Goal: Task Accomplishment & Management: Manage account settings

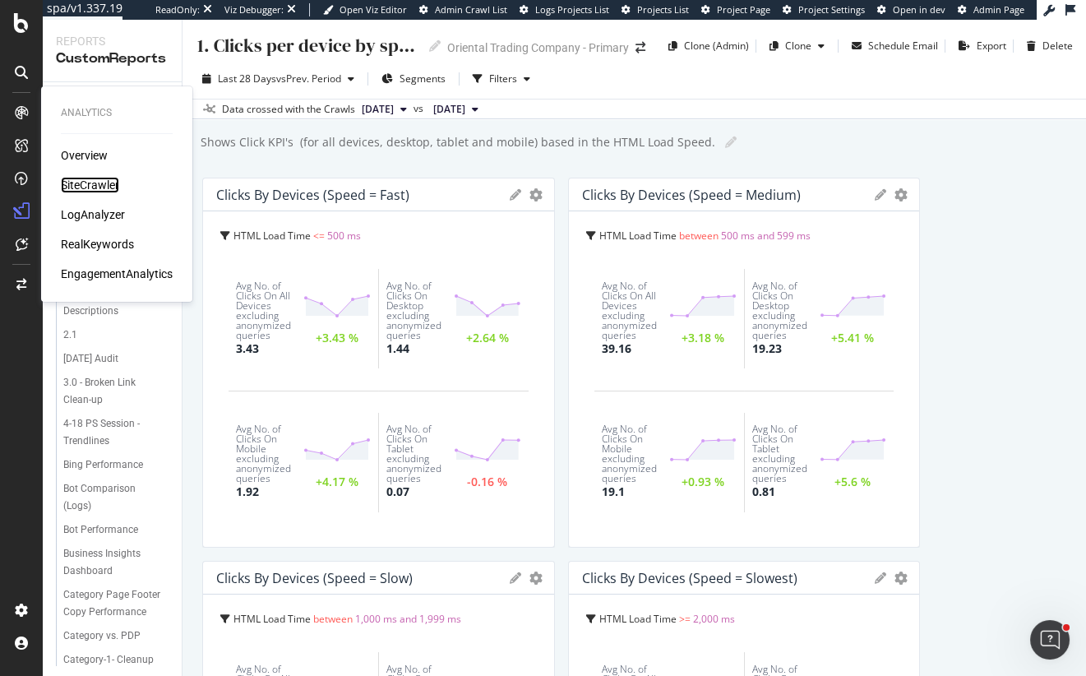
click at [90, 182] on div "SiteCrawler" at bounding box center [90, 185] width 58 height 16
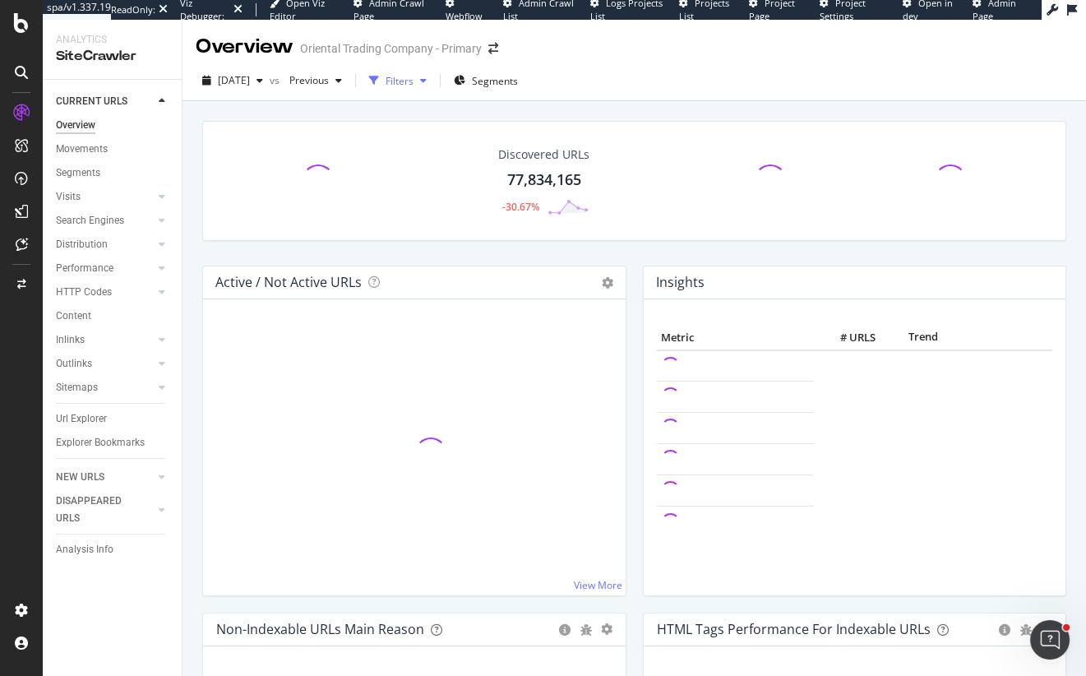
click at [414, 81] on div "Filters" at bounding box center [400, 81] width 28 height 14
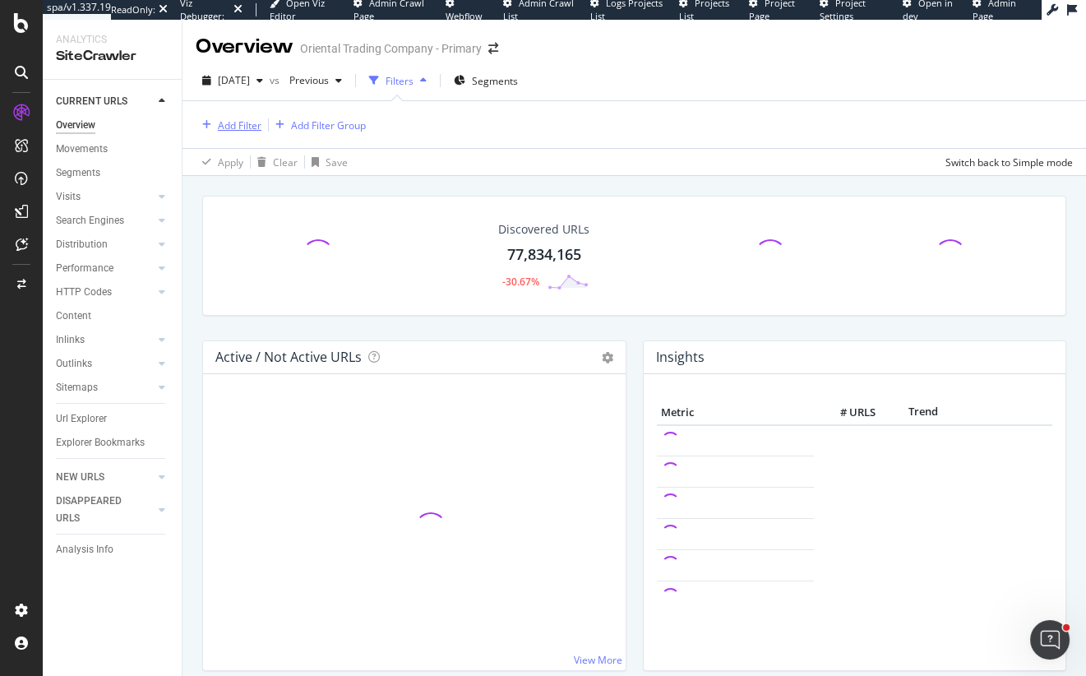
click at [251, 122] on div "Add Filter" at bounding box center [240, 125] width 44 height 14
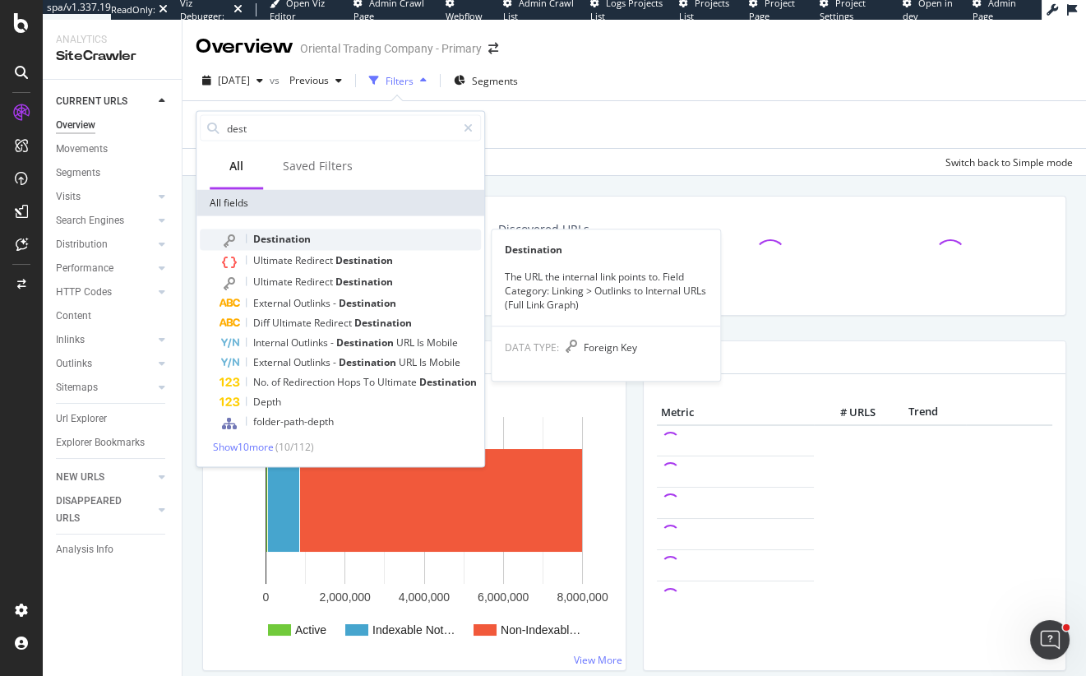
type input "dest"
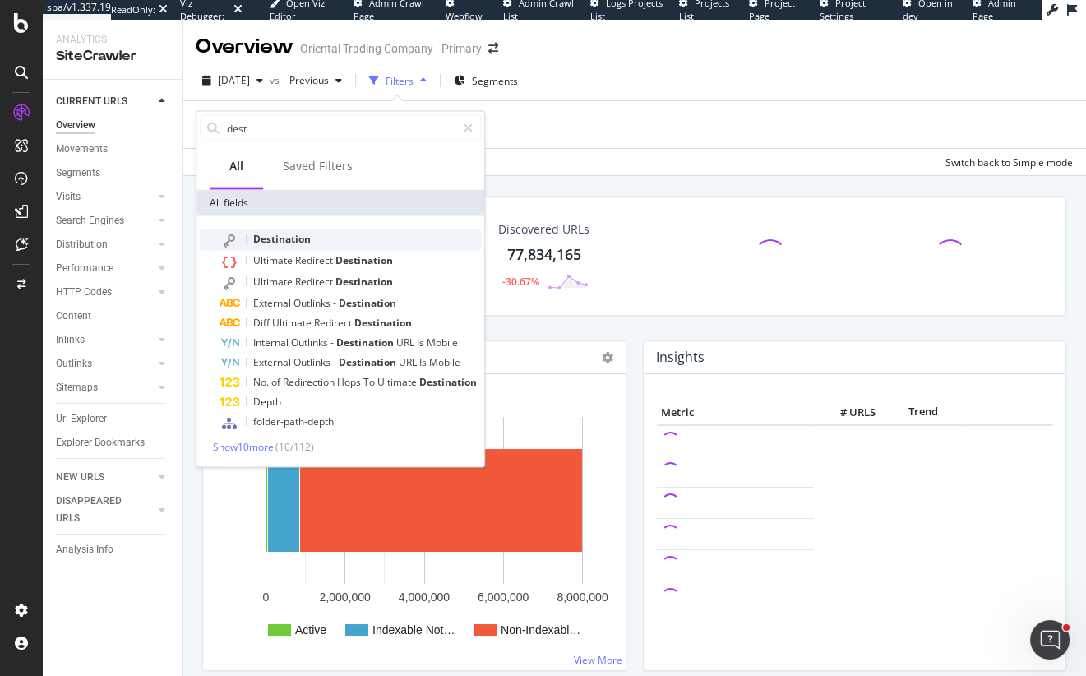
click at [269, 236] on span "Destination" at bounding box center [282, 239] width 58 height 14
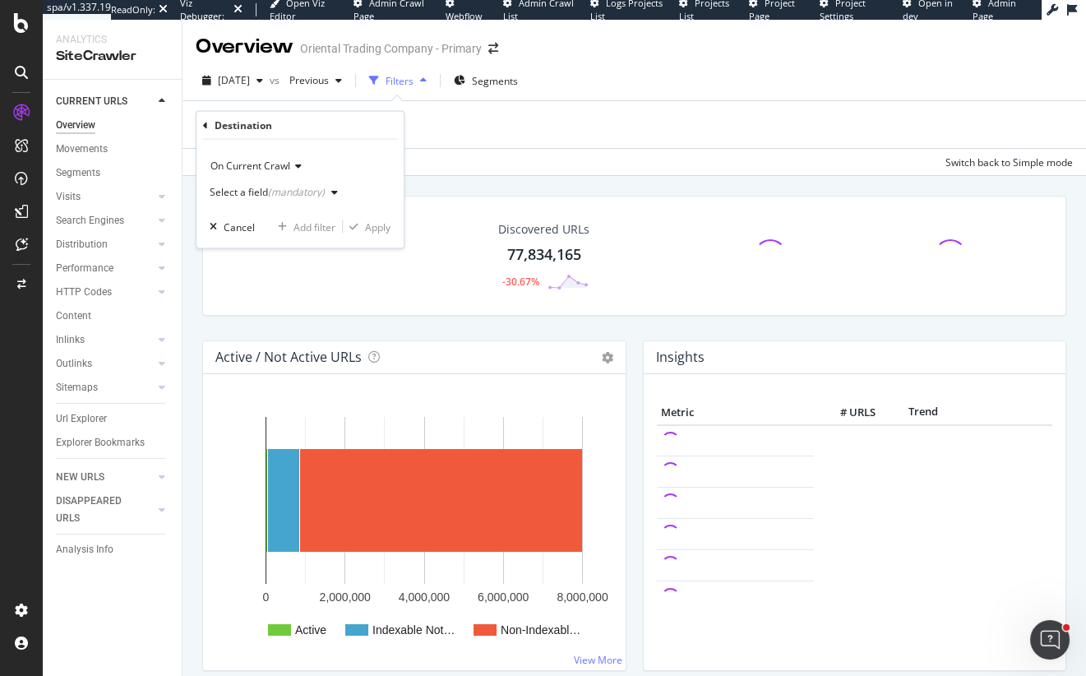
click at [308, 183] on div "Select a field (mandatory)" at bounding box center [277, 192] width 135 height 25
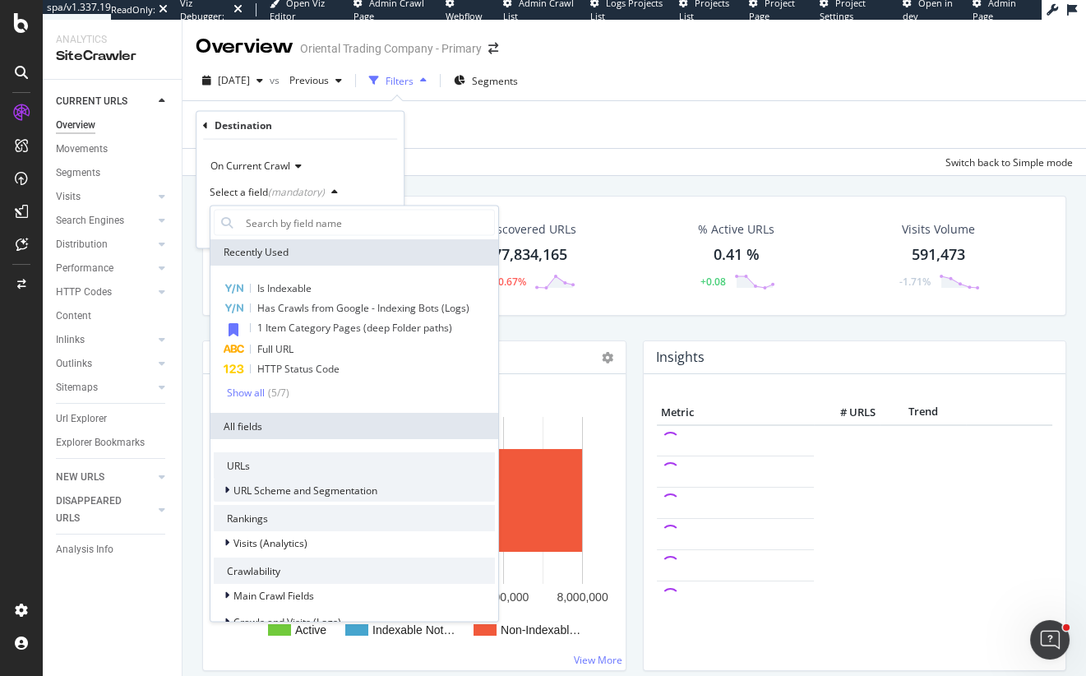
click at [278, 491] on span "URL Scheme and Segmentation" at bounding box center [306, 490] width 144 height 14
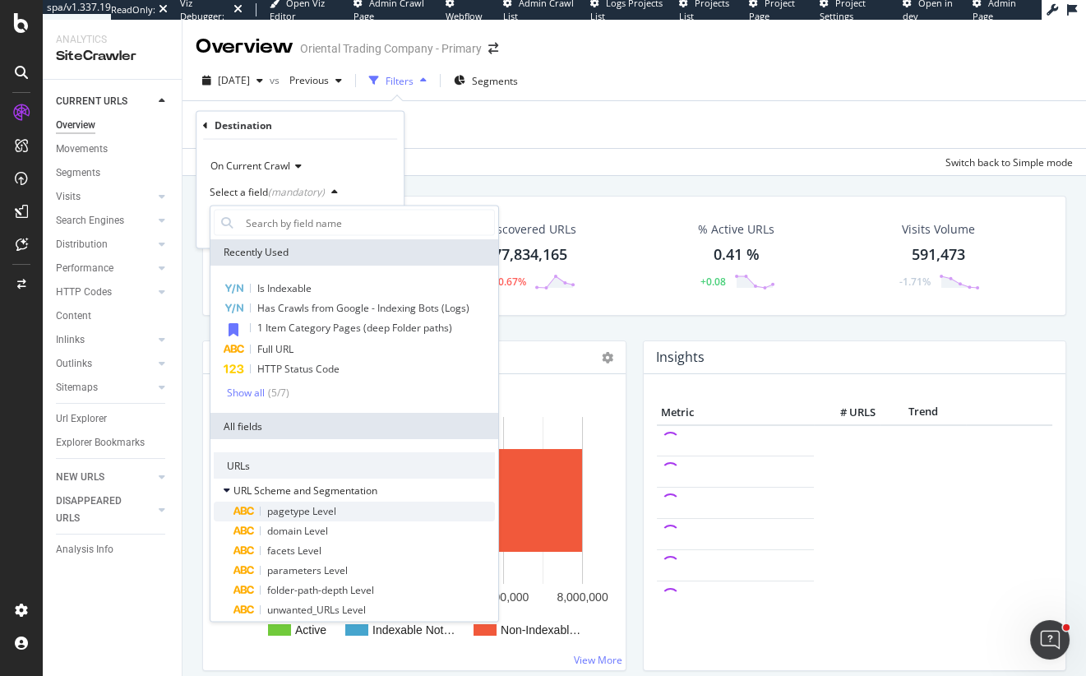
click at [286, 514] on span "pagetype Level" at bounding box center [301, 511] width 69 height 14
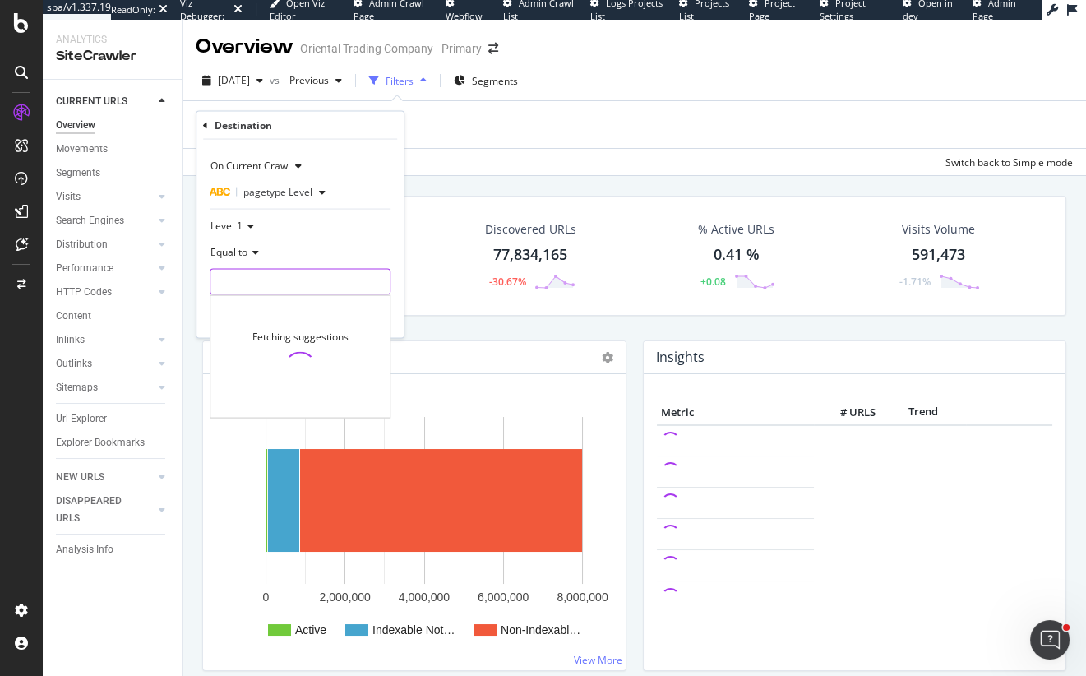
click at [281, 279] on input "text" at bounding box center [299, 282] width 179 height 26
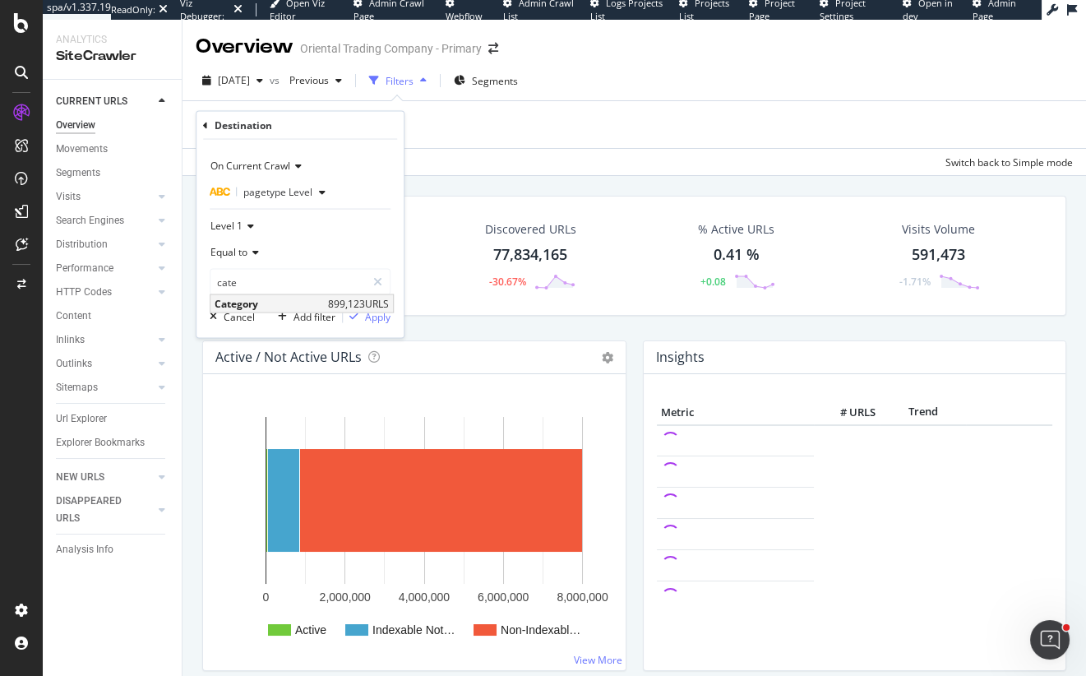
click at [283, 303] on span "Category" at bounding box center [269, 304] width 109 height 14
type input "Category"
click at [375, 315] on div "Apply" at bounding box center [377, 316] width 25 height 14
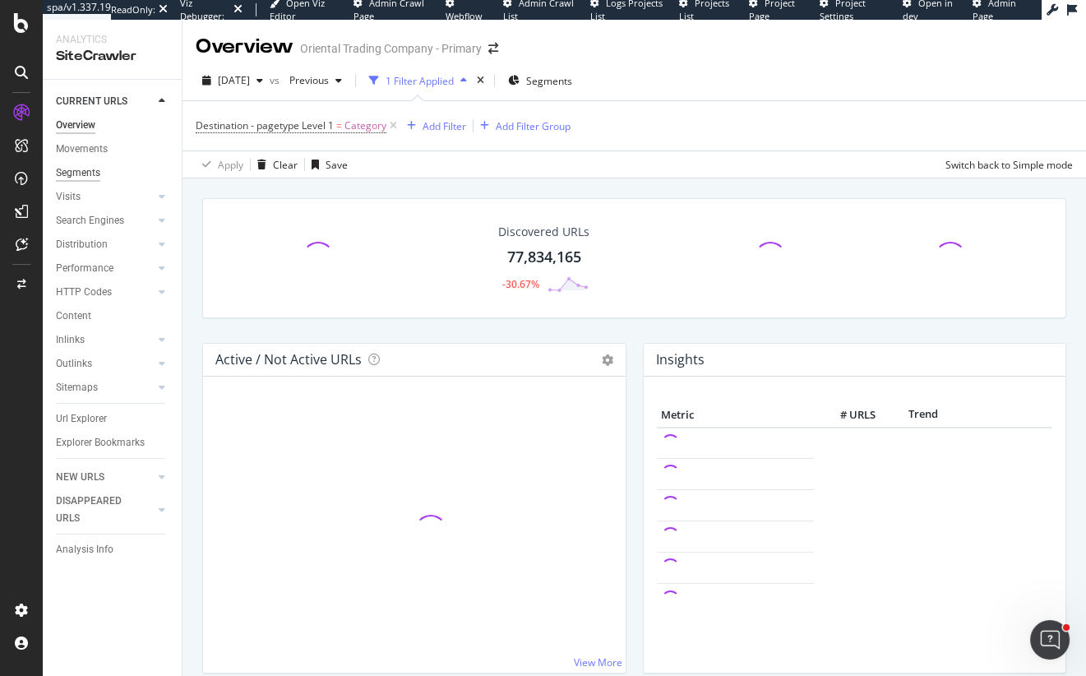
click at [79, 169] on div "Segments" at bounding box center [78, 172] width 44 height 17
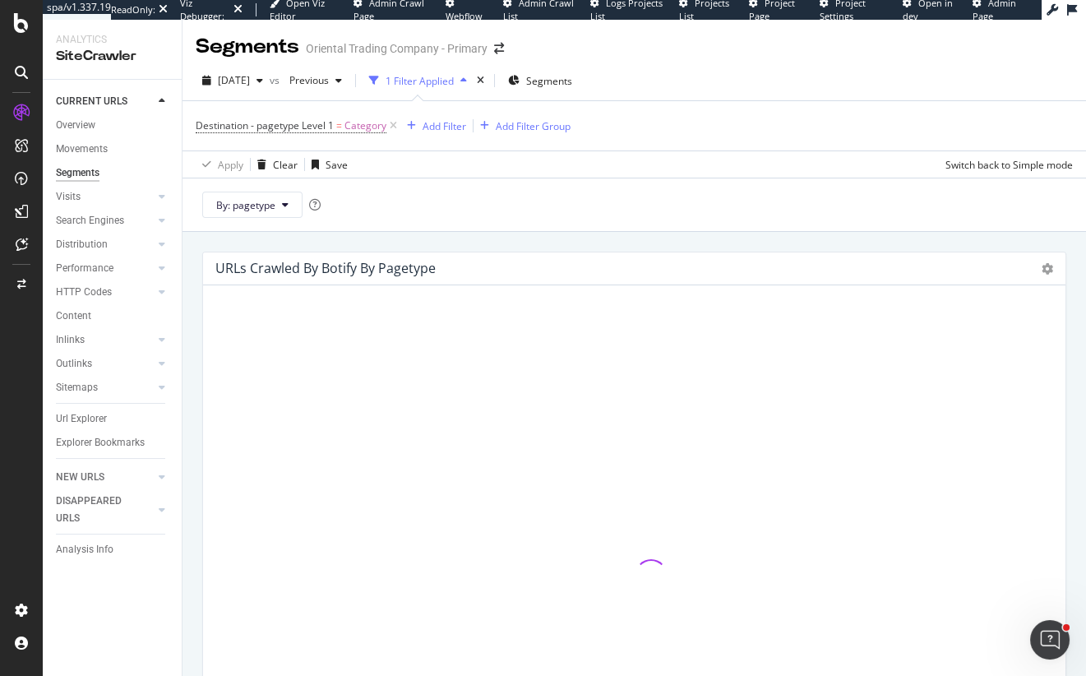
click at [187, 308] on div "URLs Crawled By Botify By pagetype Sunburst Treemap Table Expand Export as CSV …" at bounding box center [635, 560] width 904 height 656
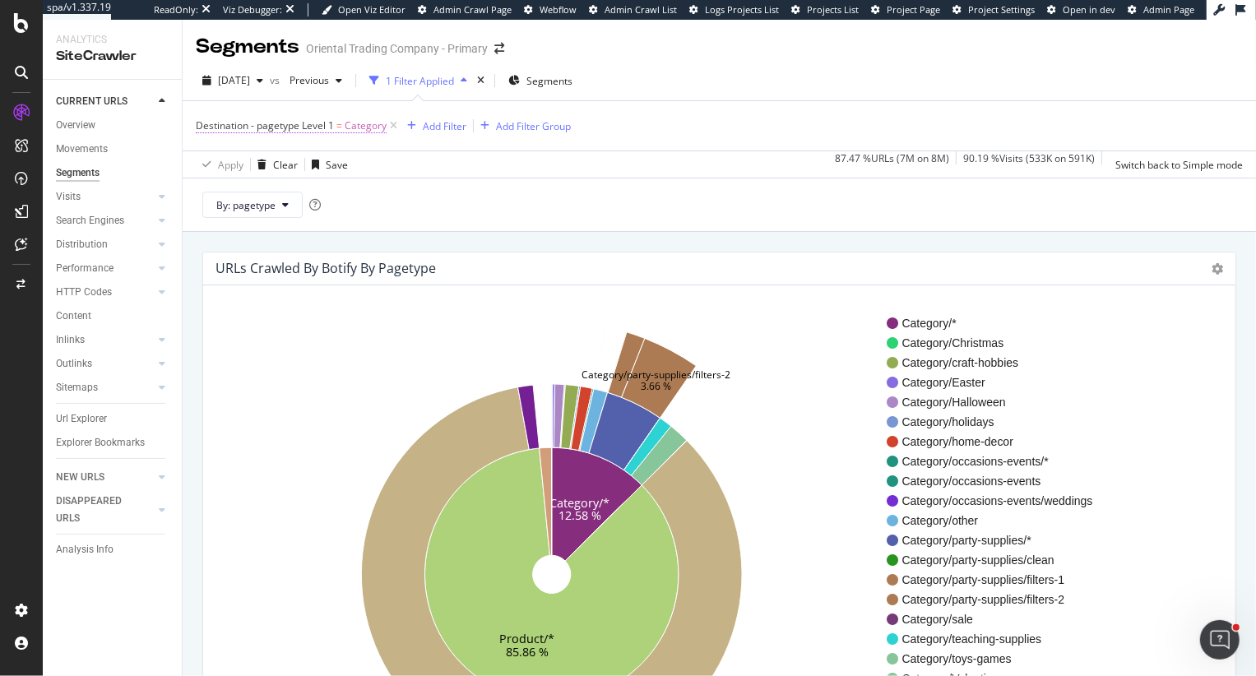
click at [336, 127] on span "=" at bounding box center [339, 125] width 6 height 14
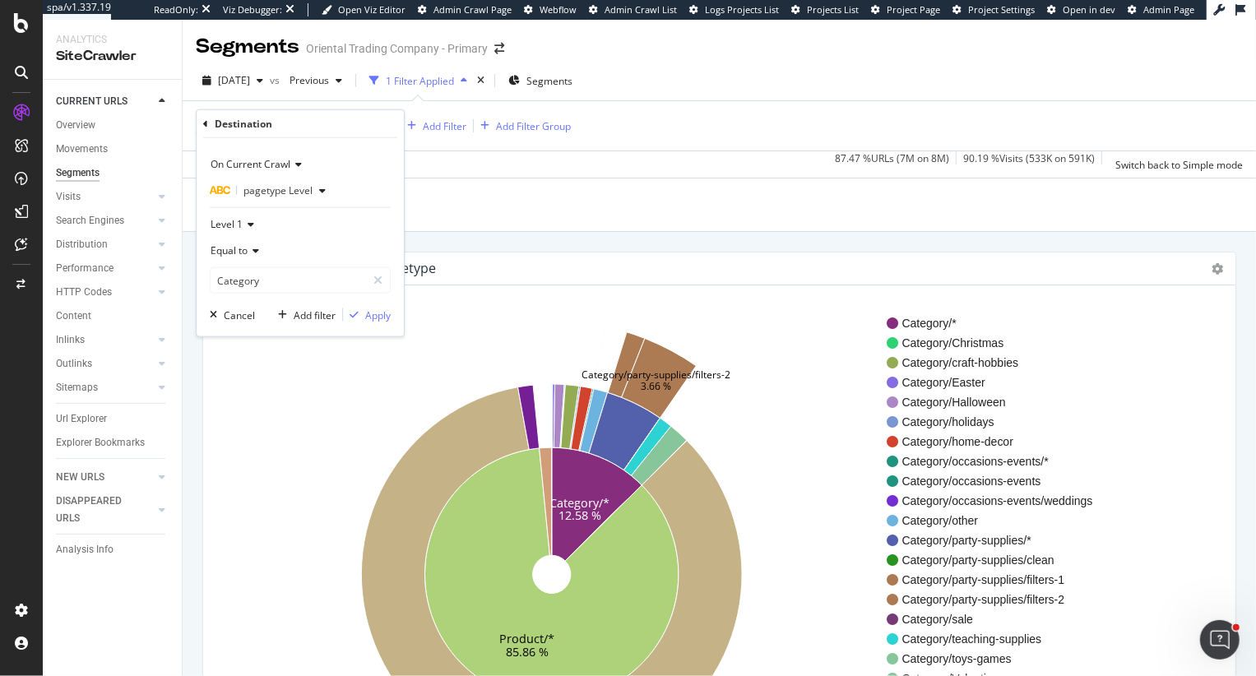
click at [254, 193] on span "pagetype Level" at bounding box center [277, 190] width 69 height 14
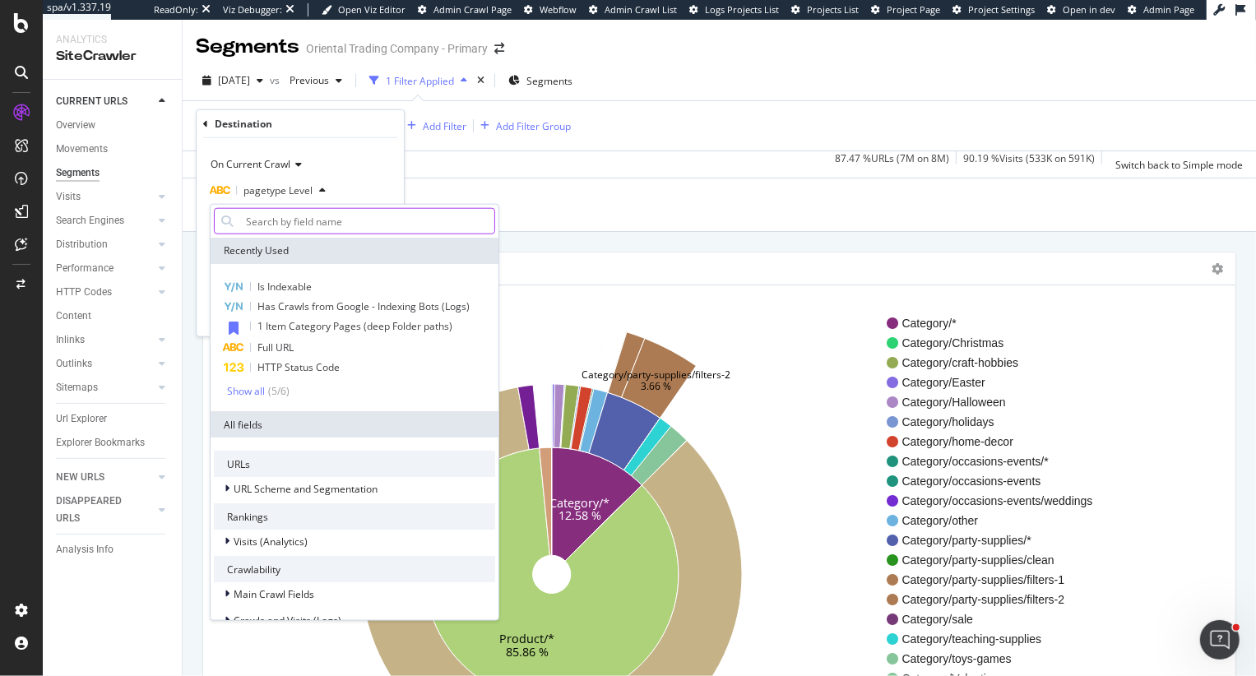
click at [275, 225] on input "text" at bounding box center [366, 221] width 255 height 26
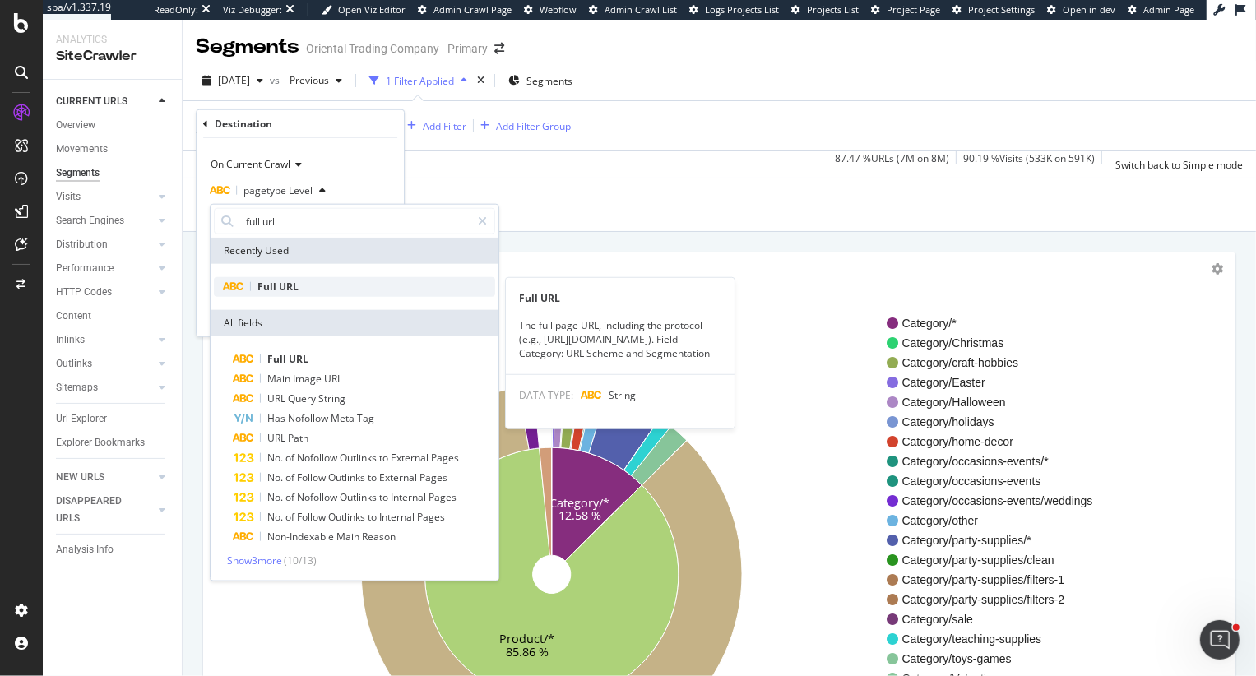
type input "full url"
click at [257, 285] on span "Full" at bounding box center [267, 287] width 21 height 14
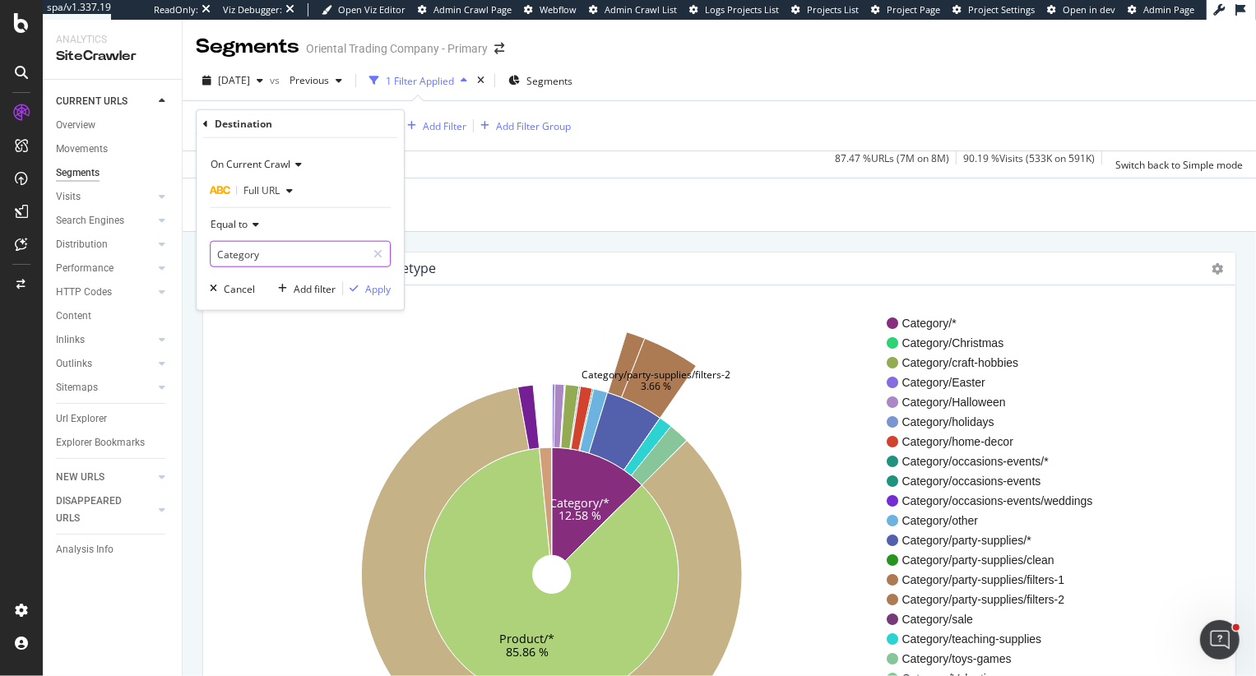
click at [265, 257] on input "Category" at bounding box center [287, 254] width 155 height 26
type input "-a1-"
click at [366, 296] on div "On Current Crawl Full URL Equal to -a1- Cancel Add filter Apply" at bounding box center [300, 224] width 207 height 172
click at [366, 285] on div "Apply" at bounding box center [377, 288] width 25 height 14
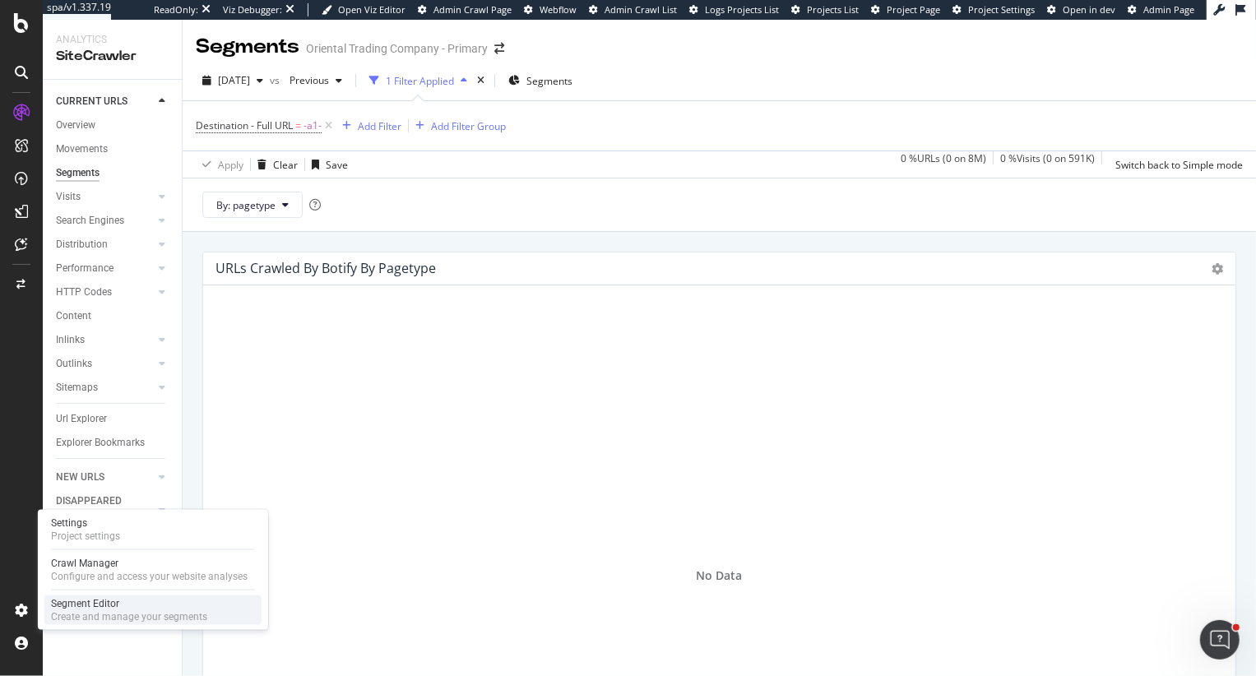
click at [86, 603] on div "Segment Editor" at bounding box center [129, 603] width 156 height 13
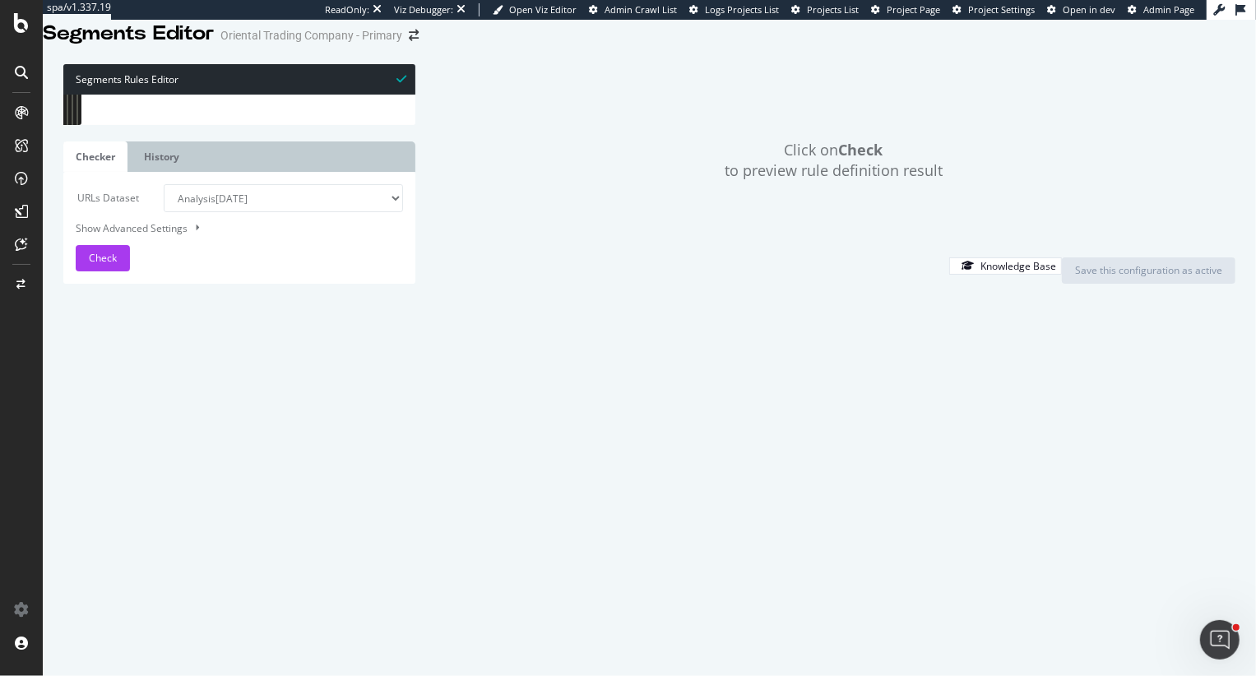
click at [161, 284] on div "[ segment : pagetype ] #####################HomePages##################### @ Mi…" at bounding box center [917, 286] width 1629 height 382
type textarea "path /"
type input "ssm"
drag, startPoint x: 197, startPoint y: 123, endPoint x: 124, endPoint y: 123, distance: 73.2
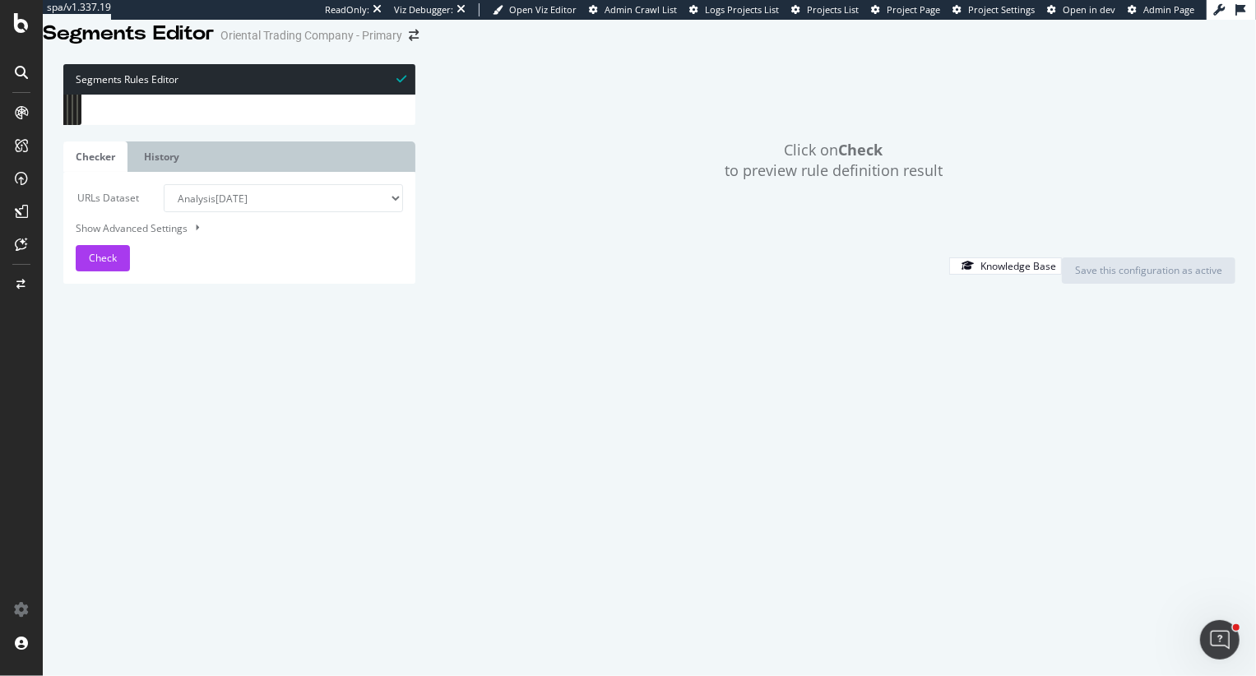
click at [124, 95] on div "url https://www.orientaltrading.com/adult-s-snowman-costume-kit-a2-13670822.flt…" at bounding box center [264, 95] width 301 height 0
click at [213, 408] on div "@ parameter/other URL *?* [ segment : June-2025-Audit ] @ Category-1&2-3+Folder…" at bounding box center [928, 286] width 1629 height 382
drag, startPoint x: 273, startPoint y: 131, endPoint x: 164, endPoint y: 130, distance: 108.5
click at [164, 118] on input "[segme" at bounding box center [235, 108] width 178 height 21
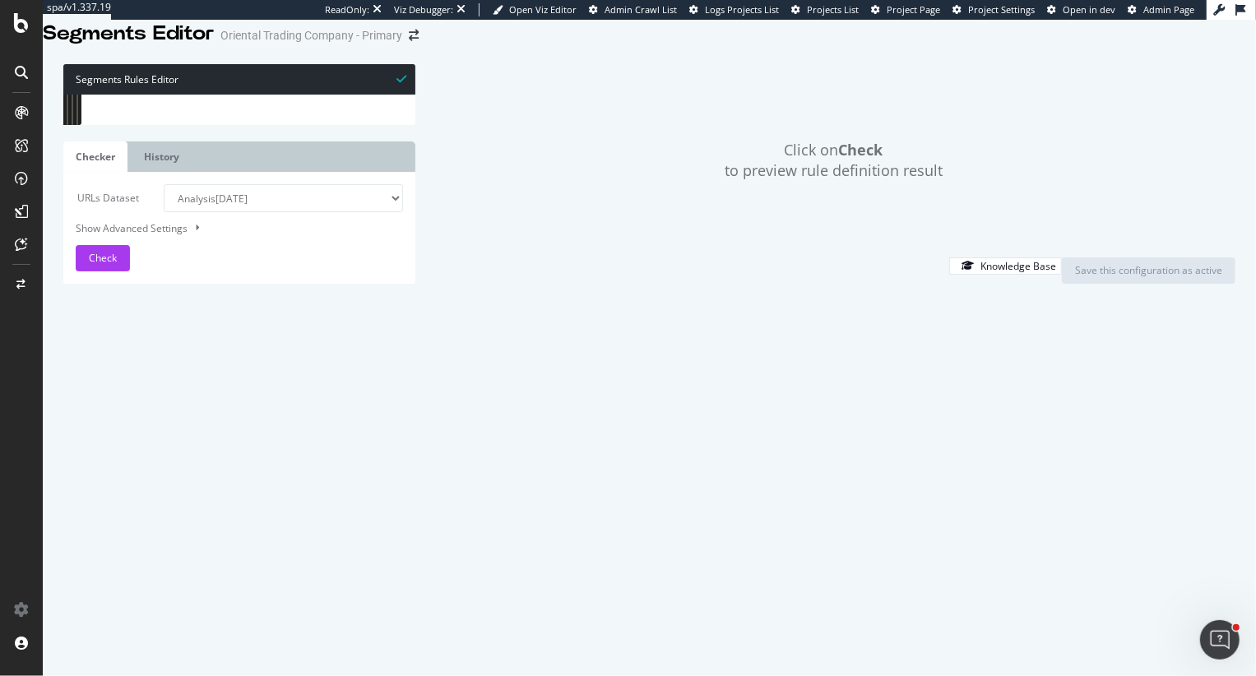
click at [196, 118] on input "[ssm" at bounding box center [235, 108] width 178 height 21
type input "["
type input "ssm"
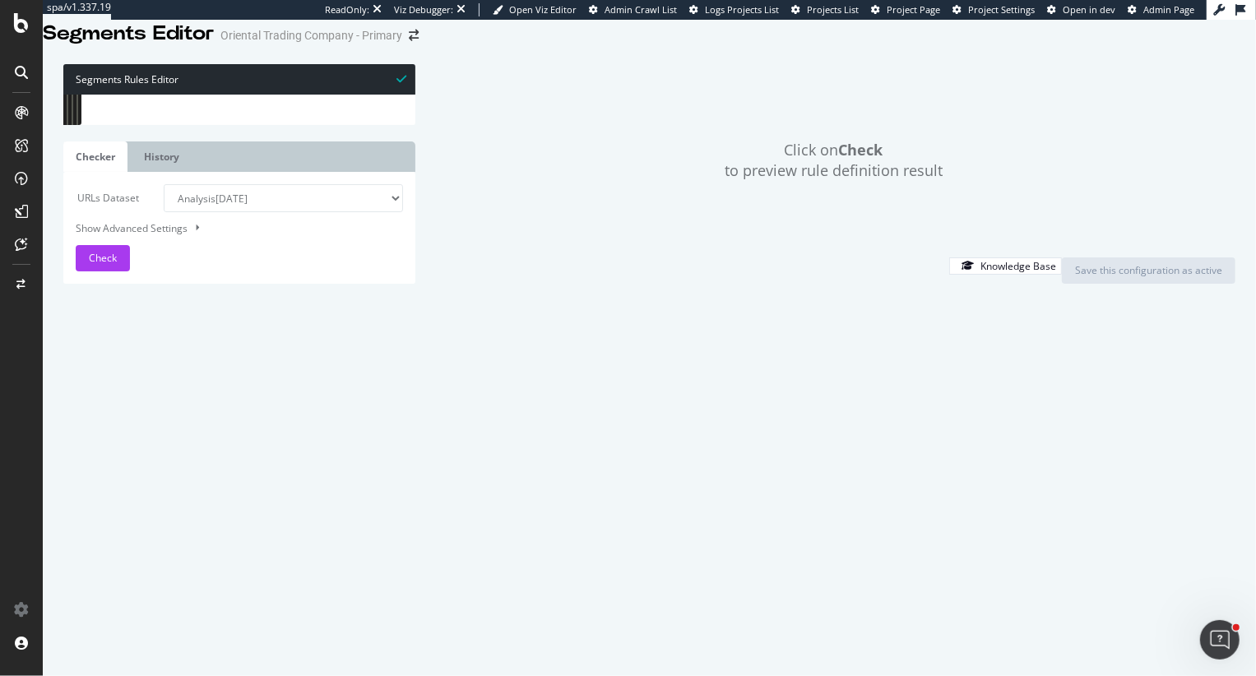
click at [112, 301] on div "URL *product-reviews.fltr?pg=* #pagination for reviews @ Pagination/Other or ( …" at bounding box center [923, 281] width 1629 height 382
type textarea "@Web/shoppingcart"
type textarea "@jsession"
paste textarea ";jsessionid="
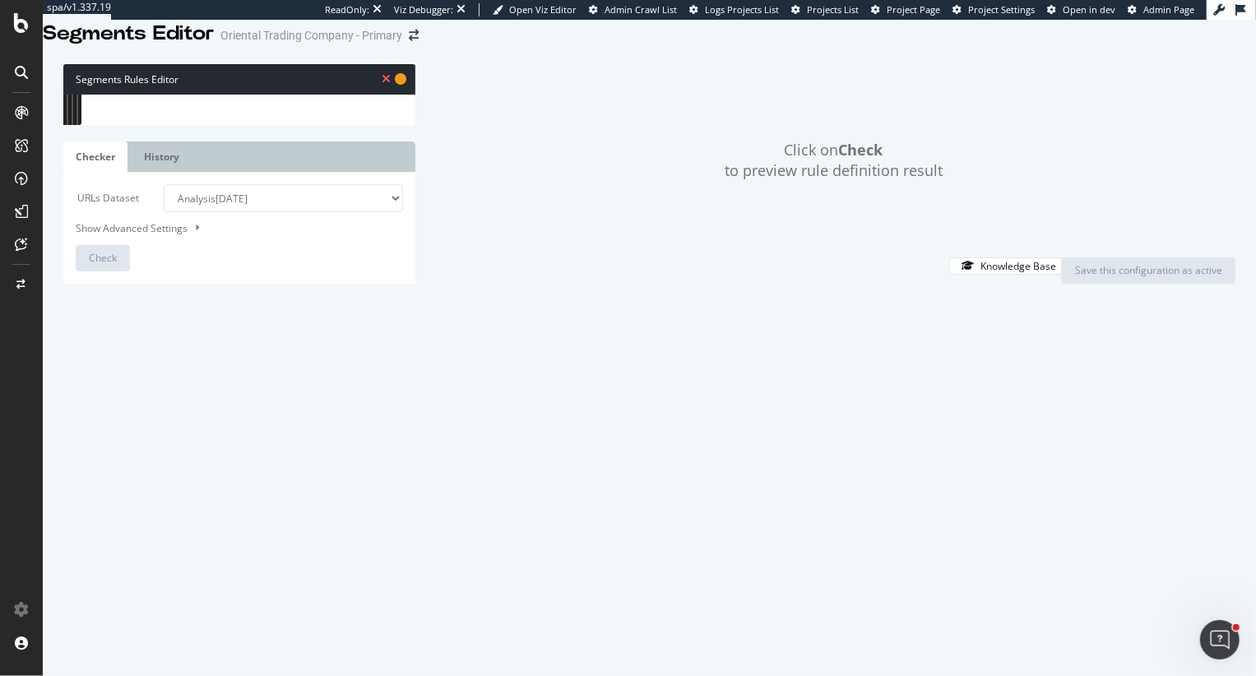
type textarea "url *;jsessionid=*"
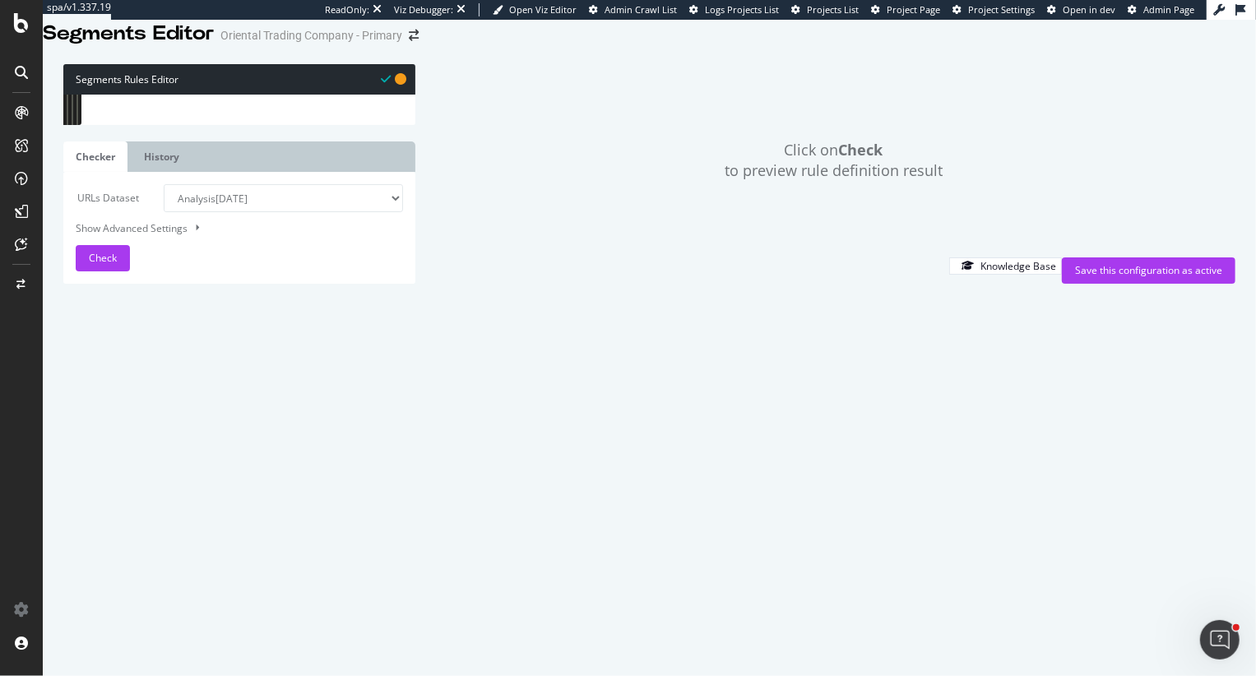
click at [265, 336] on div "URL *product-reviews.fltr?pg=* #pagination for reviews @ Pagination/Other or ( …" at bounding box center [923, 281] width 1629 height 382
drag, startPoint x: 199, startPoint y: 130, endPoint x: 89, endPoint y: 129, distance: 110.2
click at [89, 95] on div "711 712 713 714 715 716 717 718 719 720 721 722 723 724 725 726 727 728 729 730…" at bounding box center [239, 95] width 352 height 0
type input "s"
type input "[segme"
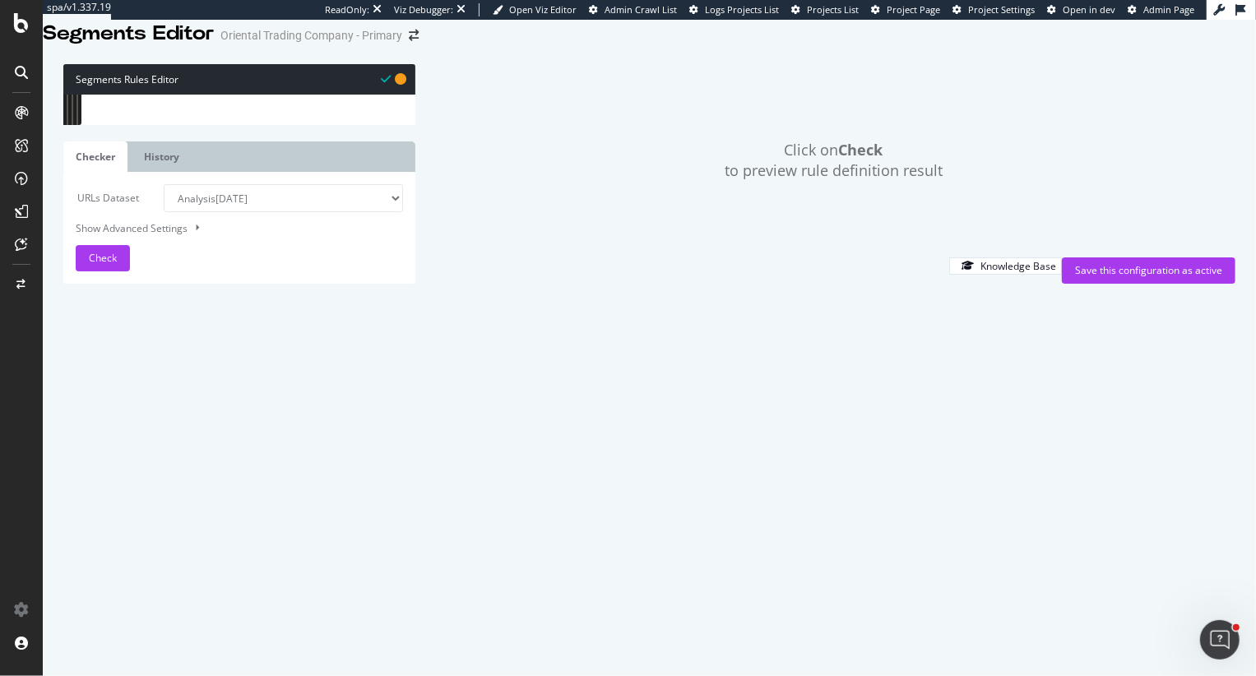
click at [221, 351] on div "@ parameter/namespace url *?namespace* @ paramete/pageId url *?pageId* @ parame…" at bounding box center [928, 280] width 1629 height 382
drag, startPoint x: 310, startPoint y: 369, endPoint x: 96, endPoint y: 288, distance: 228.8
click at [96, 95] on div "1023 1024 1025 1026 1027 1028 1029 1030 1031 1032 1033 1034 1035 1036 1037 1038…" at bounding box center [239, 95] width 352 height 0
type textarea "[segment:June-2025-Audit]"
click at [124, 267] on div "@ parameter/namespace url *?namespace* @ paramete/pageId url *?pageId* @ parame…" at bounding box center [928, 280] width 1629 height 382
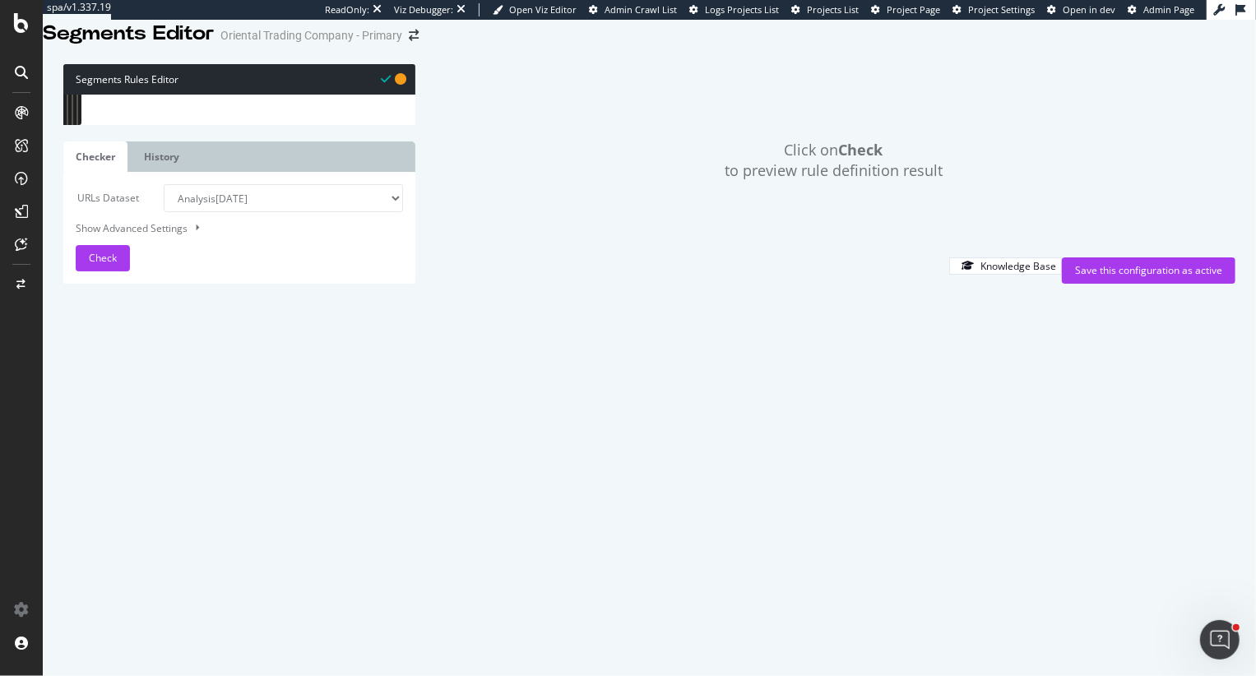
paste textarea "host www.orientaltrading.com"
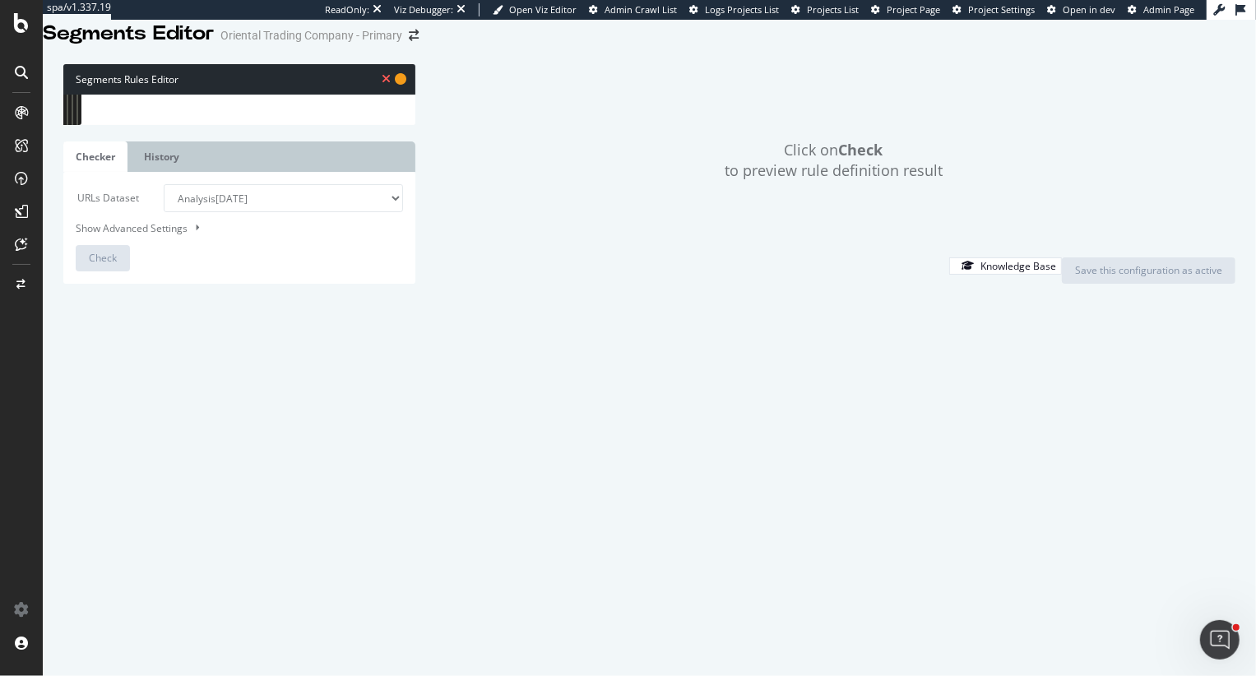
drag, startPoint x: 169, startPoint y: 272, endPoint x: 258, endPoint y: 275, distance: 88.9
click at [258, 275] on div "@ parameter/namespace url *?namespace* @ paramete/pageId url *?pageId* @ parame…" at bounding box center [928, 280] width 1629 height 382
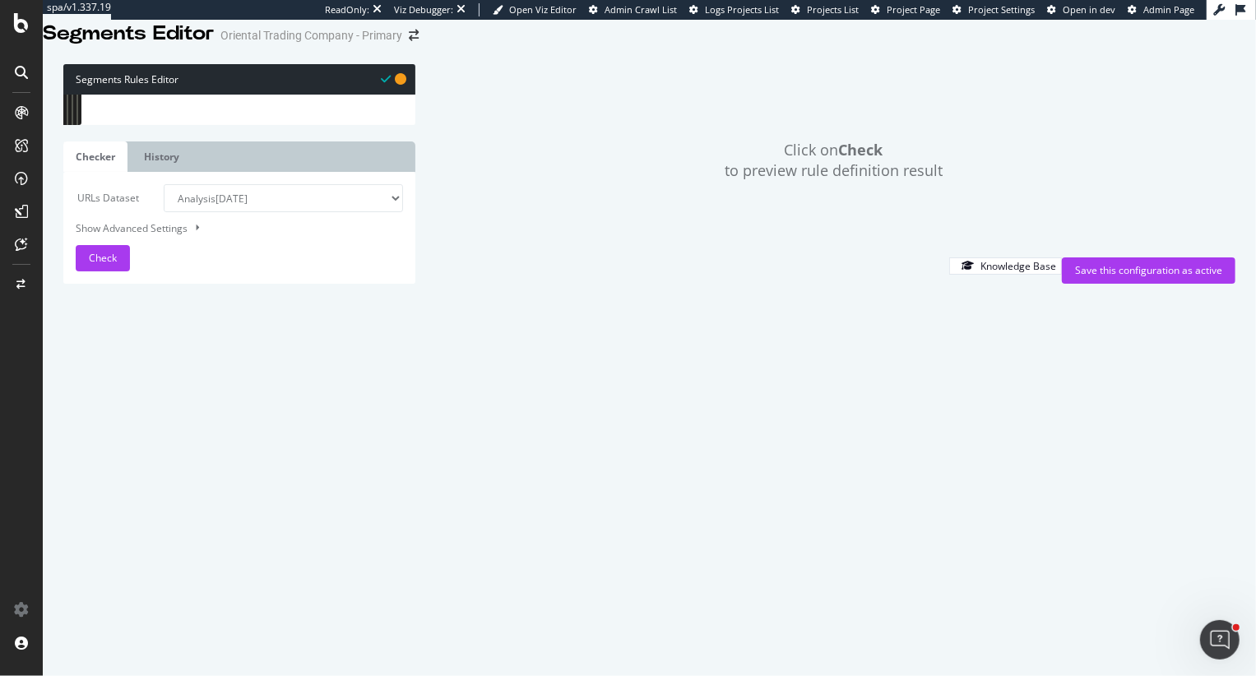
scroll to position [0, 8]
click at [315, 352] on div "@ parameter/namespace url *?namespace* @ paramete/pageId url *?pageId* @ parame…" at bounding box center [928, 280] width 1629 height 382
type textarea "host www.orientaltrading.com"
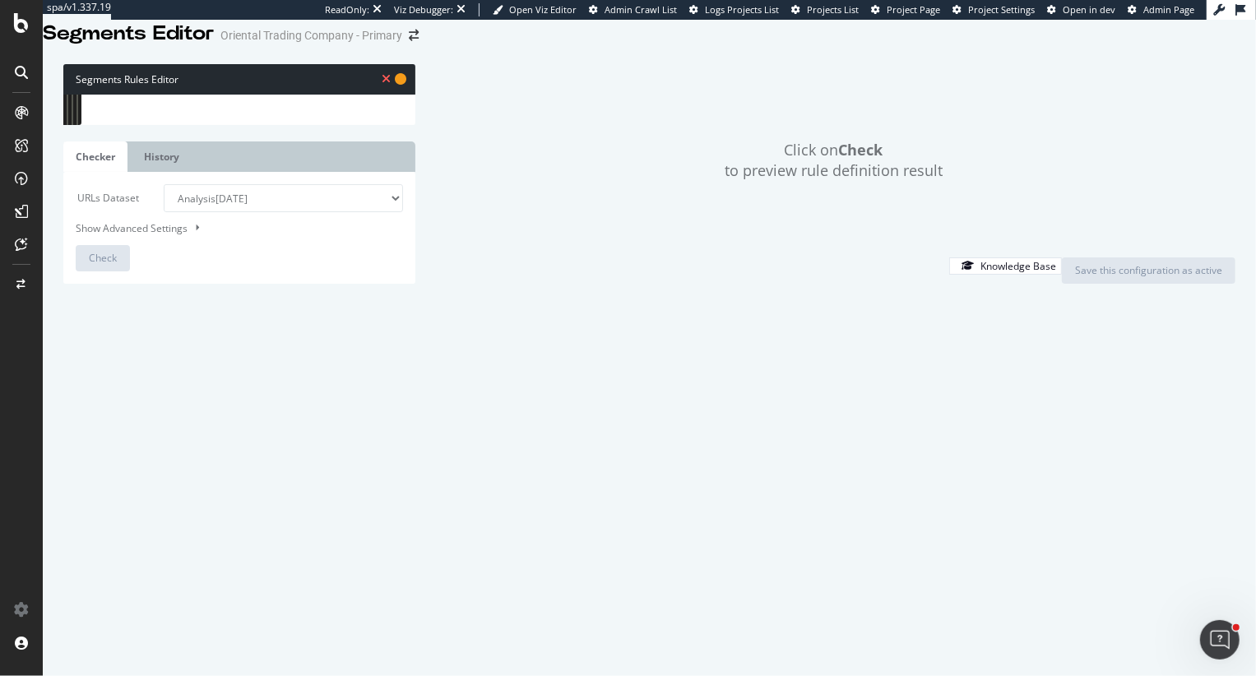
scroll to position [0, 9]
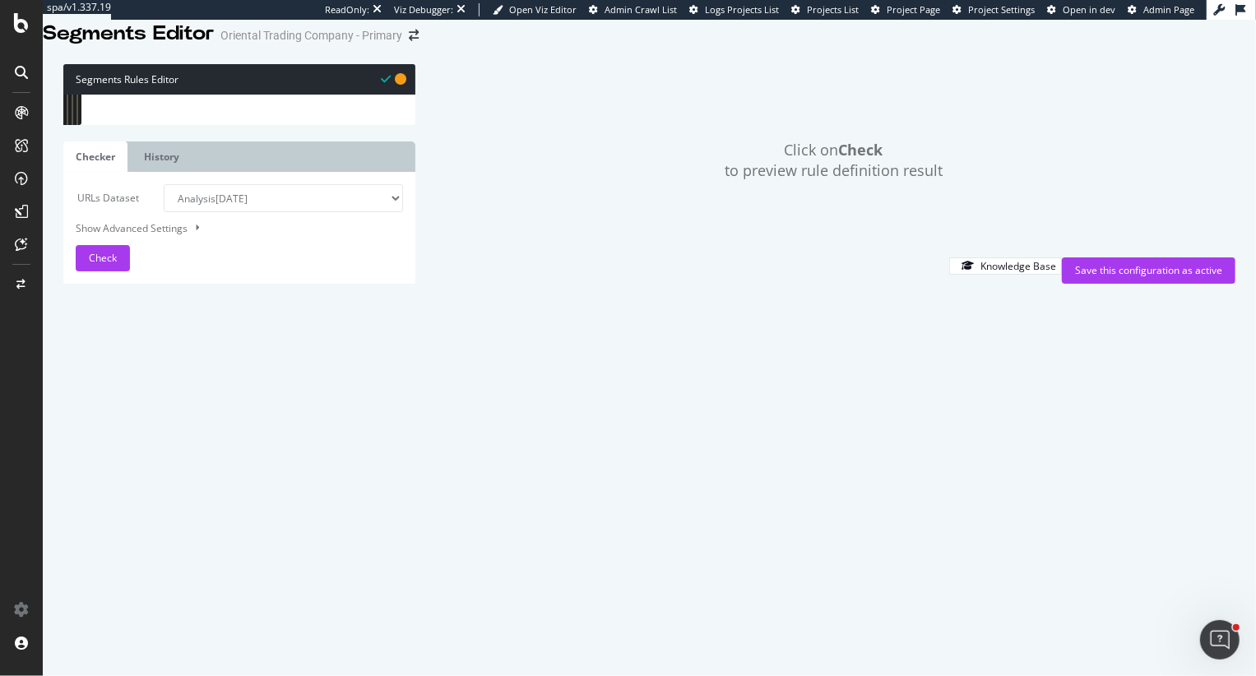
type textarea "@All-other-Categories"
click at [299, 380] on div "@ parameter/namespace url *?namespace* @ paramete/pageId url *?pageId* @ parame…" at bounding box center [928, 280] width 1629 height 382
drag, startPoint x: 197, startPoint y: 314, endPoint x: 112, endPoint y: 314, distance: 84.7
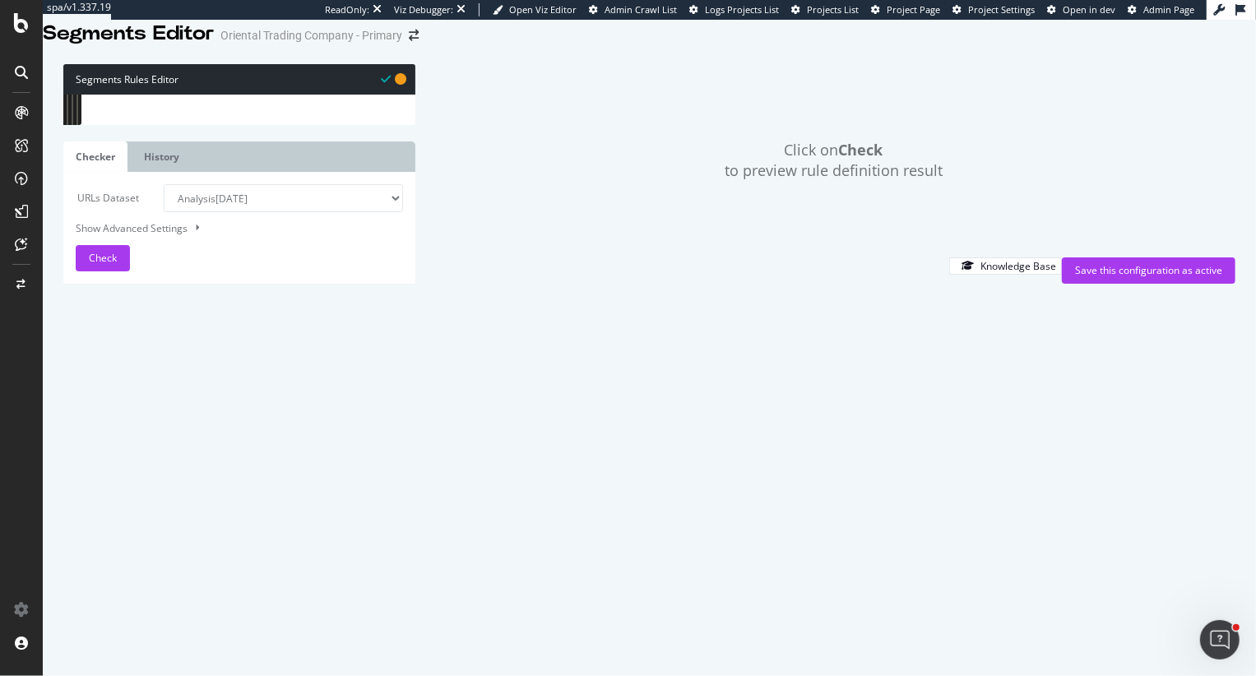
click at [111, 95] on div "1023 1024 1025 1026 1027 1028 1029 1030 1031 1032 1033 1034 1035 1036 1037 1038…" at bounding box center [239, 95] width 352 height 0
type textarea "path rx -a1-"
click at [133, 392] on div "@ parameter/namespace url *?namespace* @ paramete/pageId url *?pageId* @ parame…" at bounding box center [928, 280] width 1629 height 382
paste textarea "path rx -a1-"
type textarea "path rx -a1-"
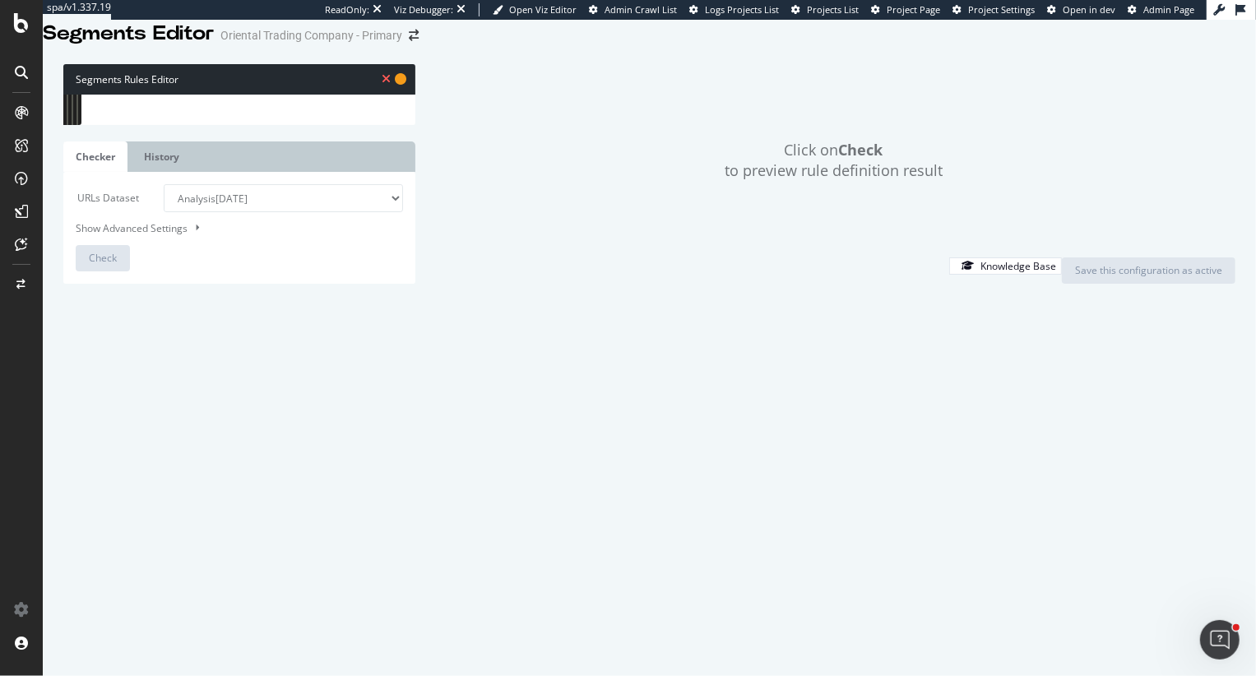
type textarea "@"
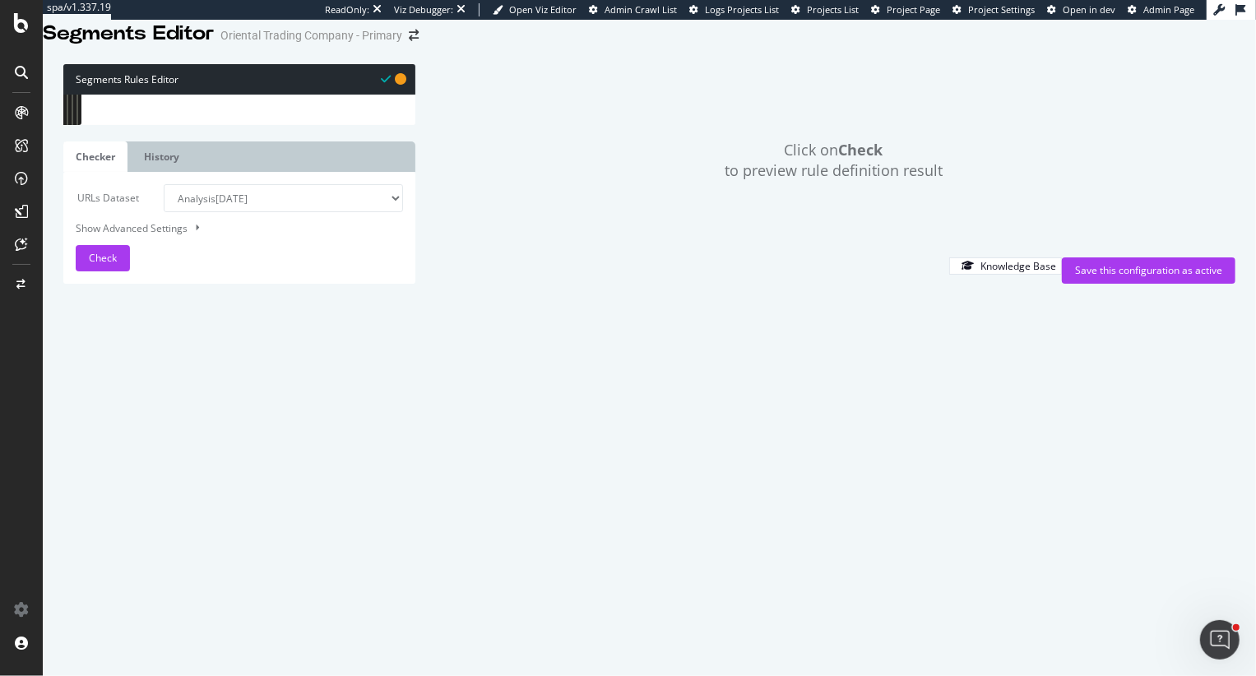
click at [228, 273] on div "@ parameter/namespace url *?namespace* @ paramete/pageId url *?pageId* @ parame…" at bounding box center [928, 280] width 1629 height 382
type textarea "[segment:Categories]"
click at [1085, 277] on div "Save this configuration as active" at bounding box center [1148, 270] width 147 height 14
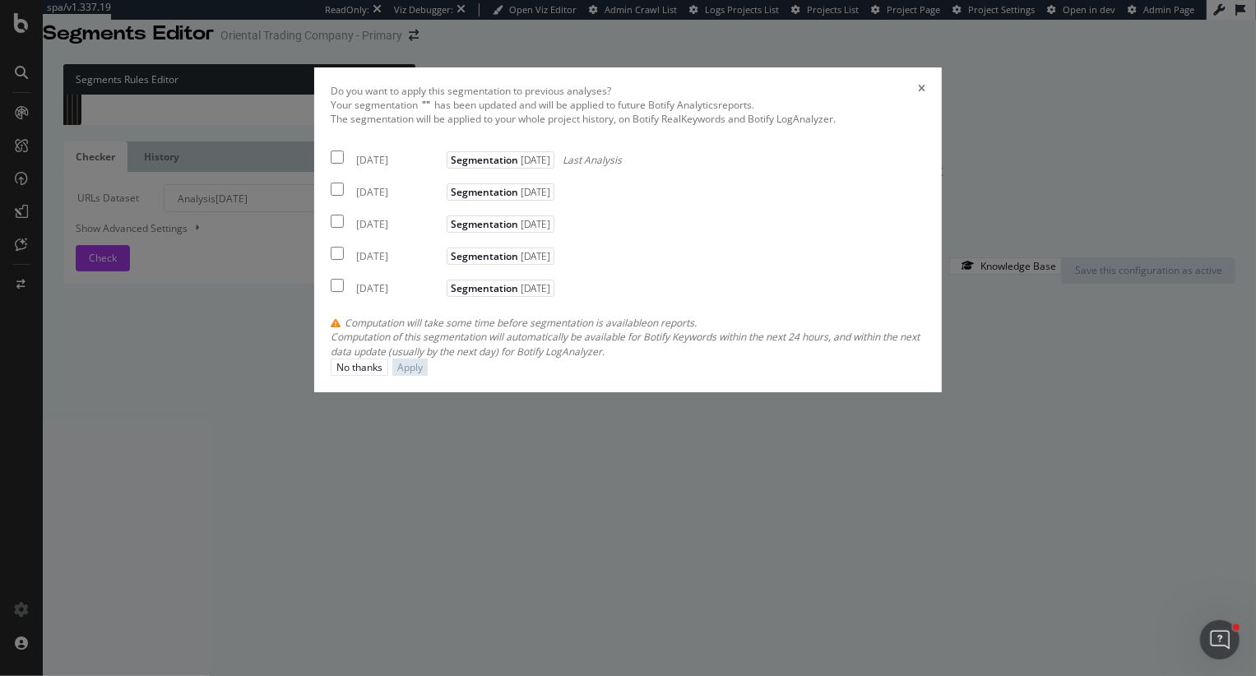
click at [331, 167] on div "2025 Sep. 2nd Segmentation 2025-09-08 Last Analysis" at bounding box center [476, 157] width 291 height 20
checkbox input "true"
click at [331, 199] on div "2025 Aug. 22nd Segmentation 2025-09-08" at bounding box center [445, 189] width 228 height 20
checkbox input "true"
click at [331, 228] on input "modal" at bounding box center [337, 221] width 13 height 13
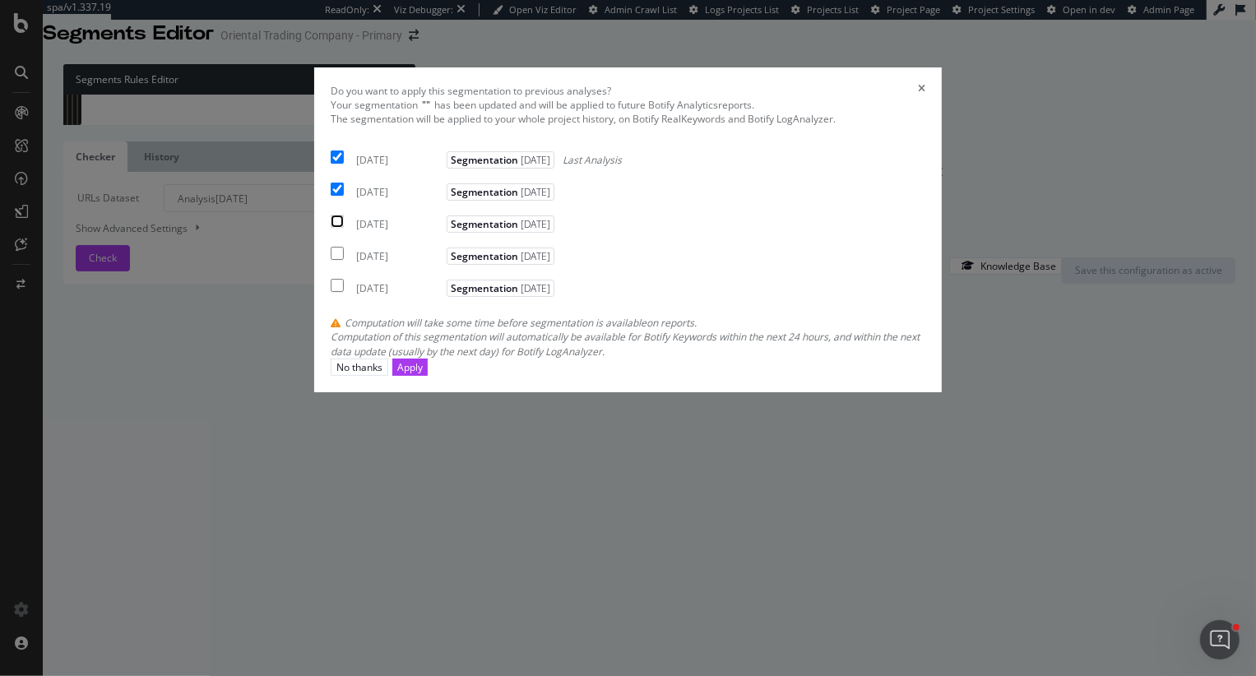
checkbox input "true"
click at [423, 374] on div "Apply" at bounding box center [409, 367] width 25 height 14
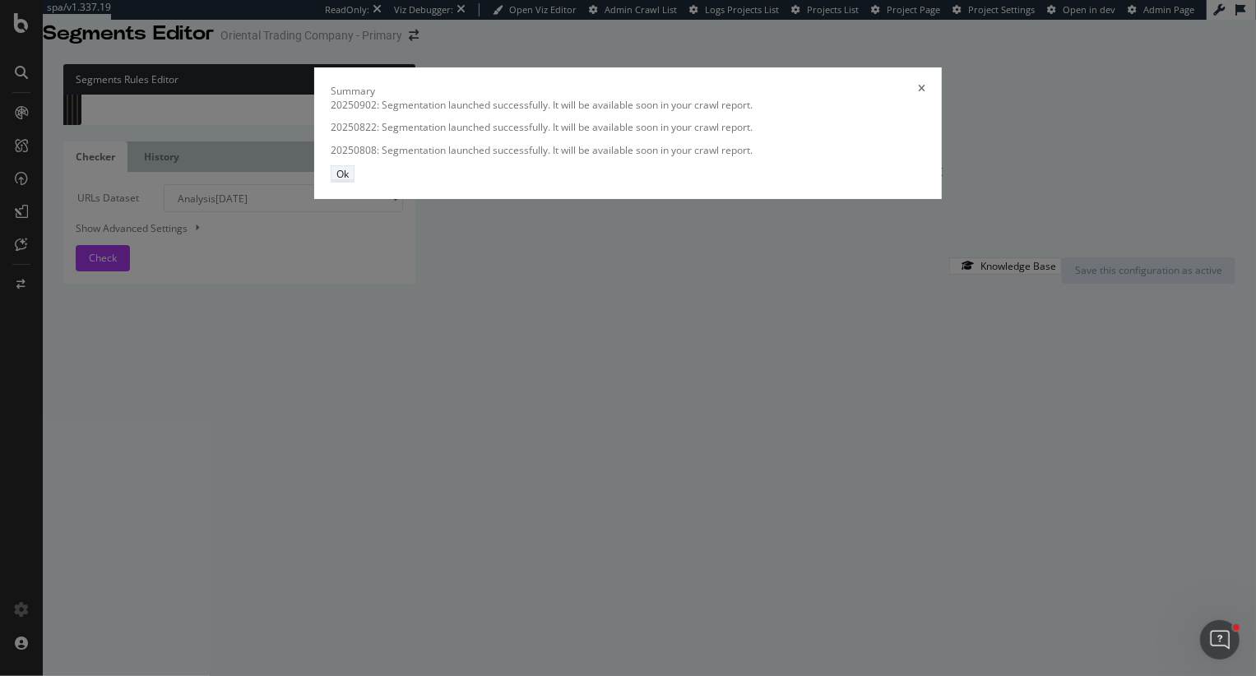
click at [349, 181] on div "Ok" at bounding box center [342, 174] width 12 height 14
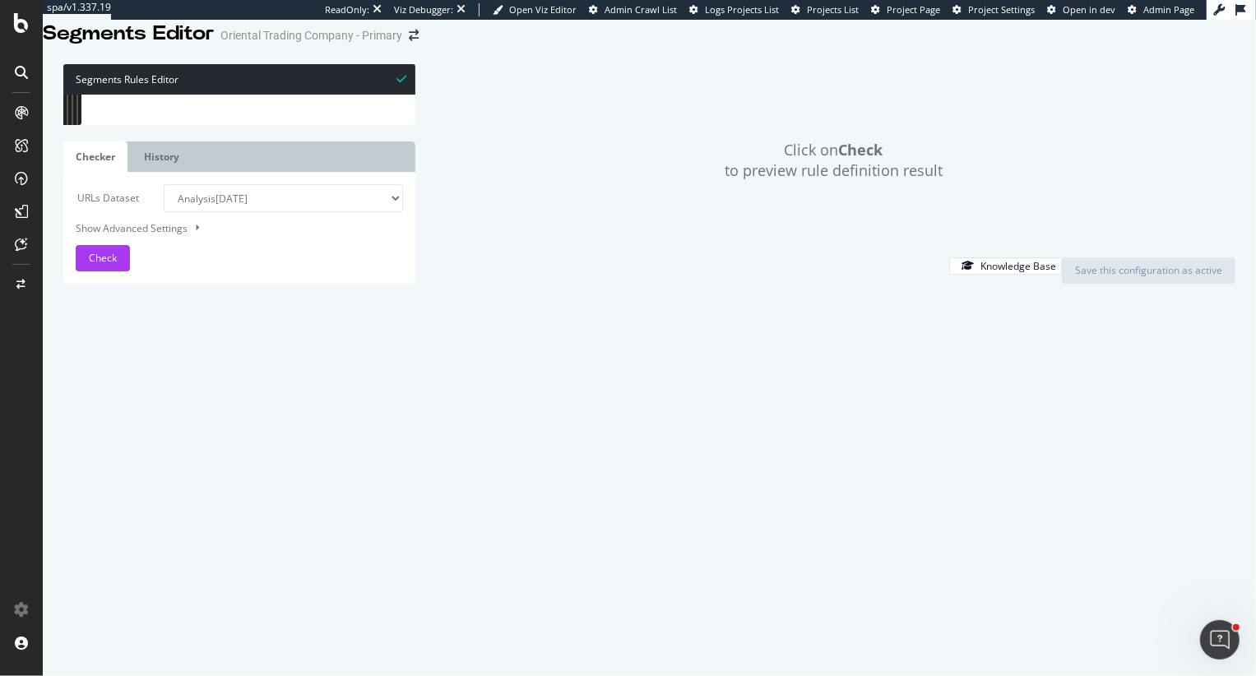
click at [215, 308] on div "[segment:pagetype] #####################HomePages##################### @Mindwar…" at bounding box center [916, 286] width 1629 height 382
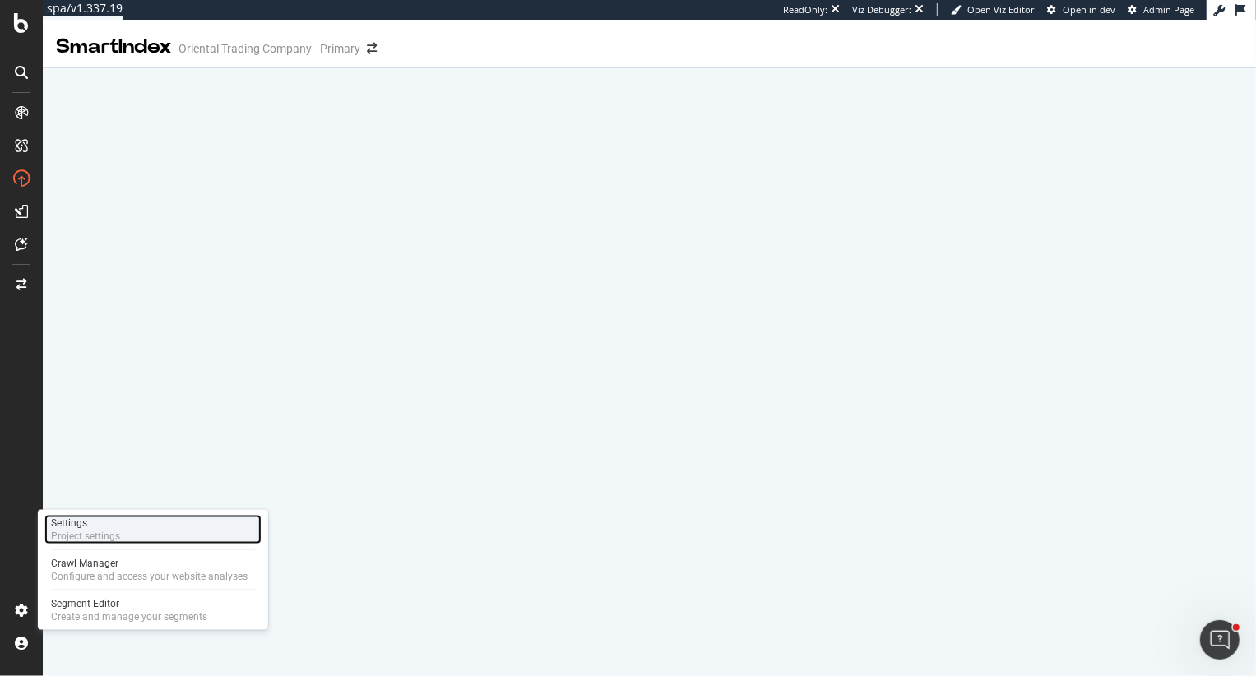
click at [81, 533] on div "Project settings" at bounding box center [85, 536] width 69 height 13
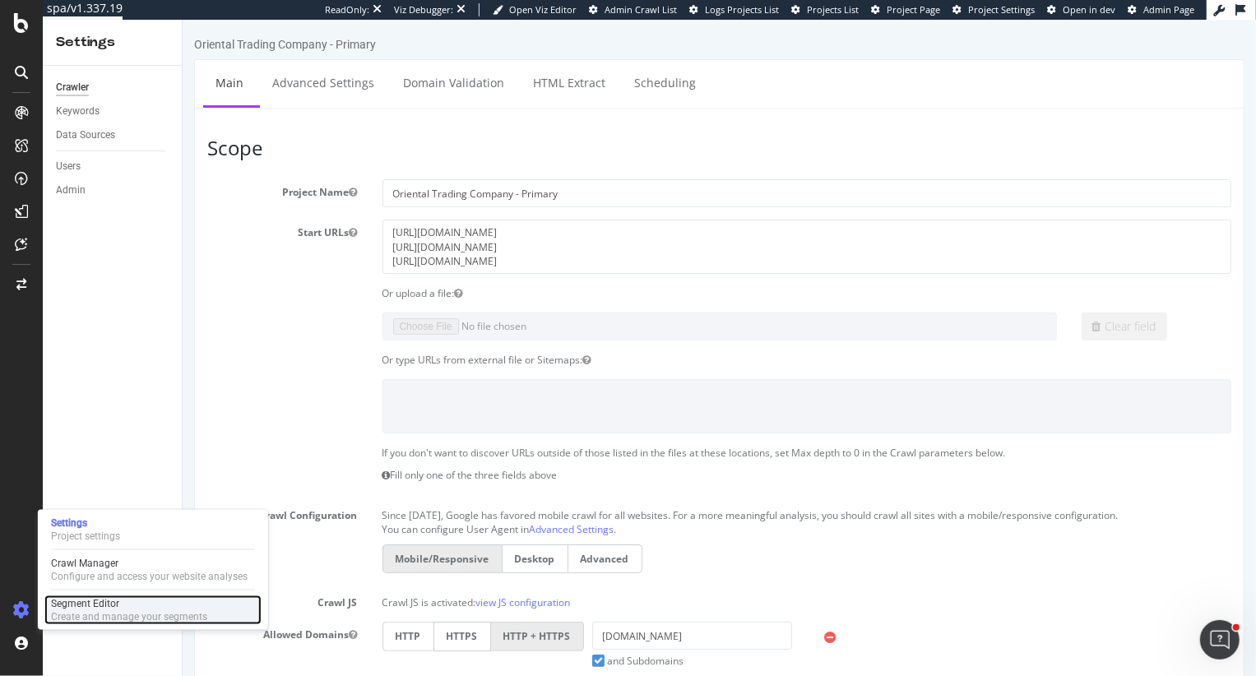
click at [76, 612] on div "Create and manage your segments" at bounding box center [129, 616] width 156 height 13
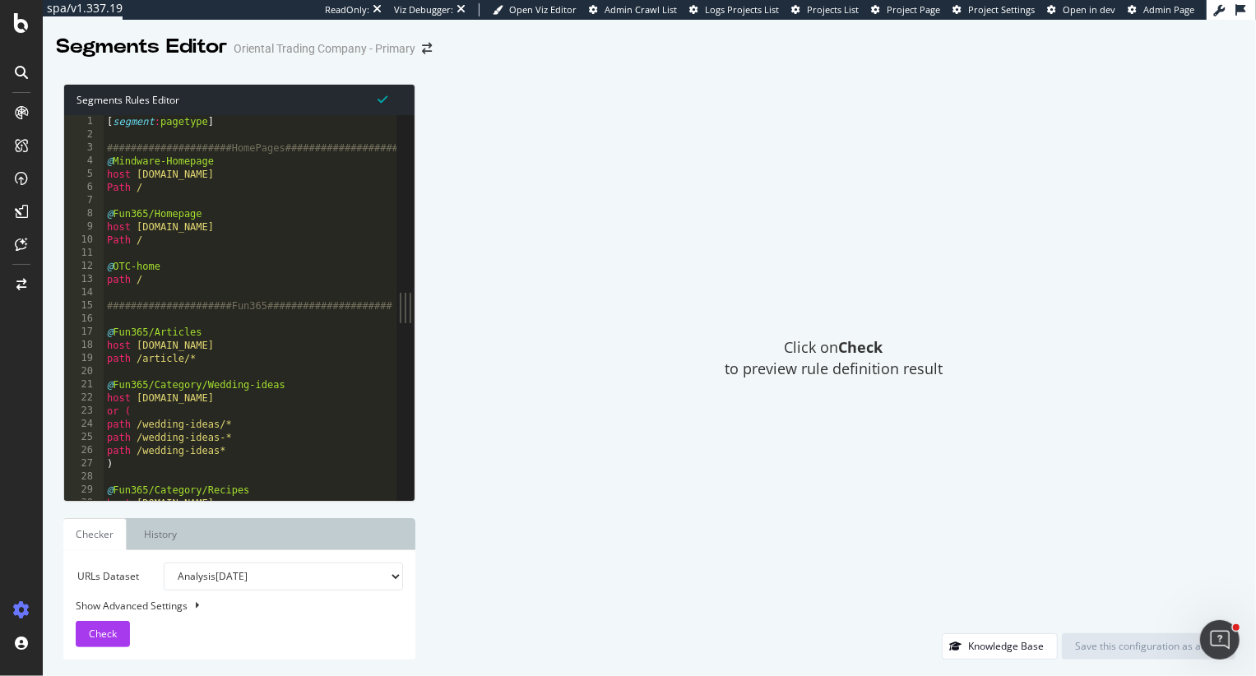
type textarea "Path /"
click at [165, 238] on div "[ segment : pagetype ] #####################HomePages##################### @ Mi…" at bounding box center [918, 321] width 1629 height 412
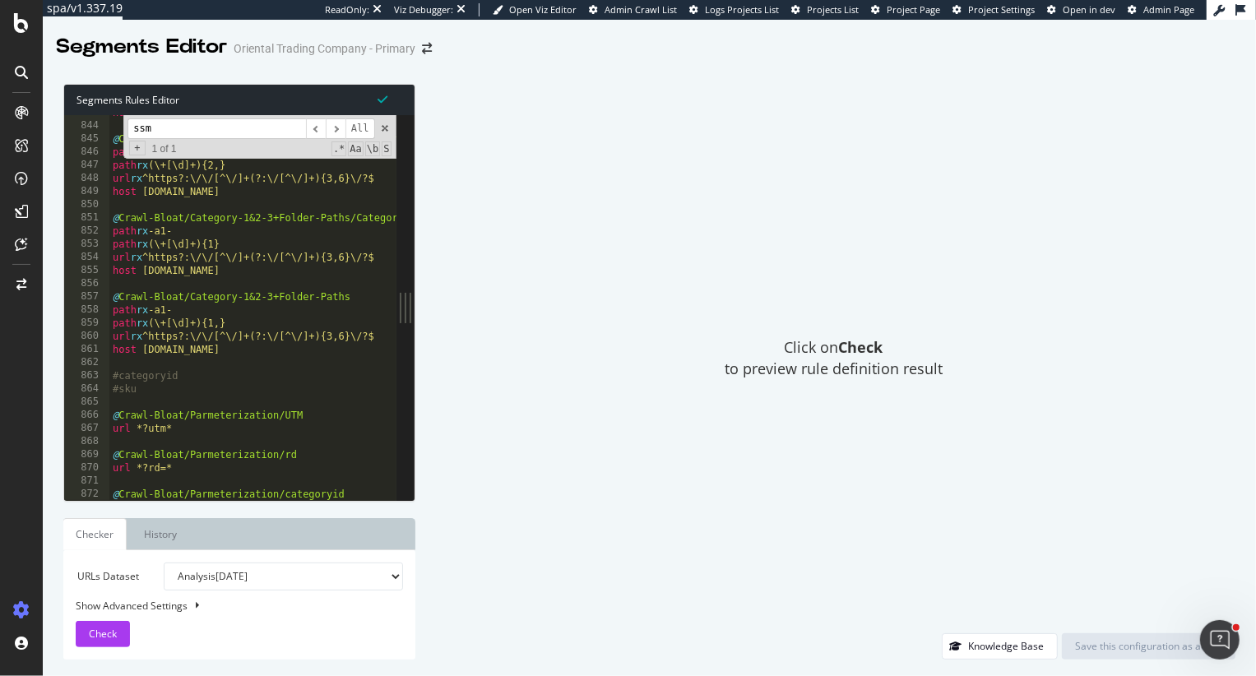
scroll to position [6853, 0]
drag, startPoint x: 201, startPoint y: 134, endPoint x: 77, endPoint y: 126, distance: 123.6
click at [76, 127] on div "Path / 843 844 845 846 847 848 849 850 851 852 853 854 855 856 857 858 859 860 …" at bounding box center [230, 307] width 332 height 385
type input "s"
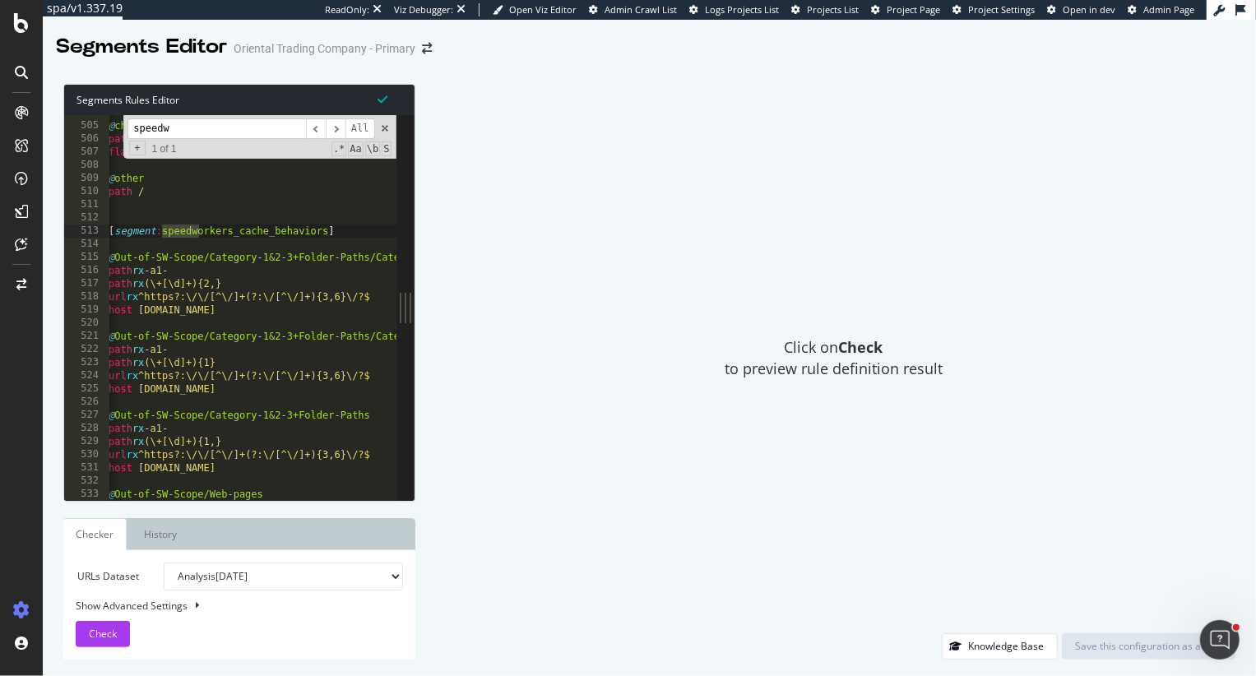
scroll to position [0, 8]
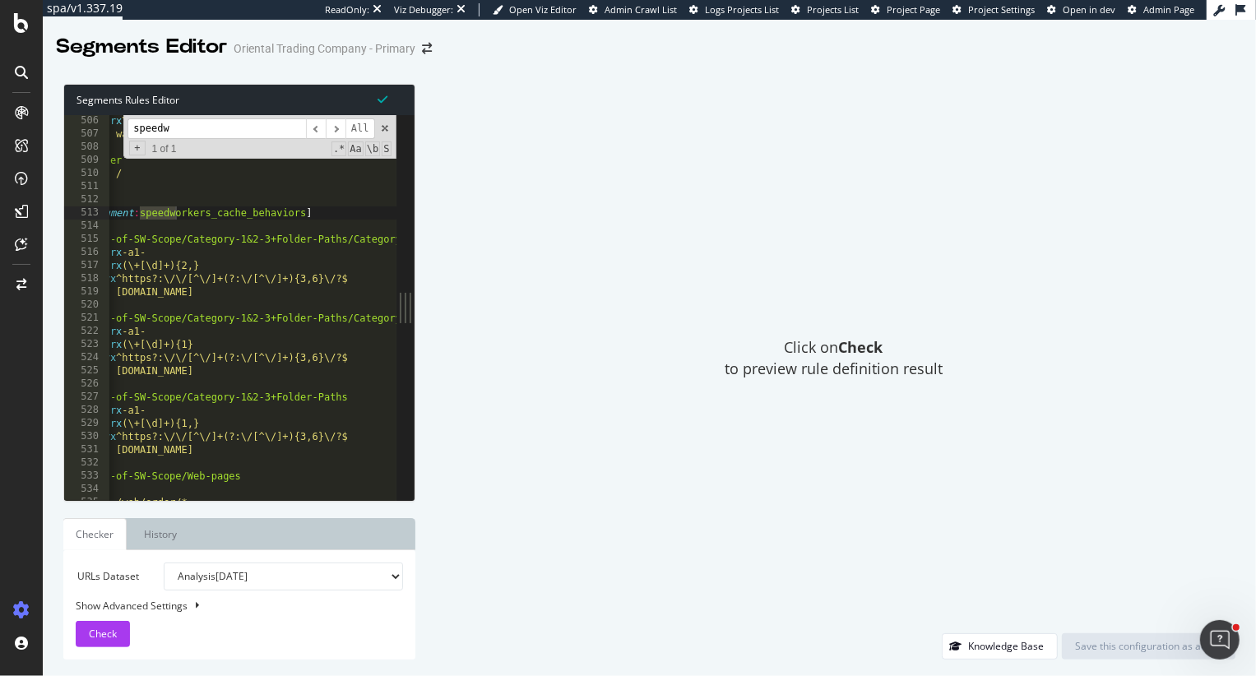
type input "speedw"
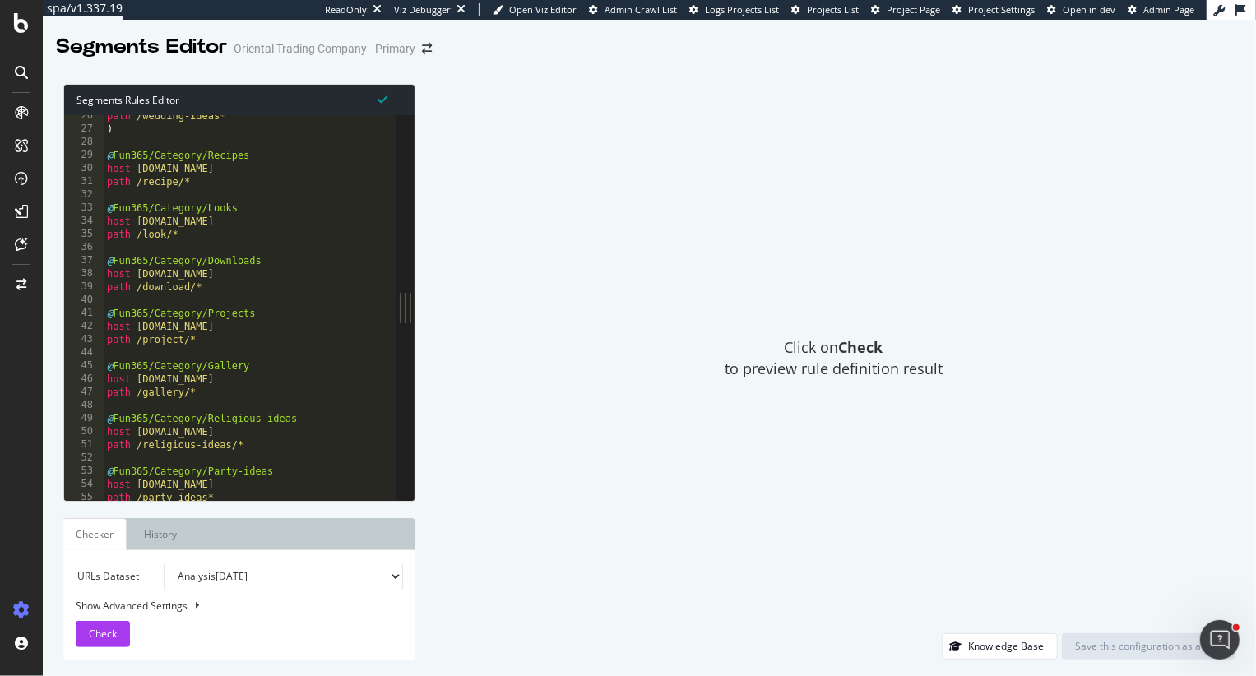
scroll to position [208, 0]
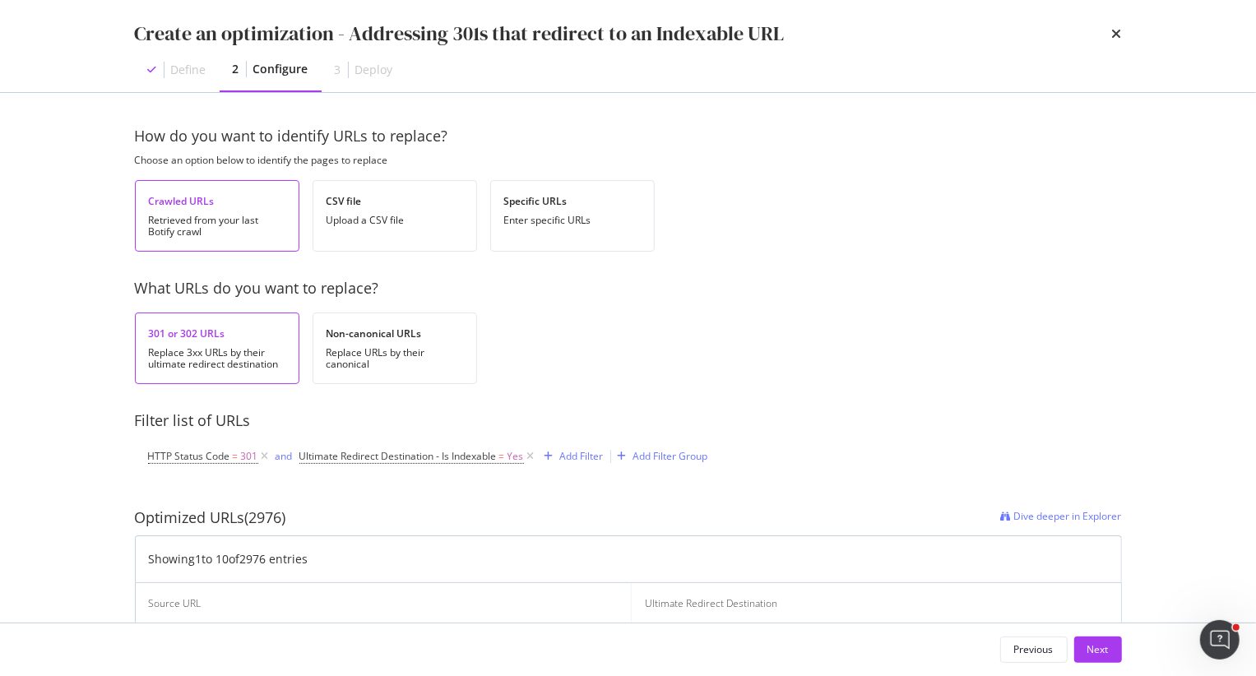
scroll to position [0, 49]
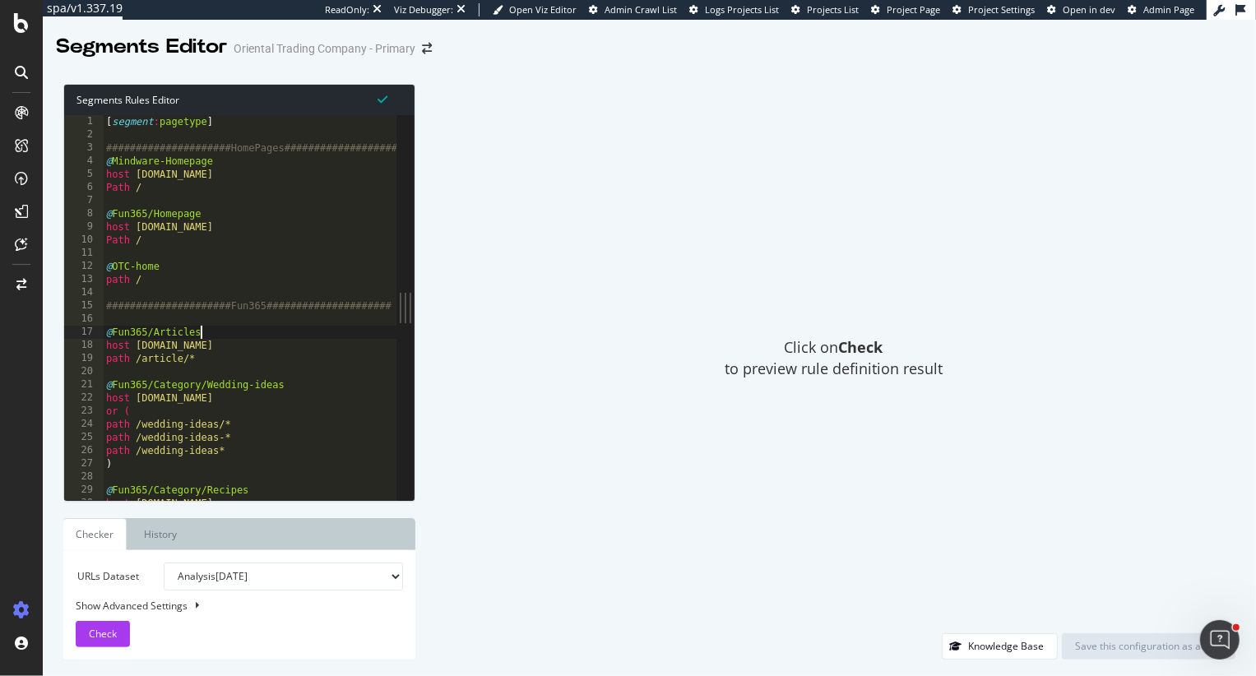
click at [238, 333] on div "[ segment : pagetype ] #####################HomePages##################### @ Mi…" at bounding box center [917, 321] width 1629 height 412
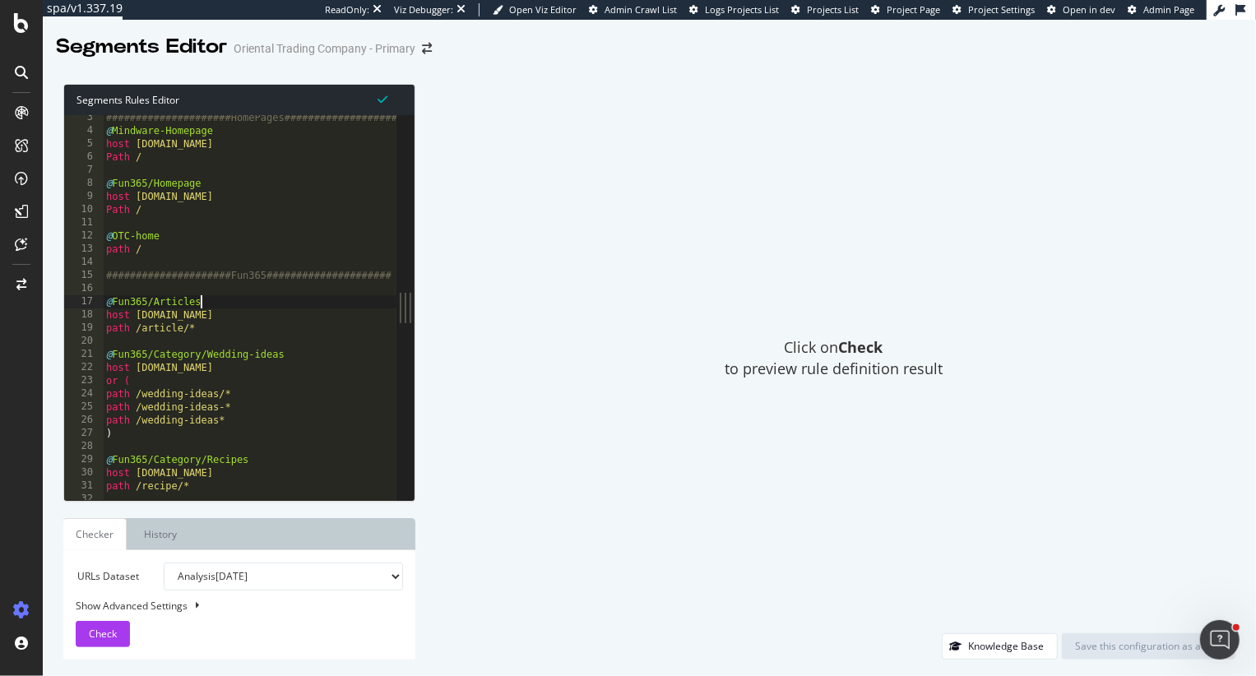
scroll to position [26, 0]
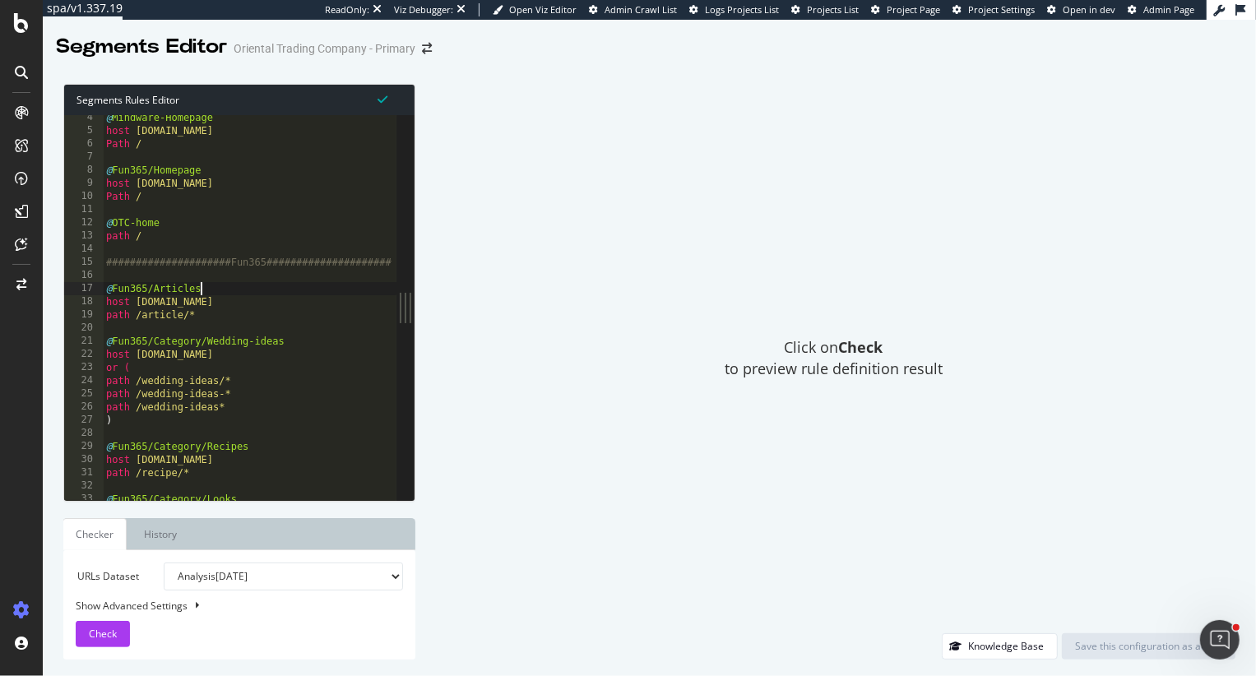
type textarea "@Fun365/Articles"
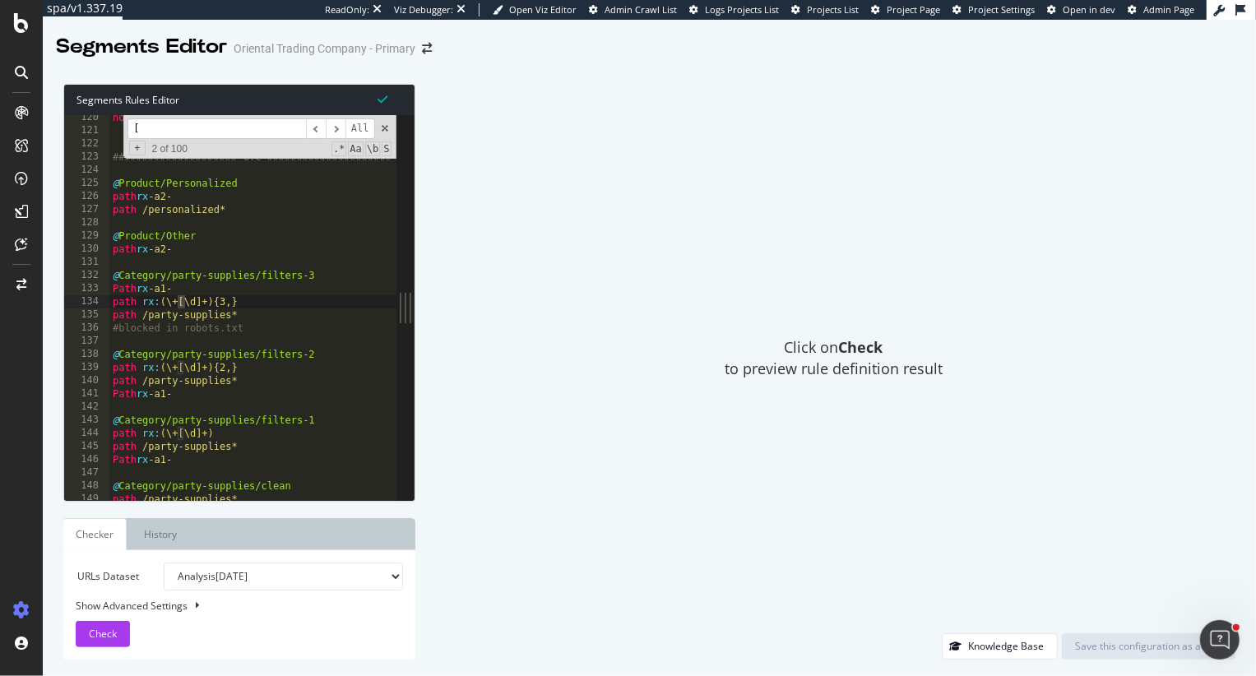
scroll to position [966, 0]
click at [340, 127] on span "​" at bounding box center [336, 128] width 20 height 21
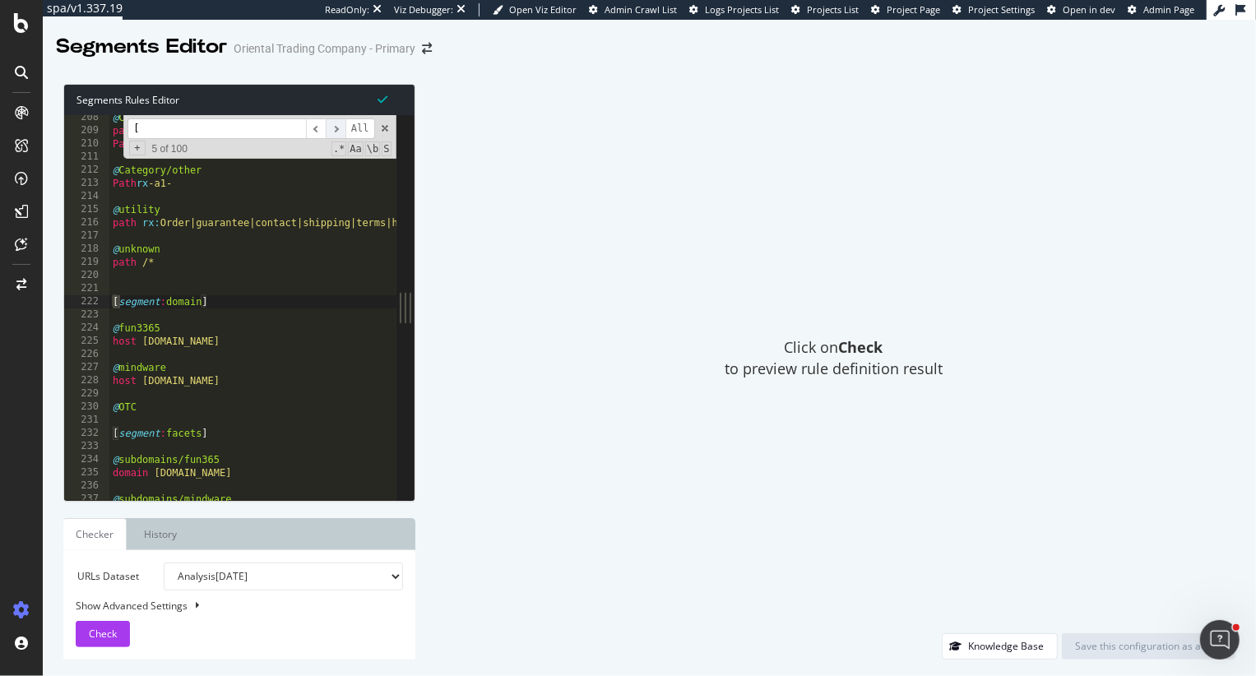
click at [340, 127] on span "​" at bounding box center [336, 128] width 20 height 21
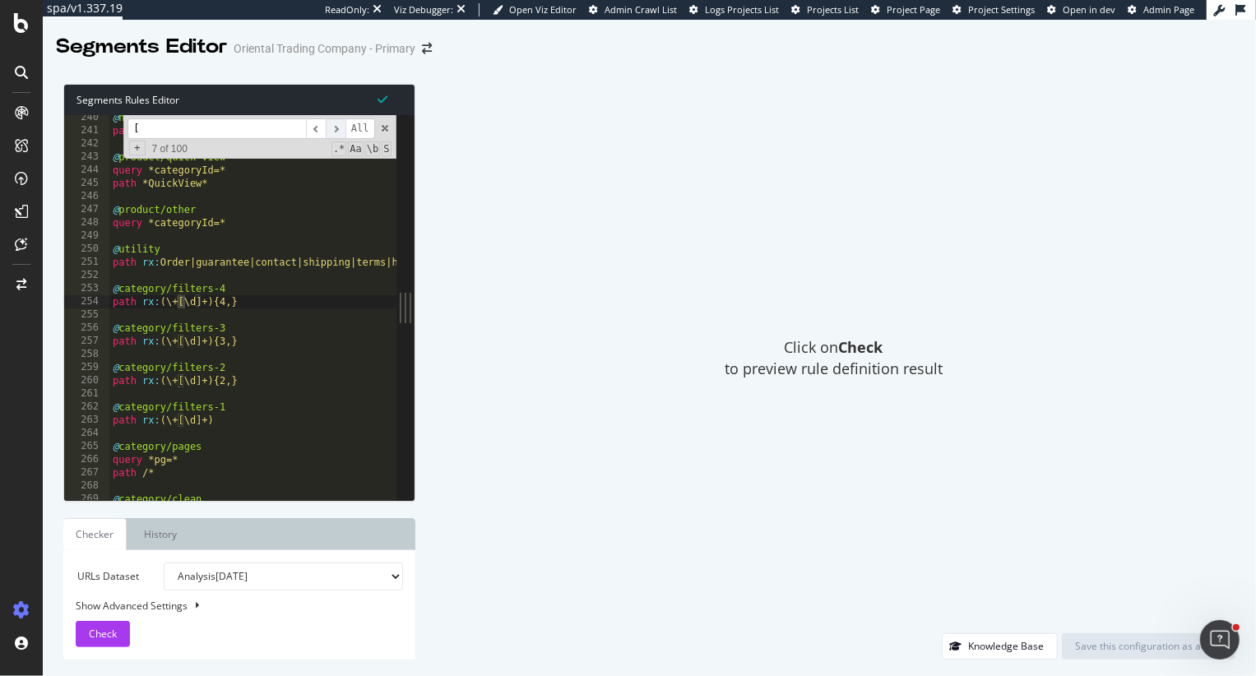
scroll to position [1939, 0]
click at [340, 127] on span "​" at bounding box center [336, 128] width 20 height 21
click at [238, 123] on input "[" at bounding box center [216, 128] width 178 height 21
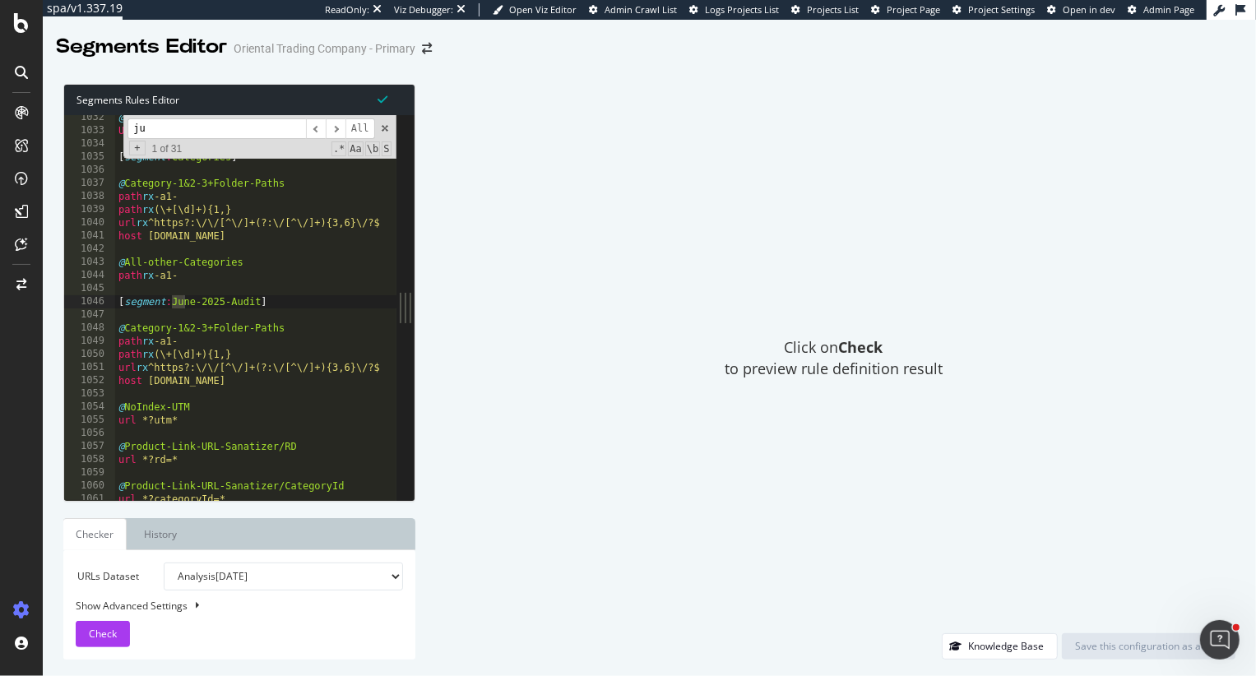
scroll to position [8354, 0]
type input "j"
paste input "June"
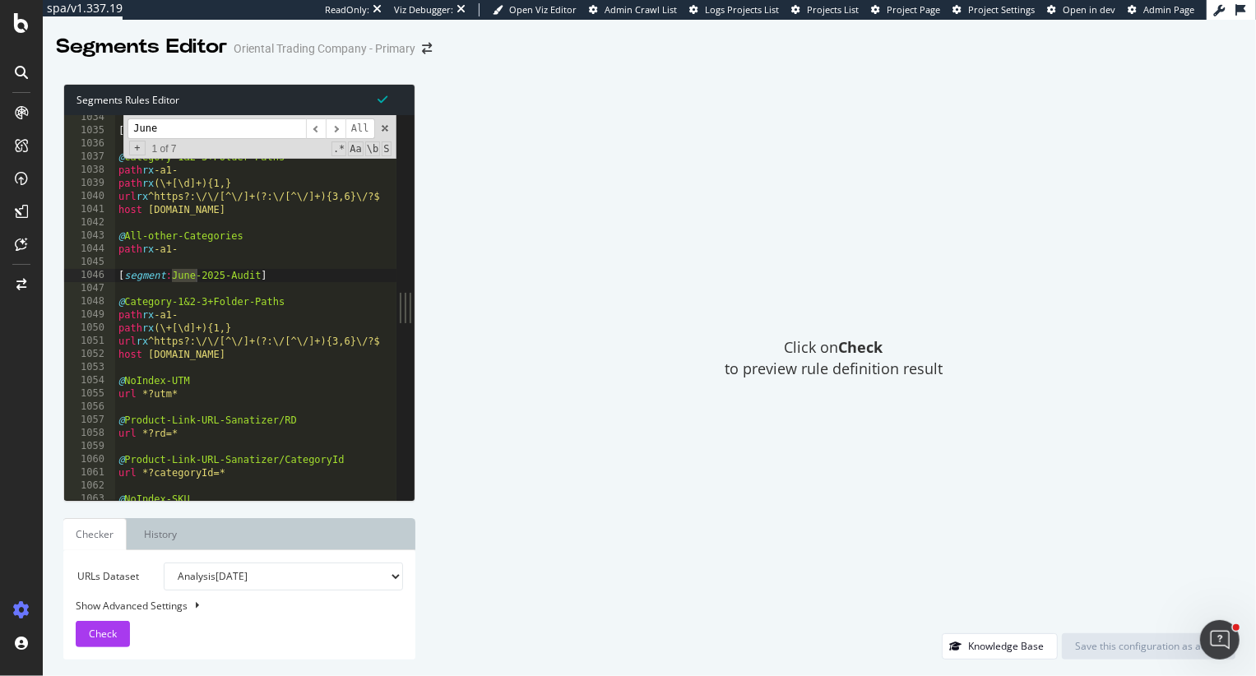
scroll to position [8370, 0]
type input "June"
drag, startPoint x: 247, startPoint y: 327, endPoint x: 166, endPoint y: 329, distance: 81.4
click at [166, 329] on div "[ segment : Categories ] @ Category-1&2-3+Folder-Paths path rx -a1- path rx (\+…" at bounding box center [929, 317] width 1629 height 412
drag, startPoint x: 204, startPoint y: 312, endPoint x: 171, endPoint y: 315, distance: 33.0
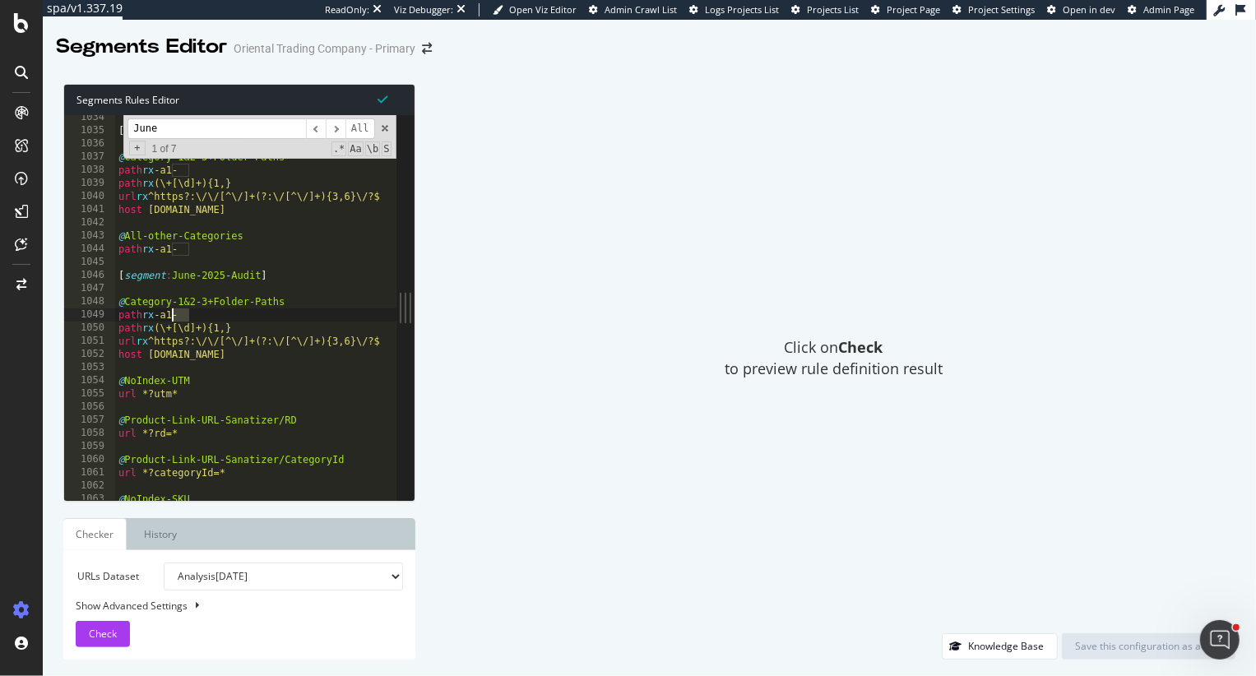
click at [171, 315] on div "[ segment : Categories ] @ Category-1&2-3+Folder-Paths path rx -a1- path rx (\+…" at bounding box center [929, 317] width 1629 height 412
click at [159, 340] on div "[ segment : Categories ] @ Category-1&2-3+Folder-Paths path rx -a1- path rx (\+…" at bounding box center [929, 317] width 1629 height 412
click at [365, 281] on div "[ segment : Categories ] @ Category-1&2-3+Folder-Paths path rx -a1- path rx (\+…" at bounding box center [929, 317] width 1629 height 412
click at [145, 354] on div "[ segment : Categories ] @ Category-1&2-3+Folder-Paths path rx -a1- path rx (\+…" at bounding box center [929, 317] width 1629 height 412
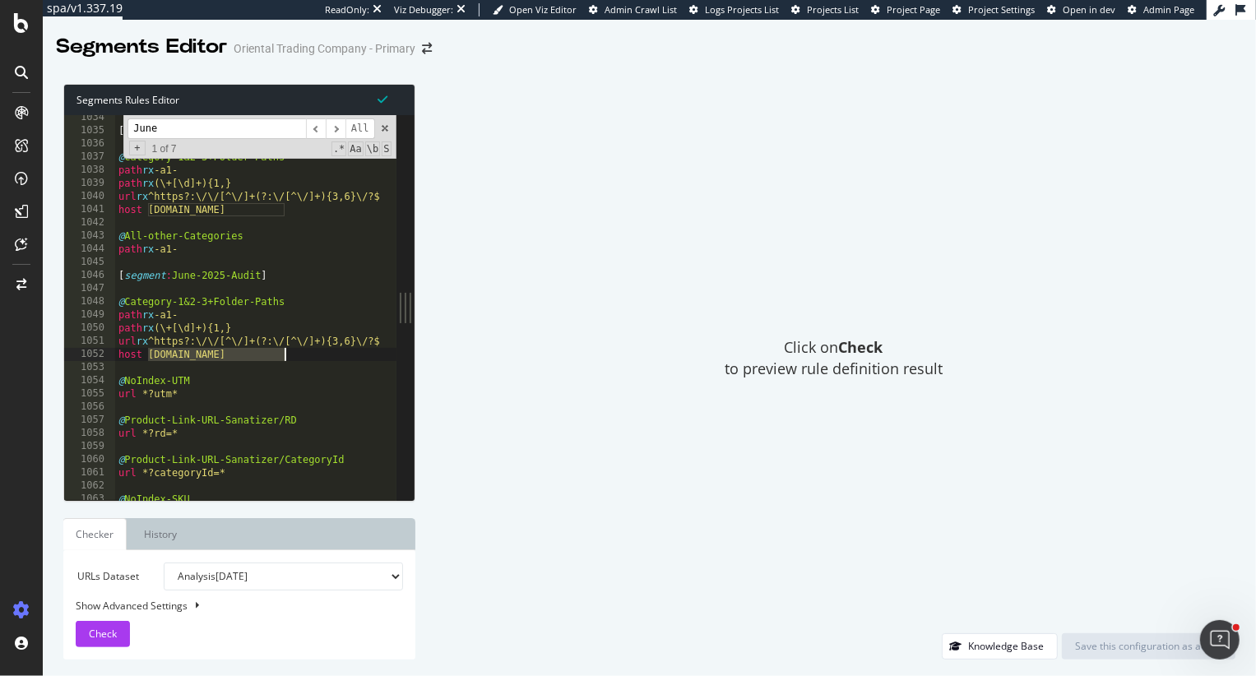
click at [254, 351] on div "[ segment : Categories ] @ Category-1&2-3+Folder-Paths path rx -a1- path rx (\+…" at bounding box center [929, 317] width 1629 height 412
click at [160, 340] on div "[ segment : Categories ] @ Category-1&2-3+Folder-Paths path rx -a1- path rx (\+…" at bounding box center [929, 317] width 1629 height 412
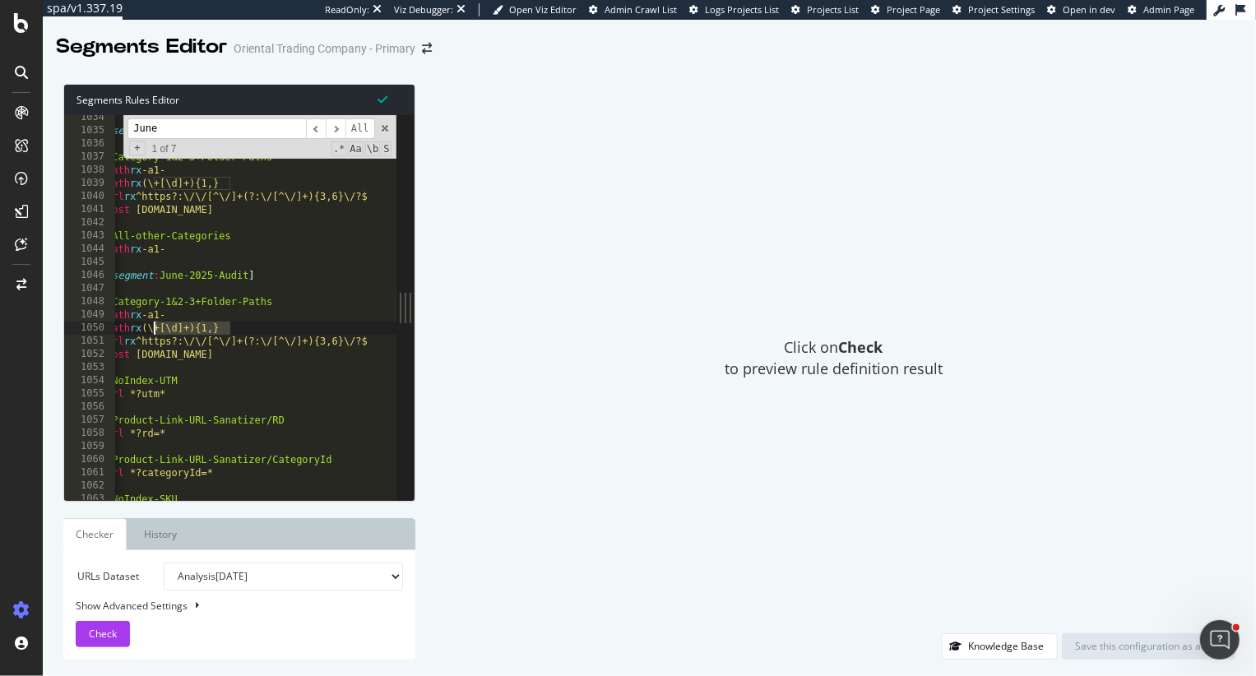
drag, startPoint x: 240, startPoint y: 327, endPoint x: 155, endPoint y: 330, distance: 84.7
click at [155, 330] on div "[ segment : Categories ] @ Category-1&2-3+Folder-Paths path rx -a1- path rx (\+…" at bounding box center [917, 317] width 1629 height 412
type textarea "path rx (\+[\d]+){1,}"
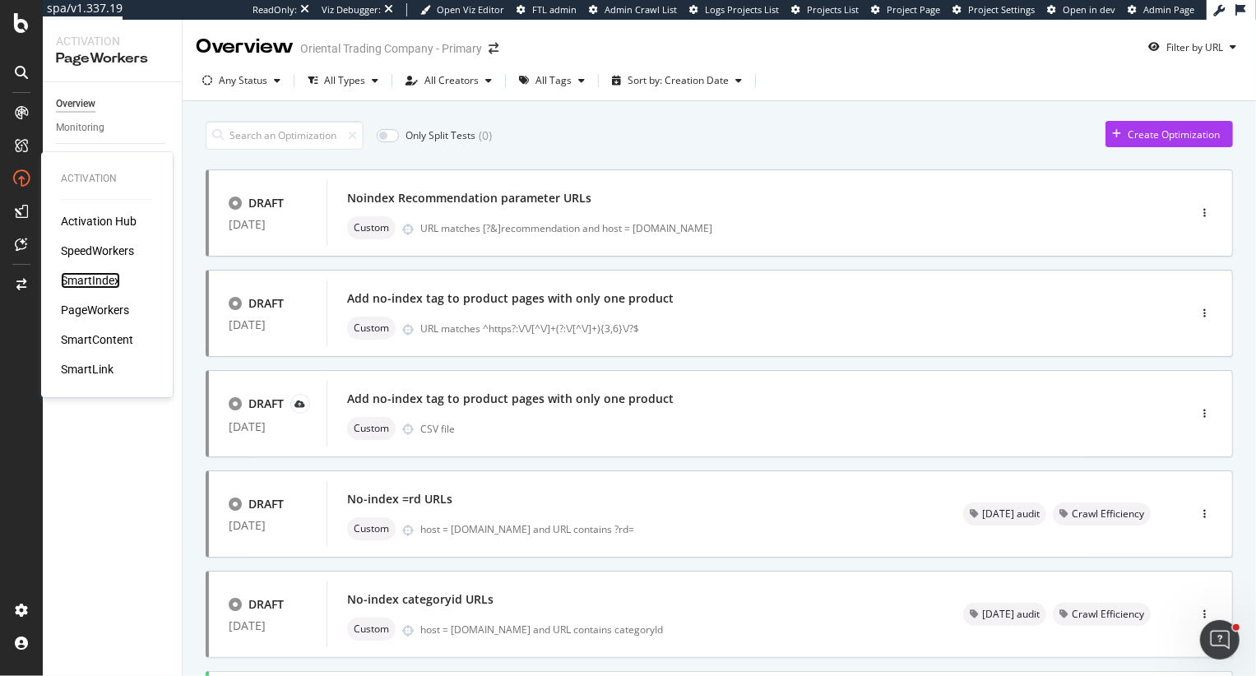
click at [99, 280] on div "SmartIndex" at bounding box center [90, 280] width 59 height 16
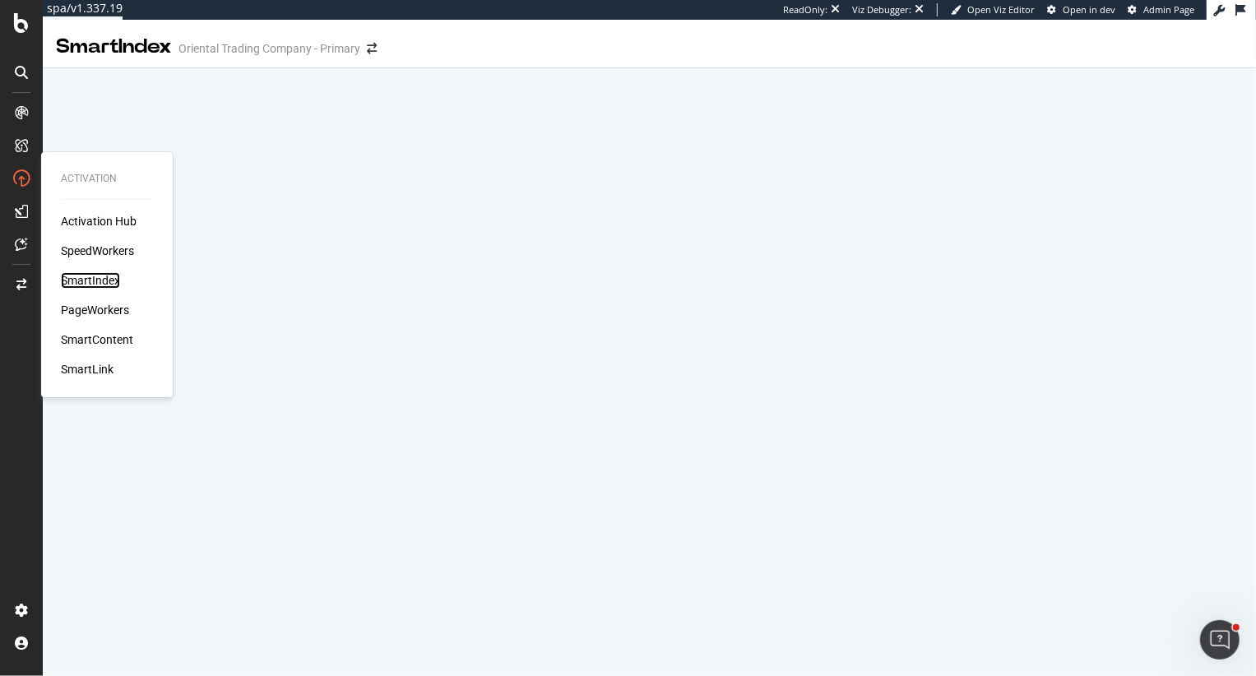
click at [102, 283] on div "SmartIndex" at bounding box center [90, 280] width 59 height 16
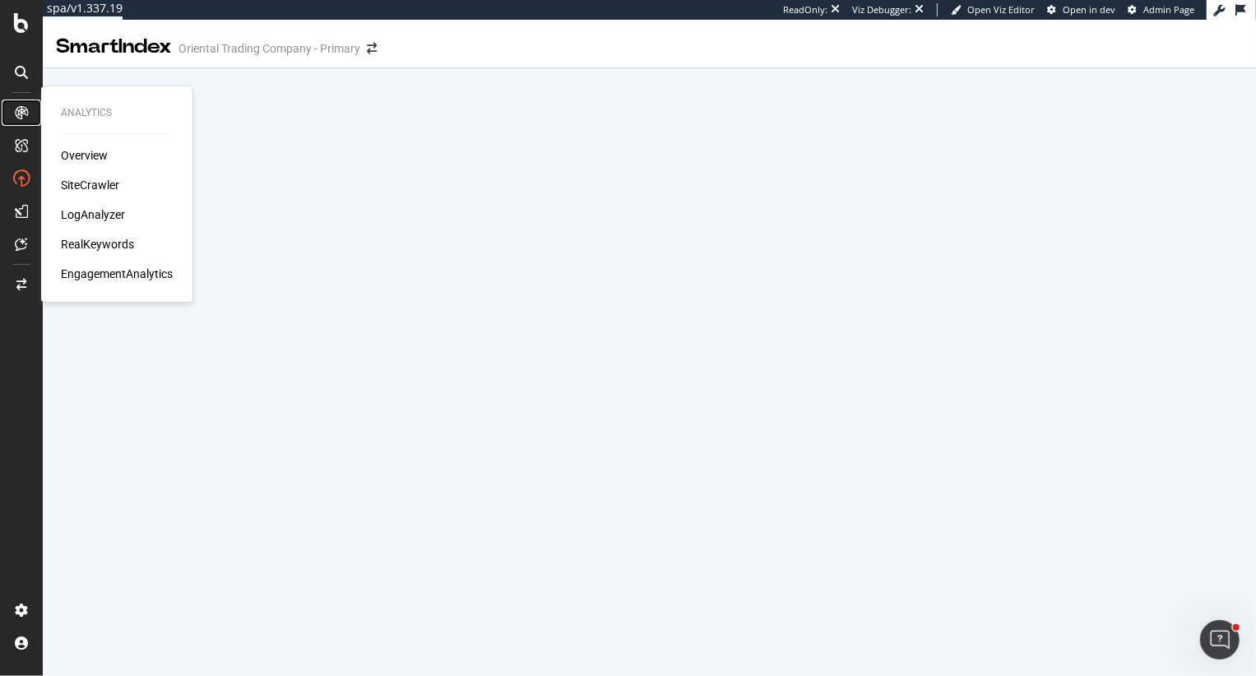
click at [24, 111] on icon at bounding box center [21, 112] width 13 height 13
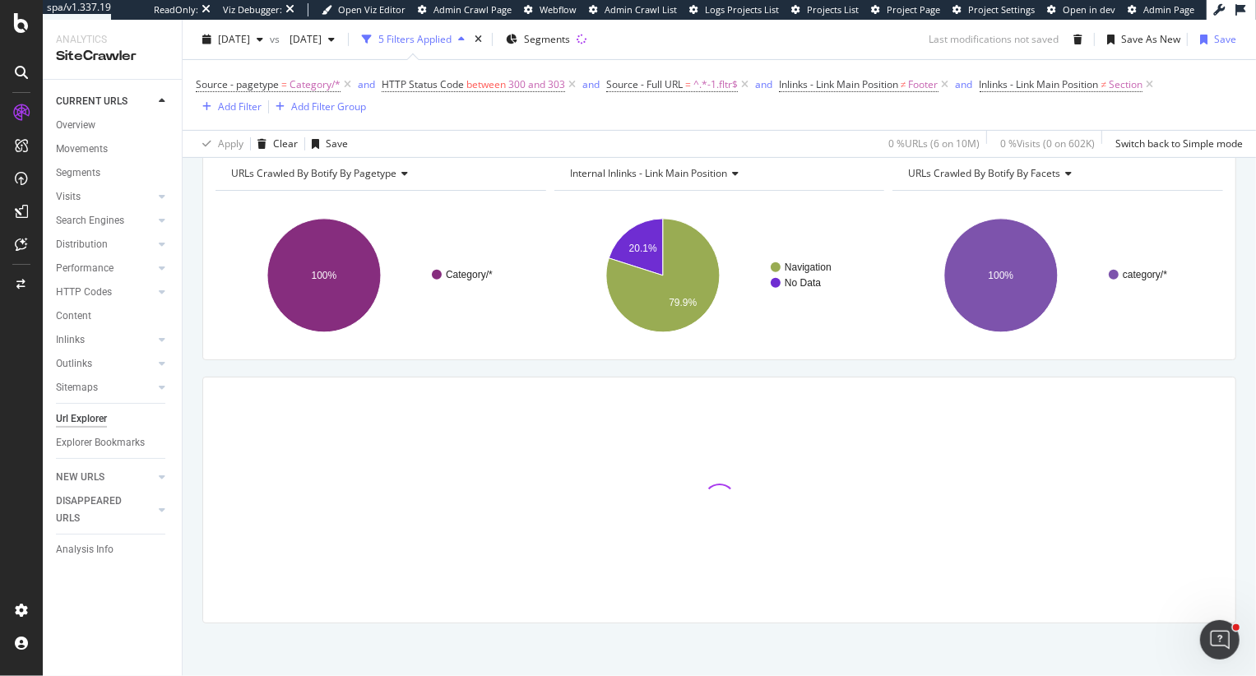
scroll to position [404, 0]
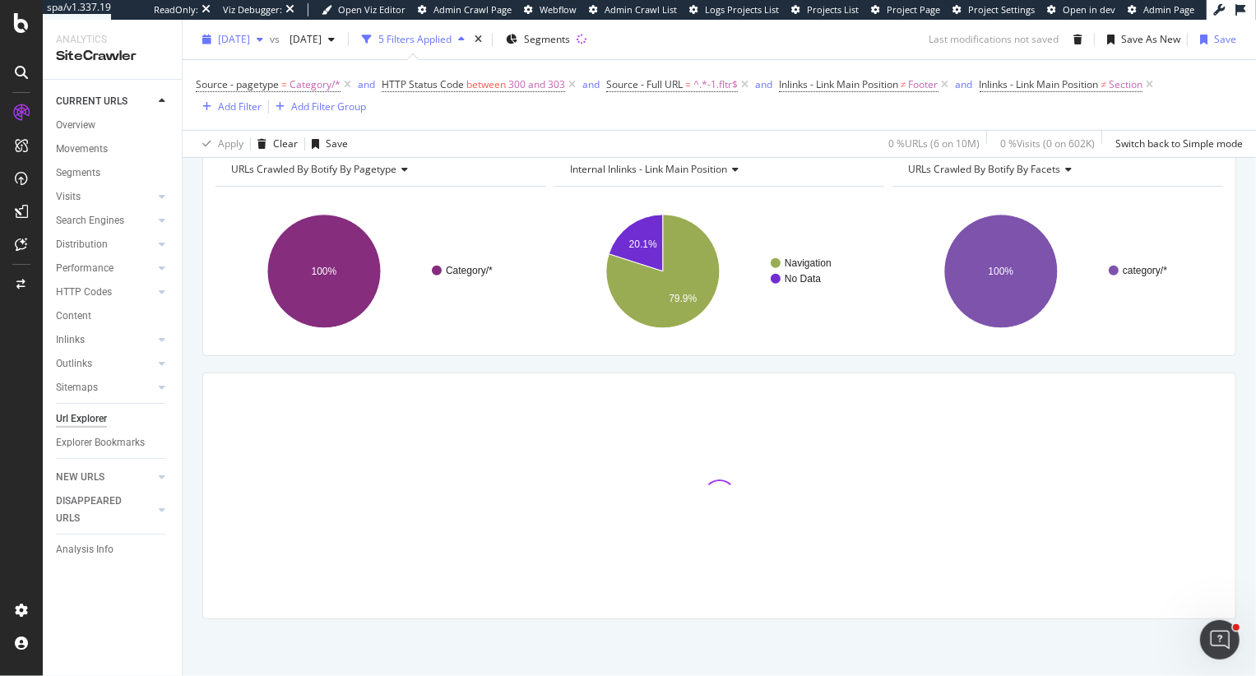
click at [250, 40] on span "[DATE]" at bounding box center [234, 39] width 32 height 14
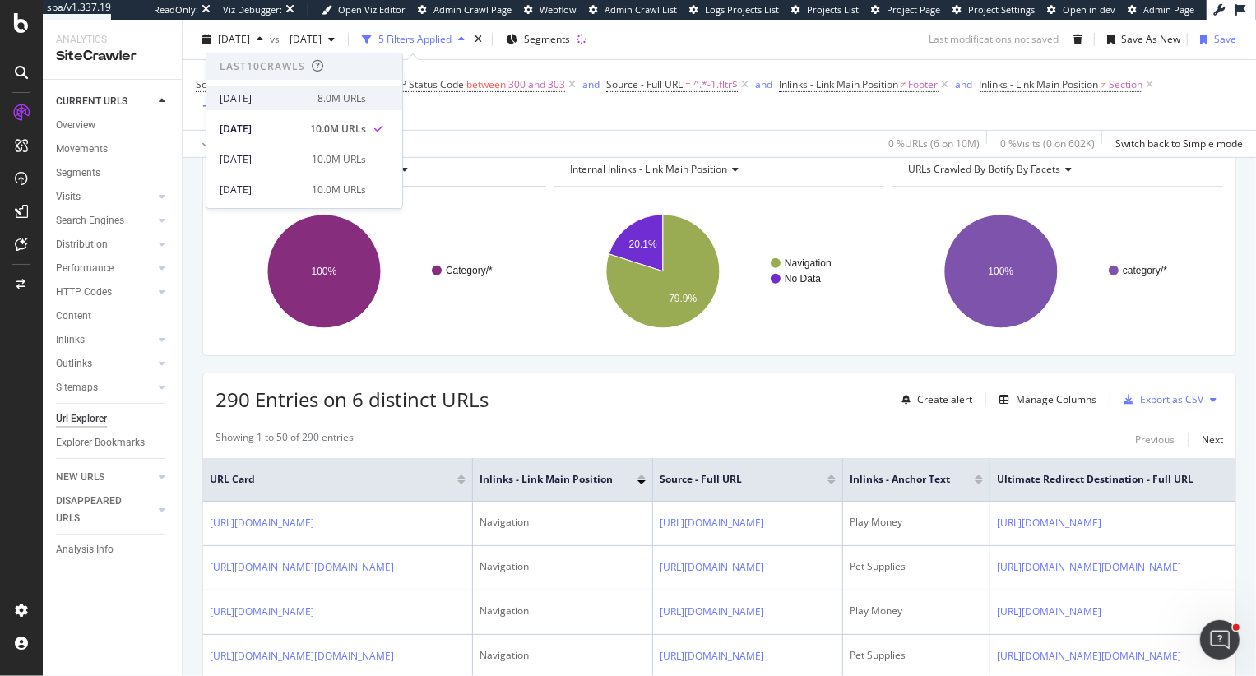
click at [297, 94] on div "[DATE]" at bounding box center [264, 98] width 88 height 15
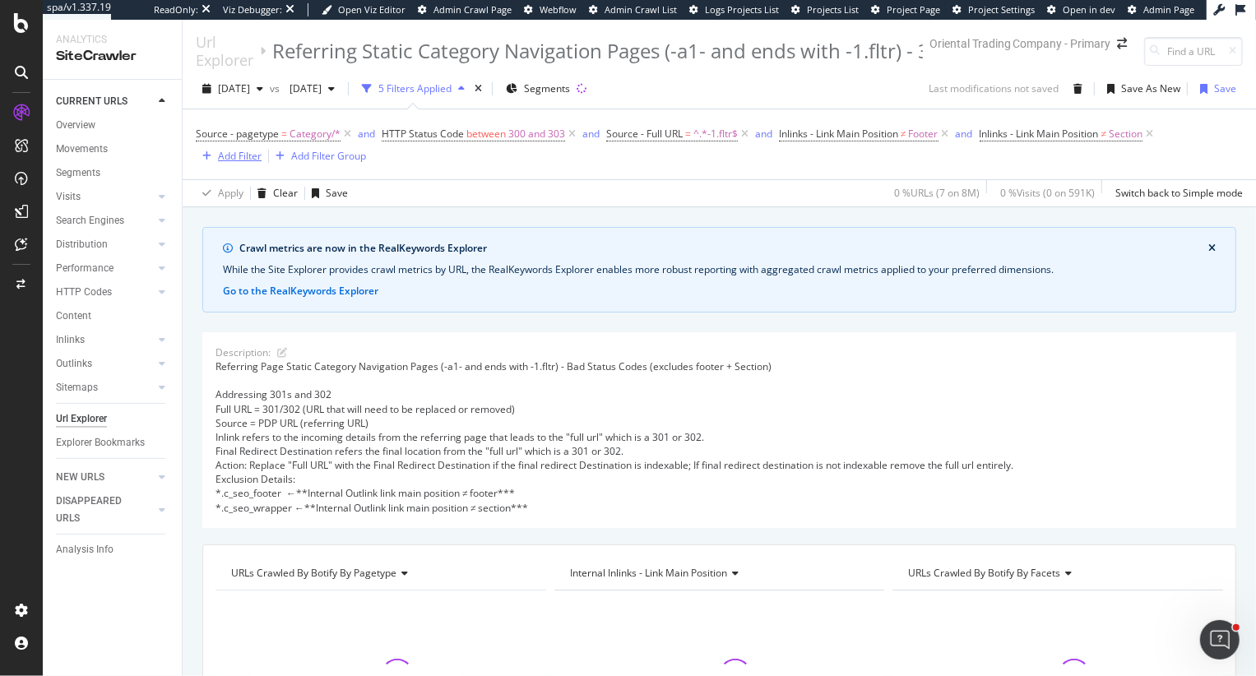
click at [252, 157] on div "Add Filter" at bounding box center [240, 156] width 44 height 14
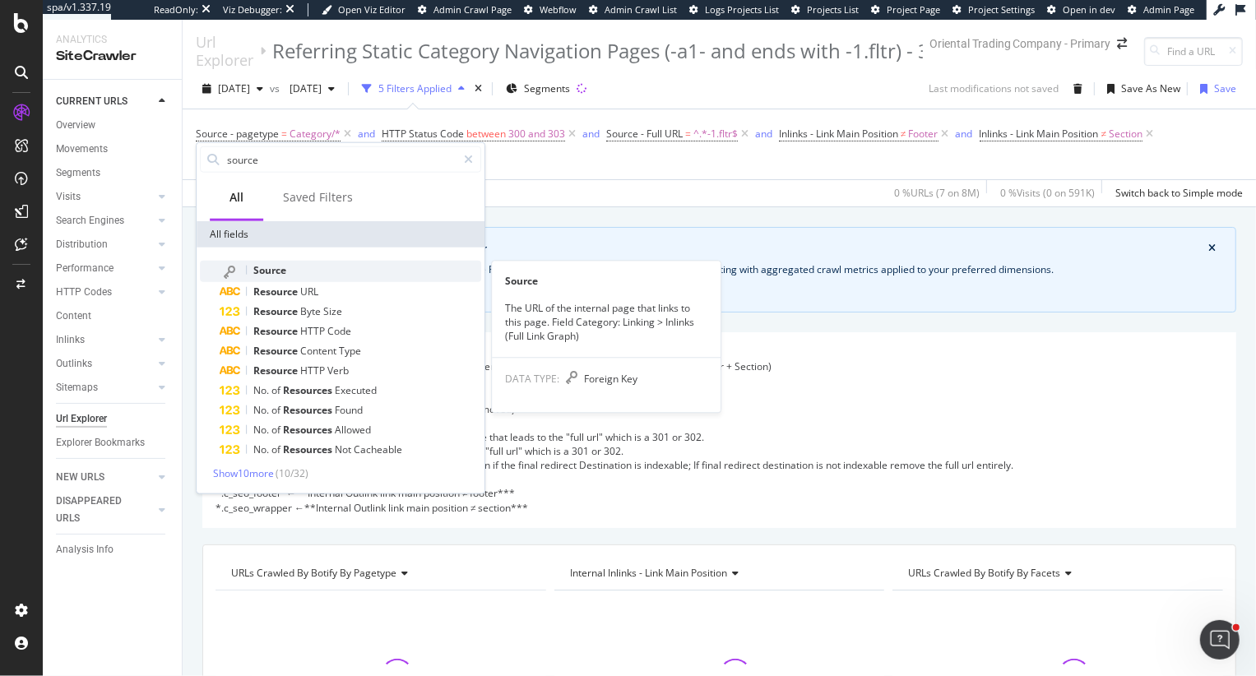
type input "source"
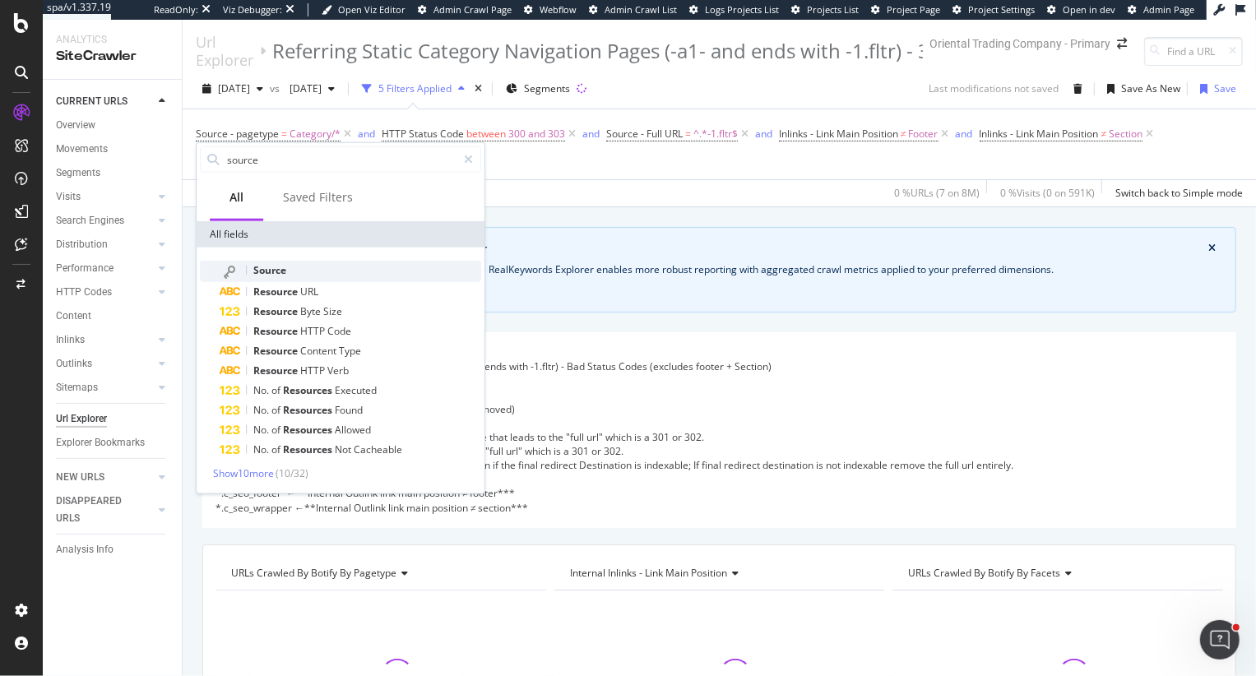
click at [267, 274] on span "Source" at bounding box center [269, 270] width 33 height 14
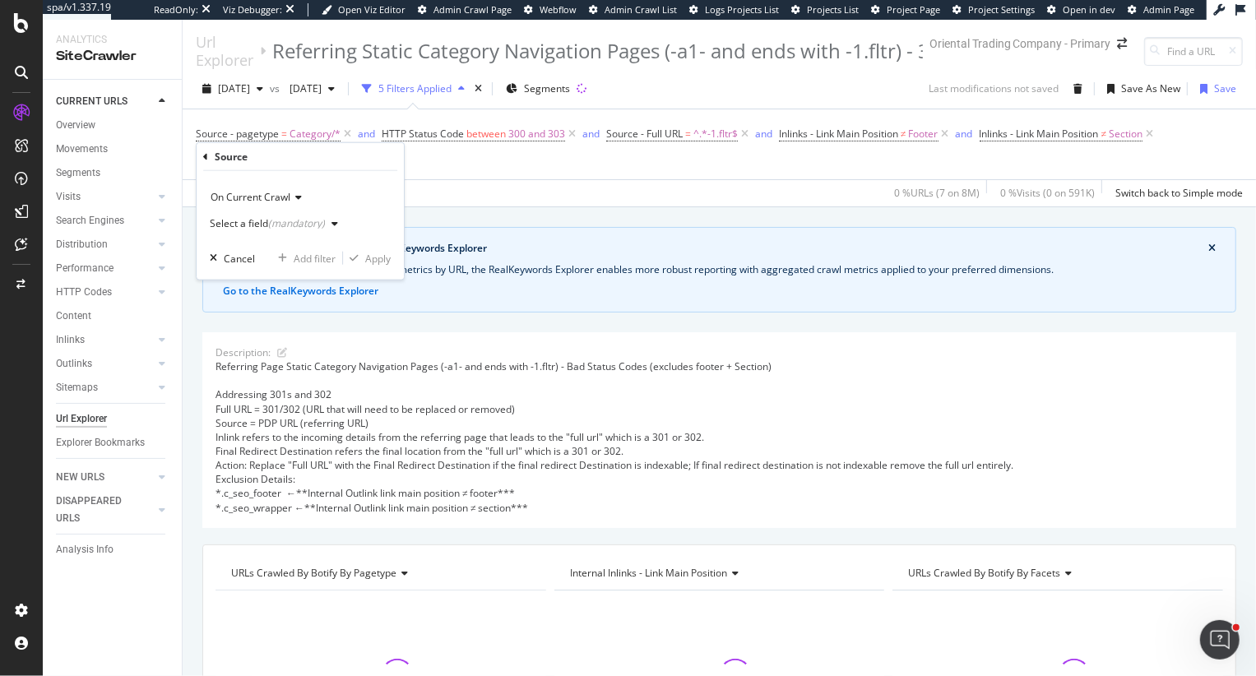
click at [293, 217] on div "Select a field (mandatory)" at bounding box center [277, 223] width 135 height 25
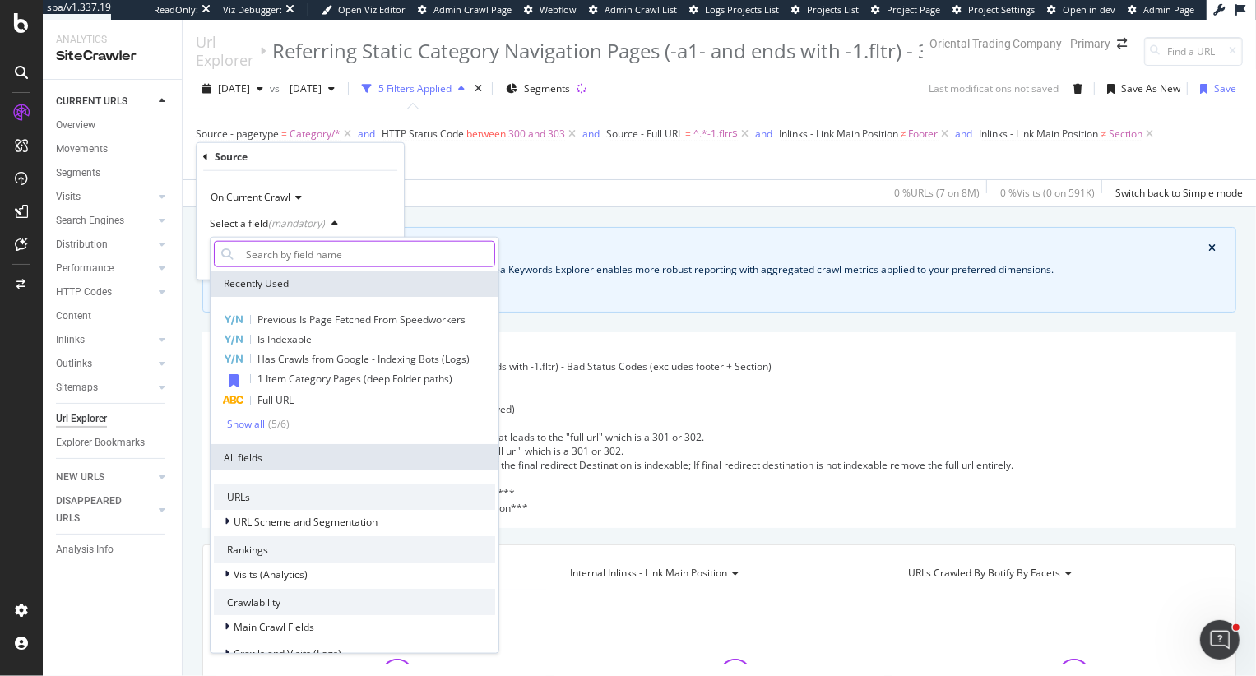
click at [276, 257] on input "text" at bounding box center [366, 254] width 255 height 26
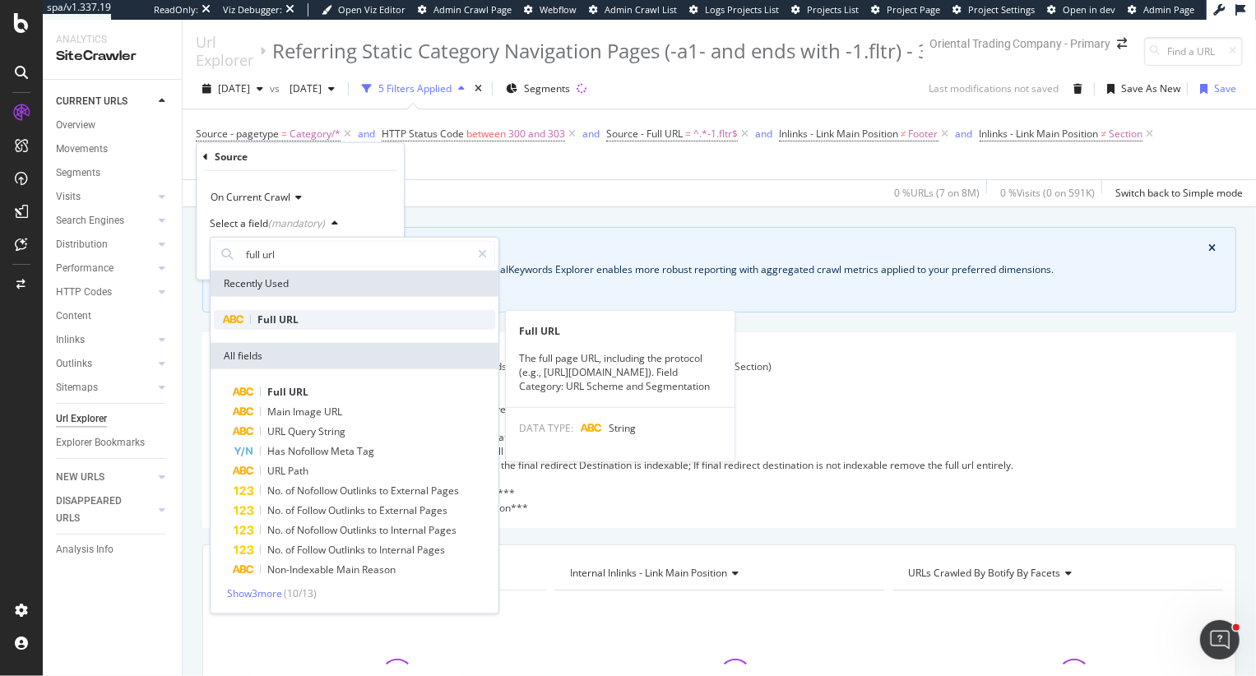
type input "full url"
click at [291, 322] on span "URL" at bounding box center [289, 319] width 20 height 14
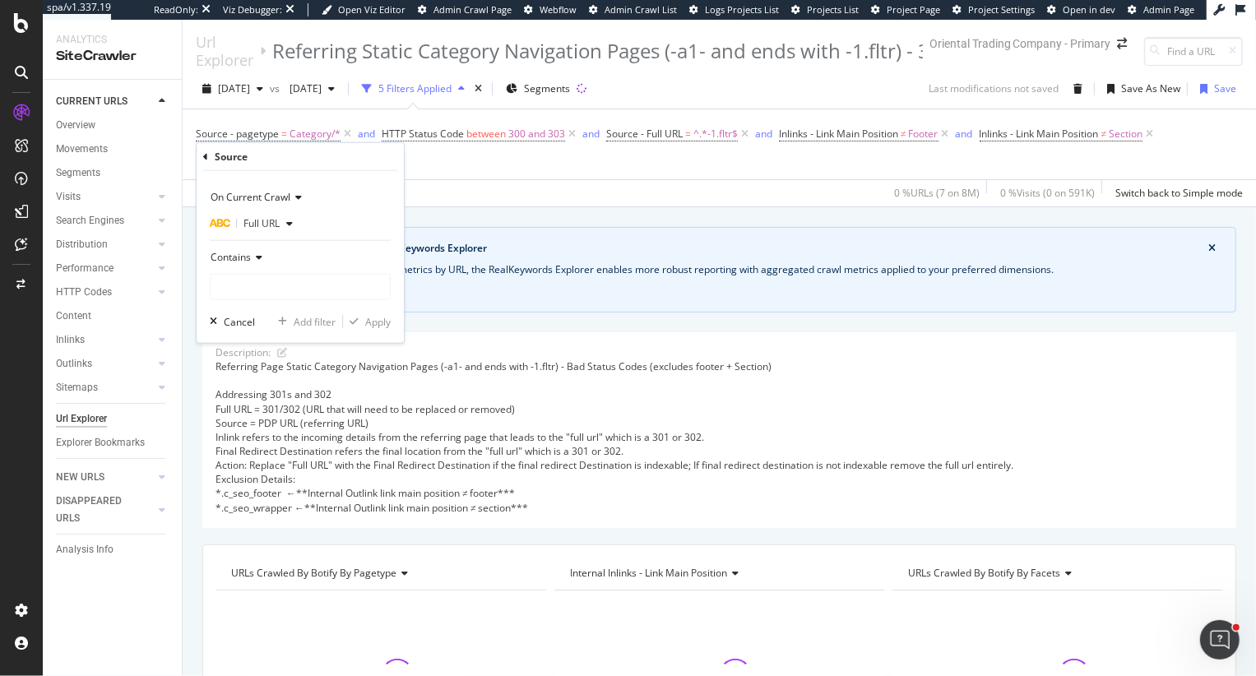
click at [241, 258] on span "Contains" at bounding box center [230, 257] width 40 height 14
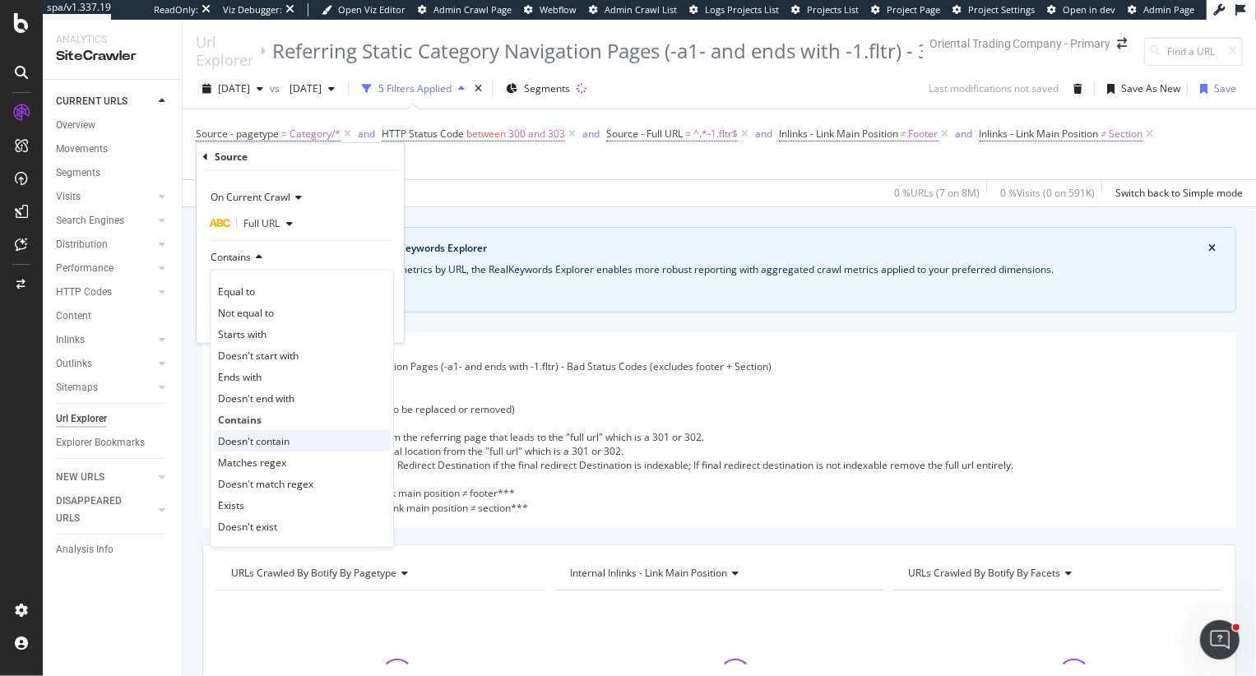
click at [268, 437] on span "Doesn't contain" at bounding box center [254, 440] width 72 height 14
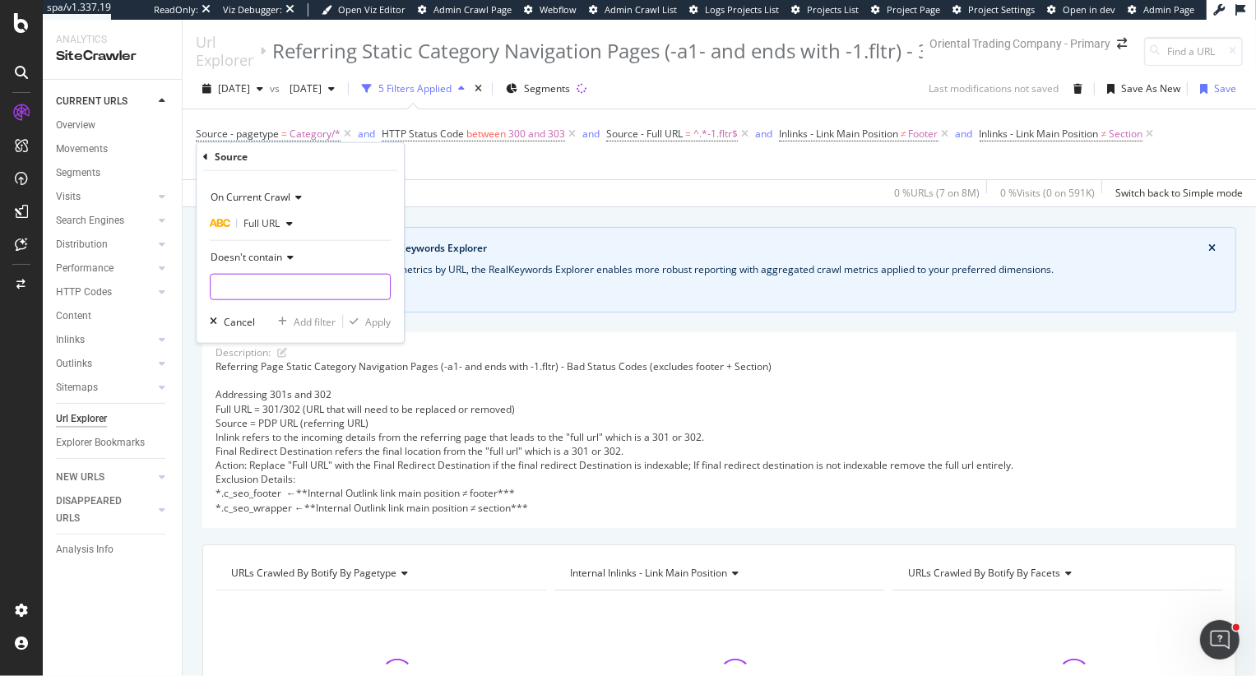
click at [268, 293] on input "text" at bounding box center [299, 287] width 179 height 26
type input "?"
click at [368, 321] on div "Apply" at bounding box center [377, 321] width 25 height 14
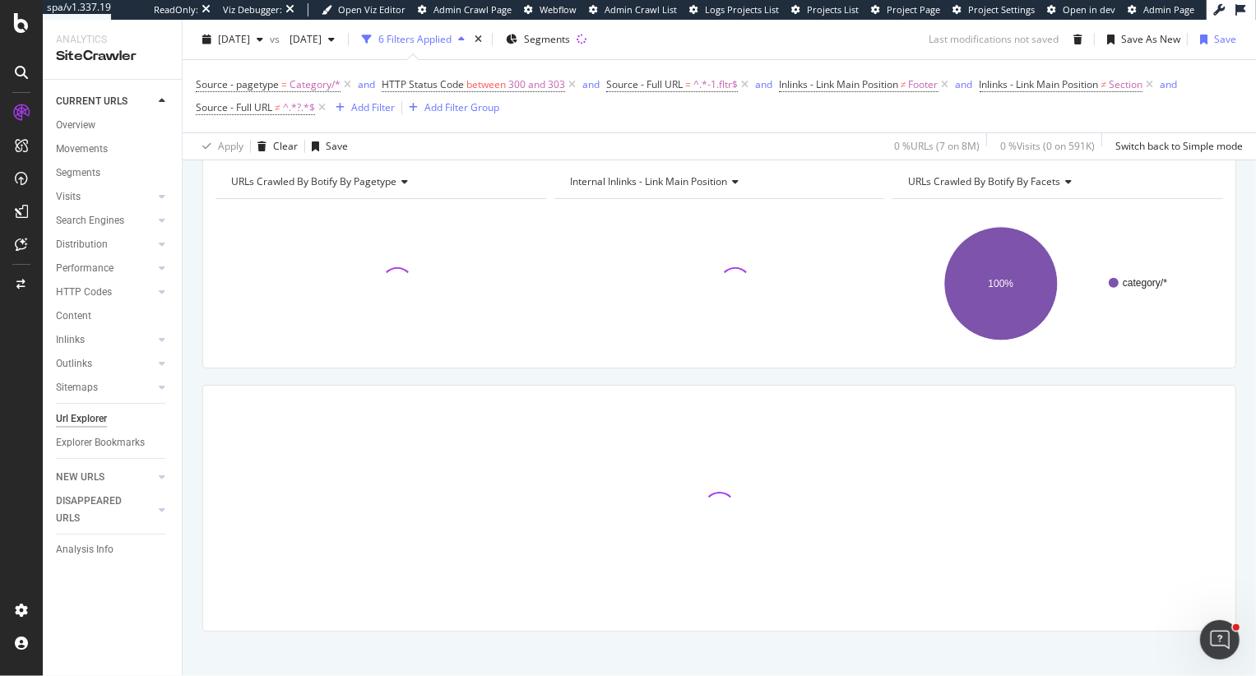
scroll to position [407, 0]
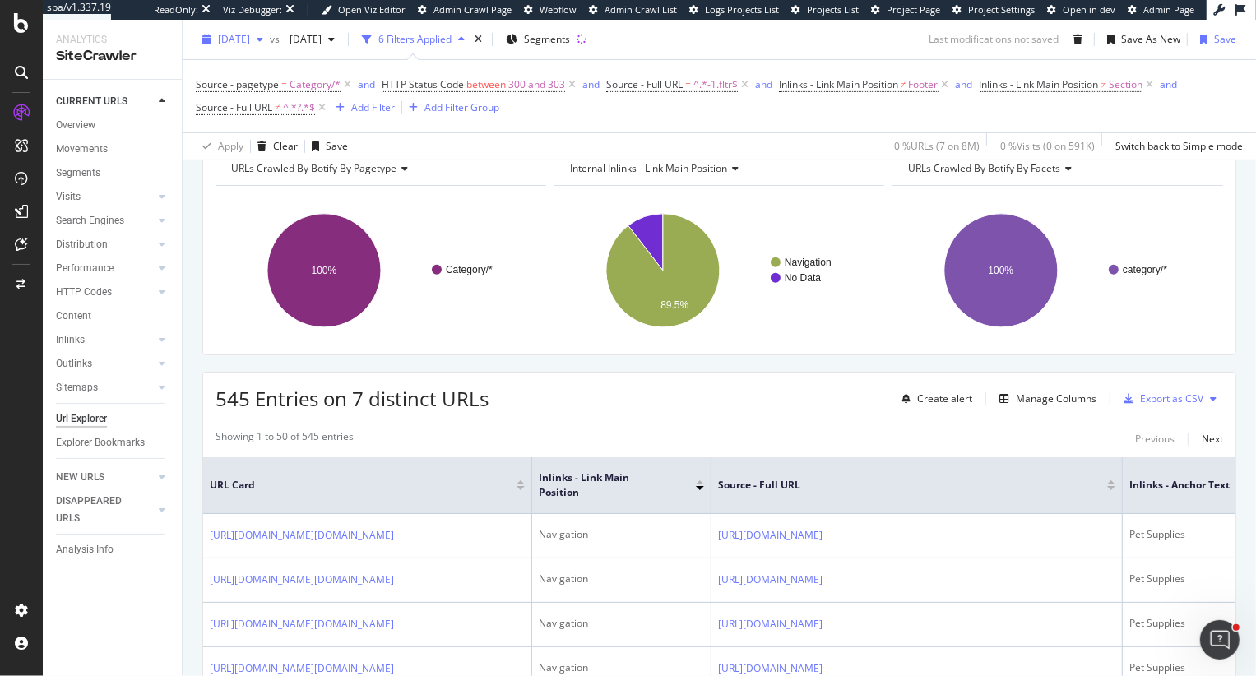
click at [250, 35] on span "2025 Sep. 2nd" at bounding box center [234, 39] width 32 height 14
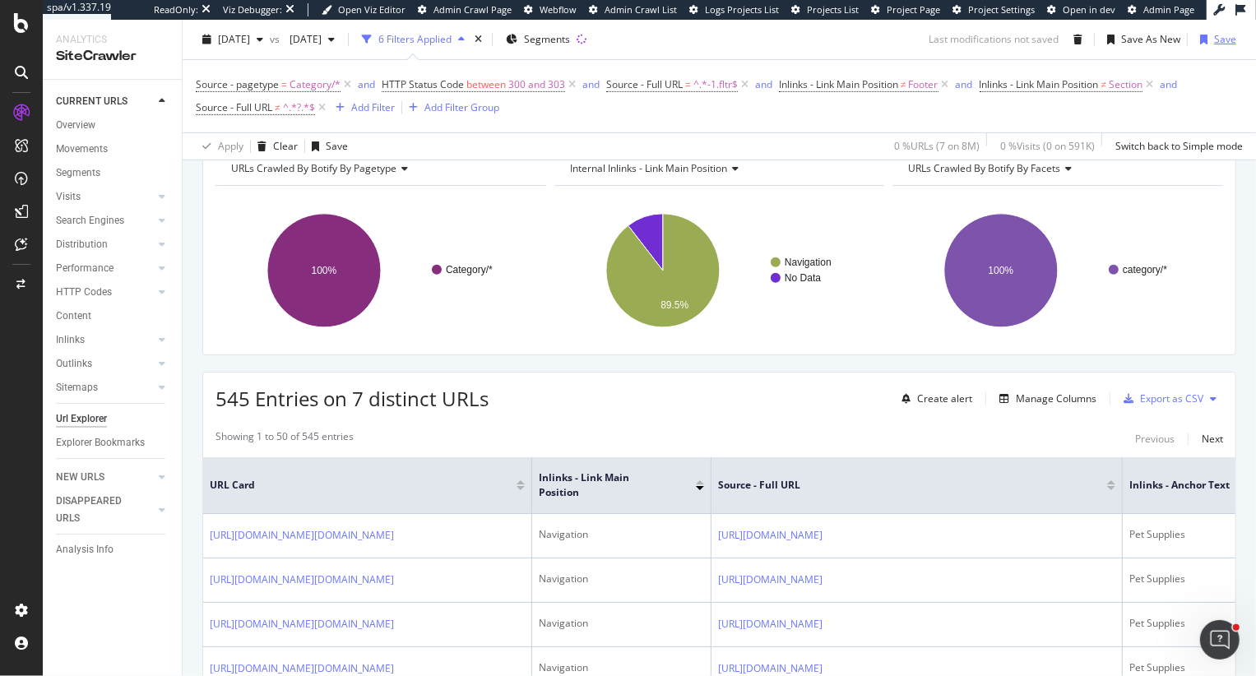
click at [1218, 37] on div "Save" at bounding box center [1225, 39] width 22 height 14
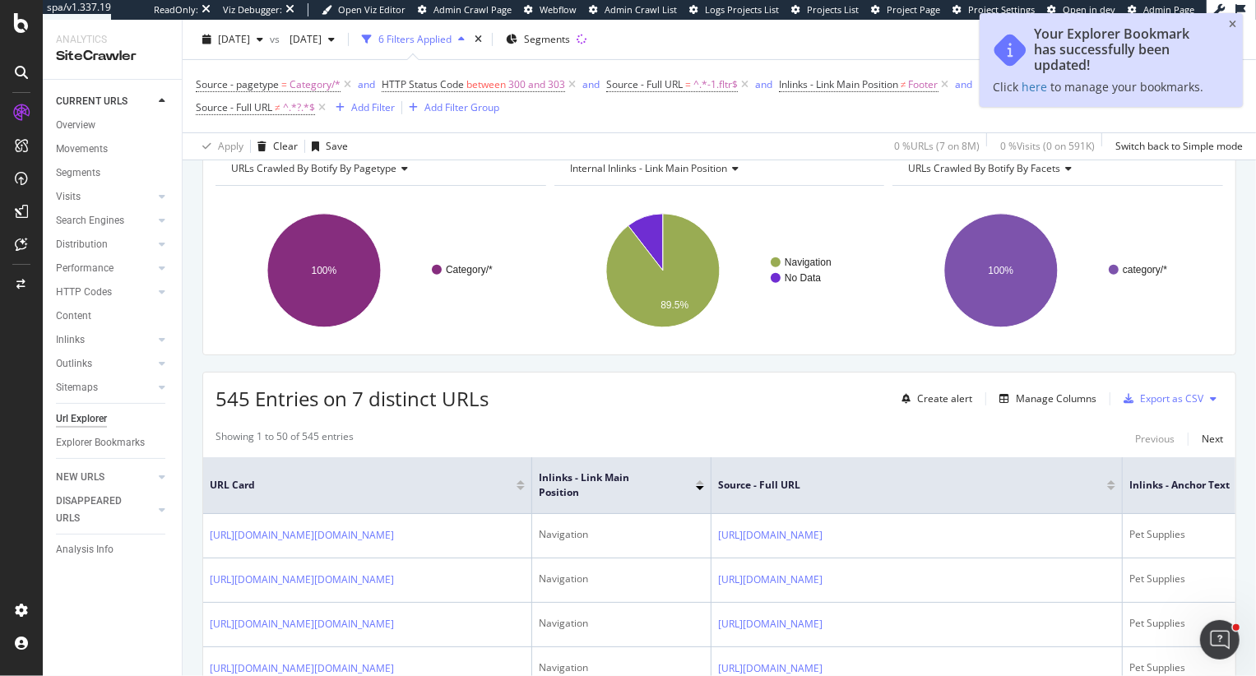
click at [1212, 398] on icon at bounding box center [1212, 399] width 7 height 10
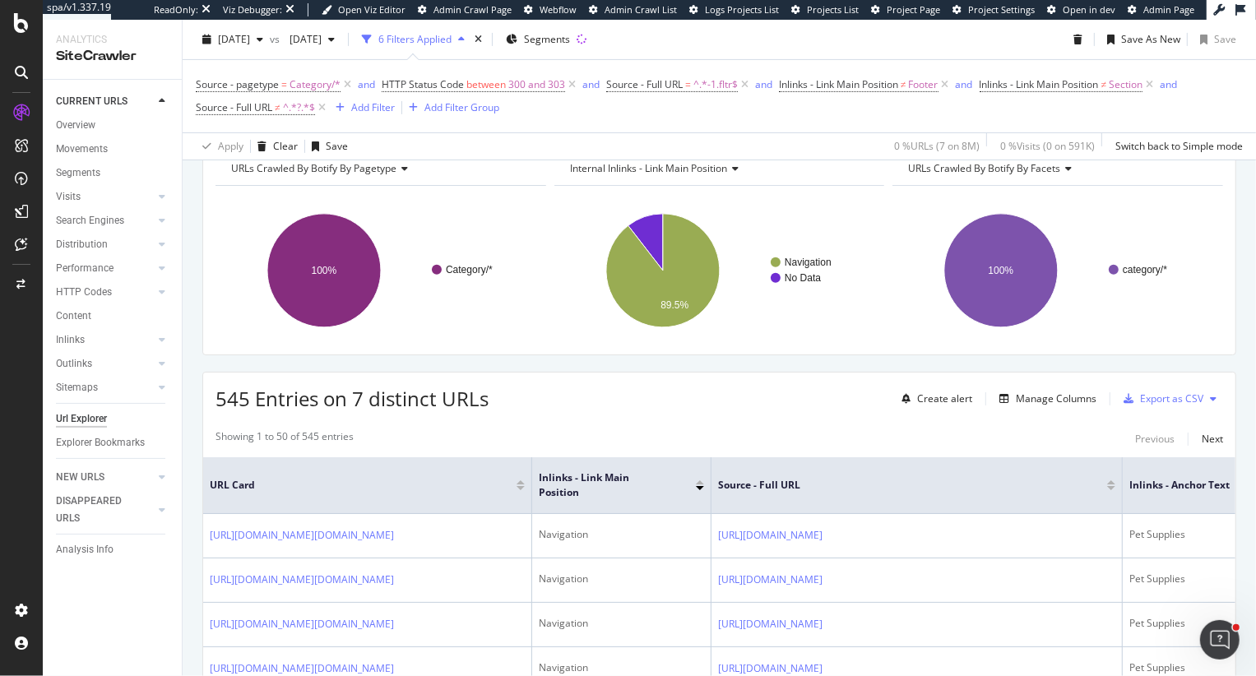
click at [789, 378] on div "545 Entries on 7 distinct URLs Create alert Manage Columns Export as CSV" at bounding box center [719, 392] width 1032 height 40
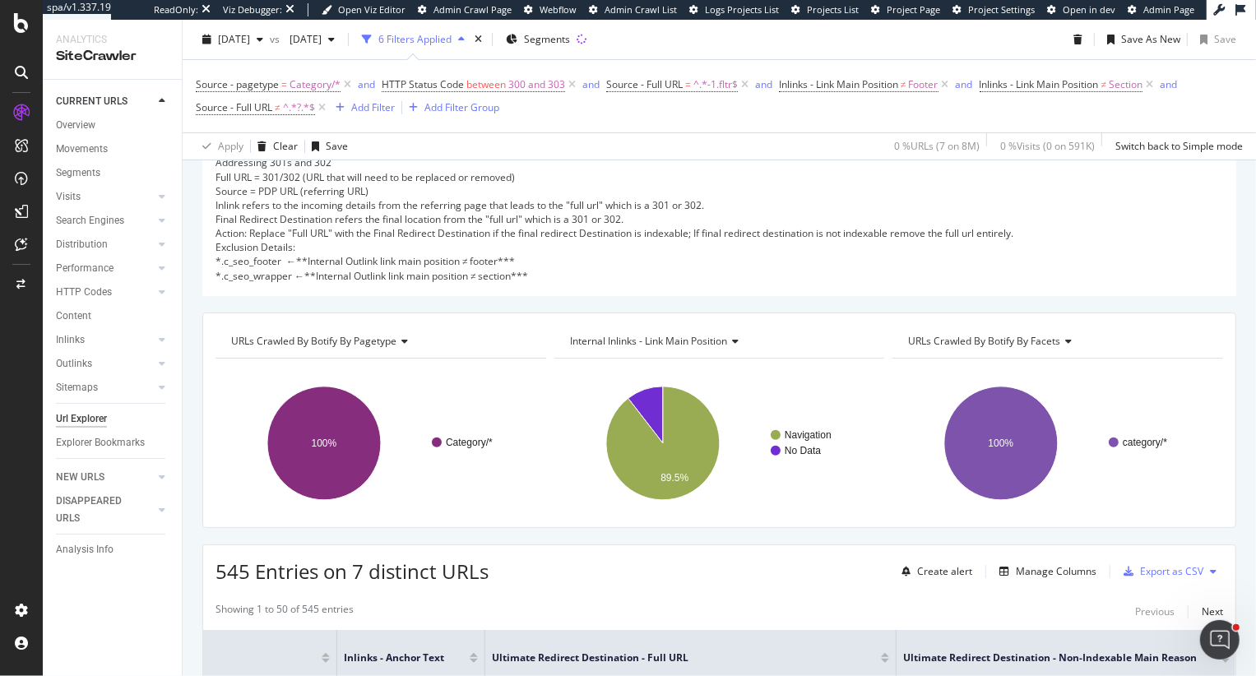
scroll to position [248, 0]
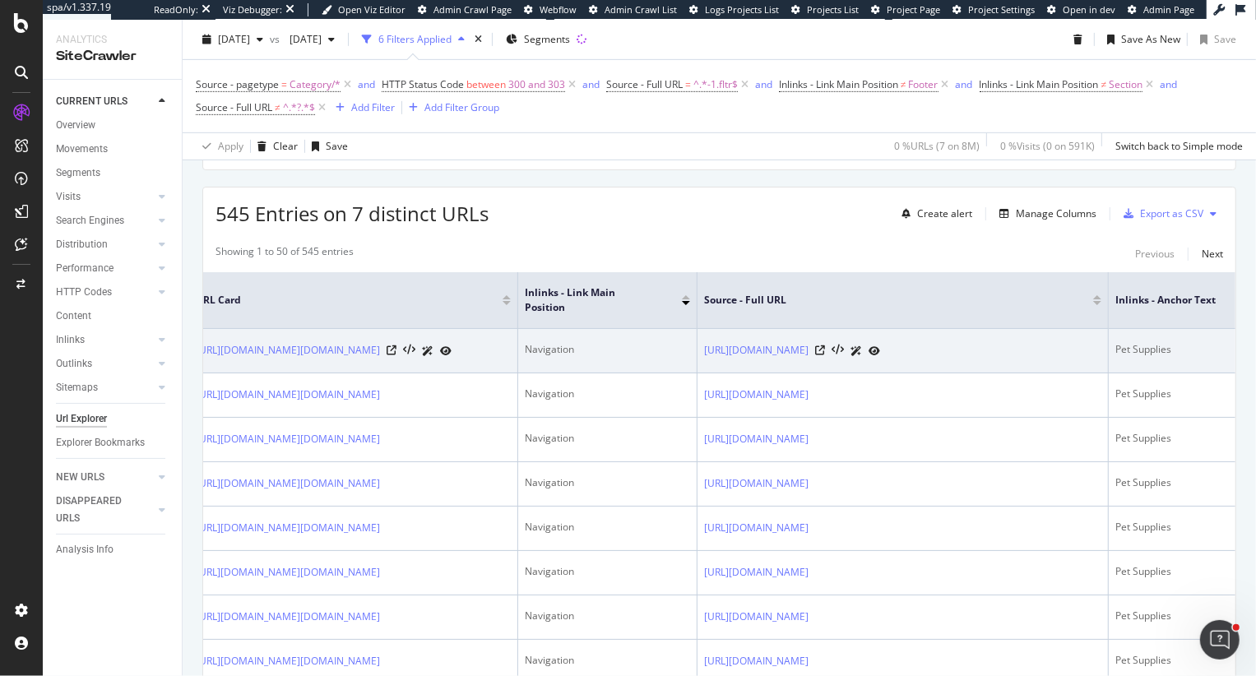
scroll to position [0, 0]
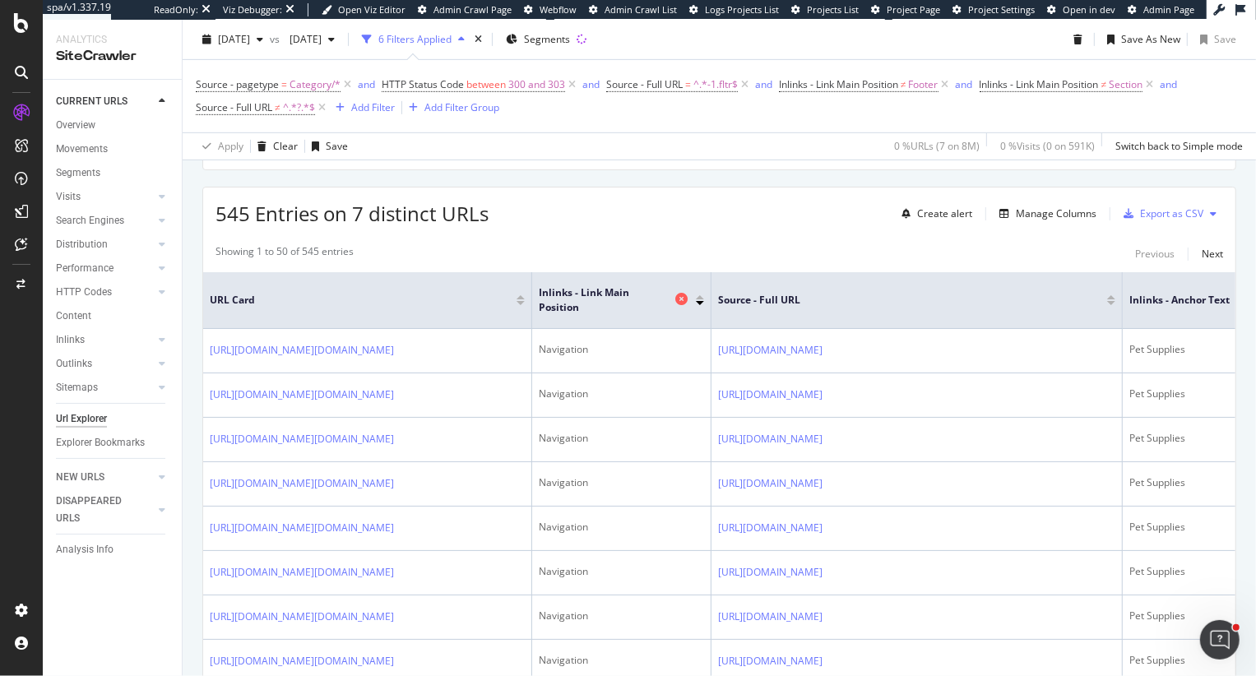
click at [678, 300] on icon at bounding box center [681, 299] width 12 height 12
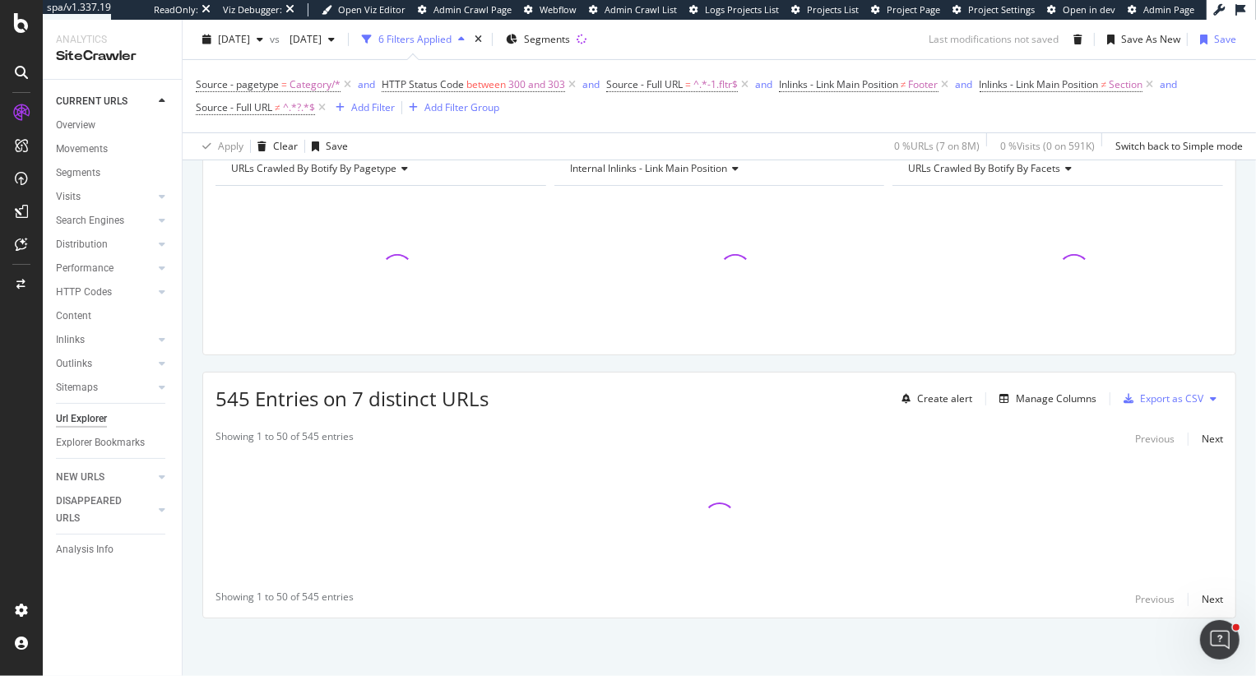
scroll to position [407, 0]
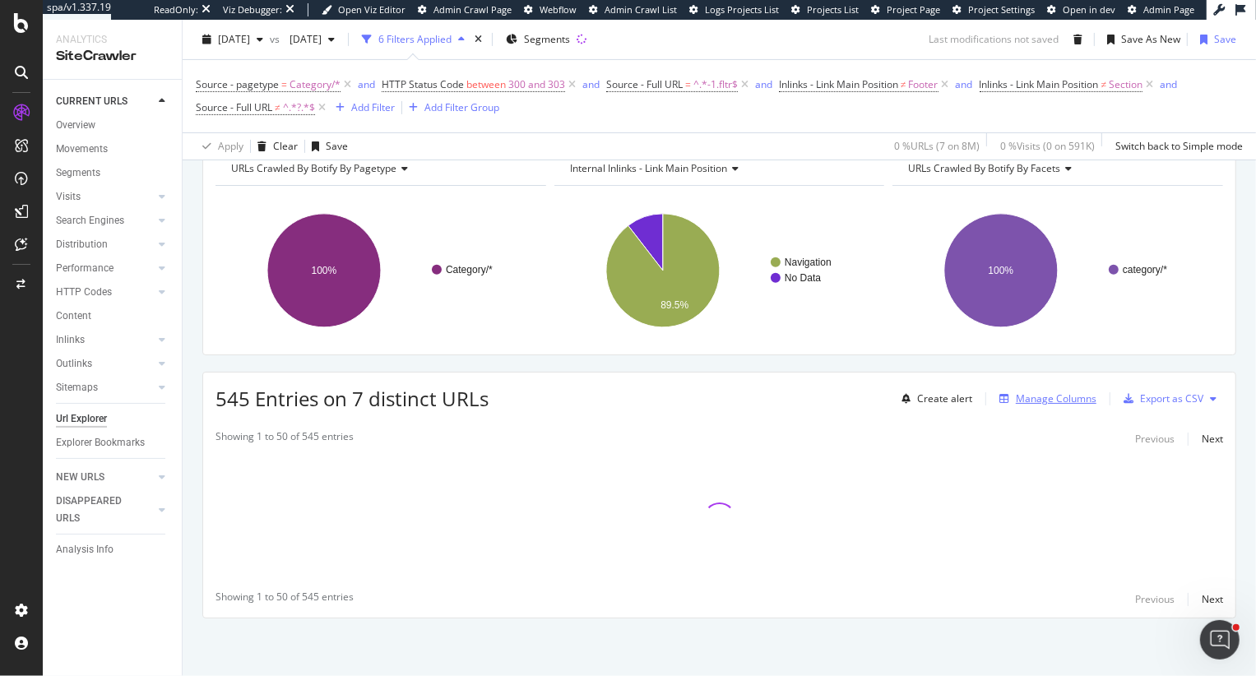
click at [1063, 402] on div "Manage Columns" at bounding box center [1055, 398] width 81 height 14
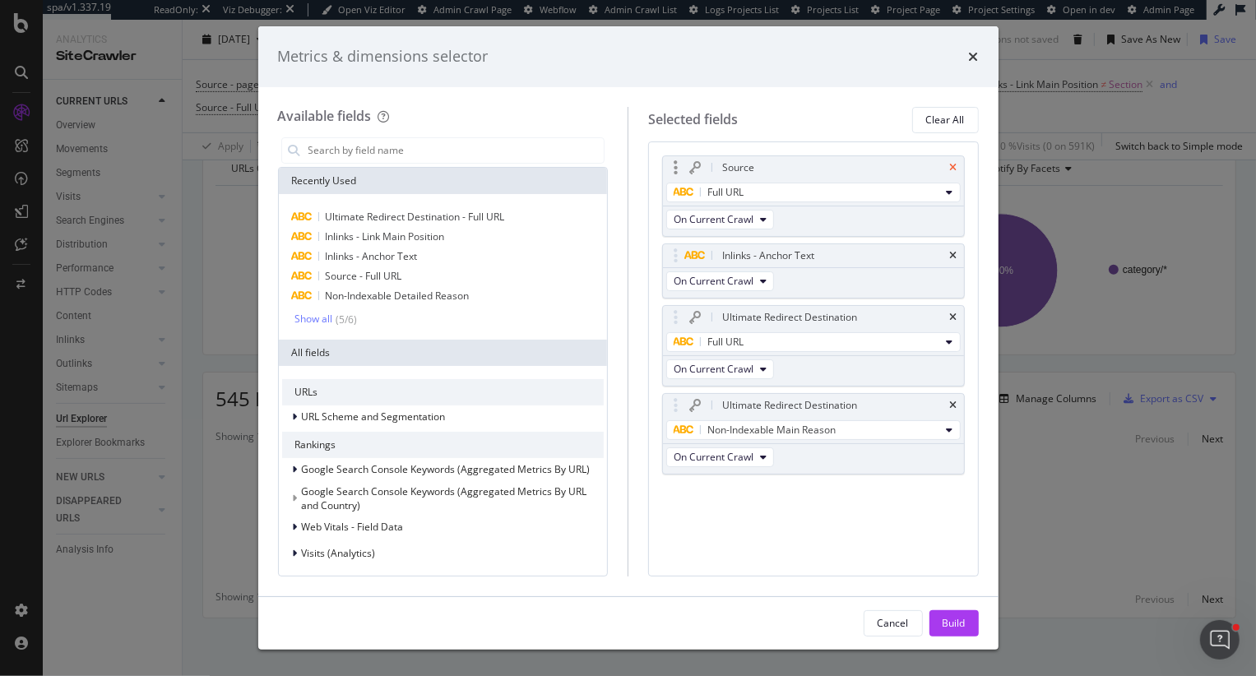
click at [953, 167] on icon "times" at bounding box center [953, 168] width 7 height 10
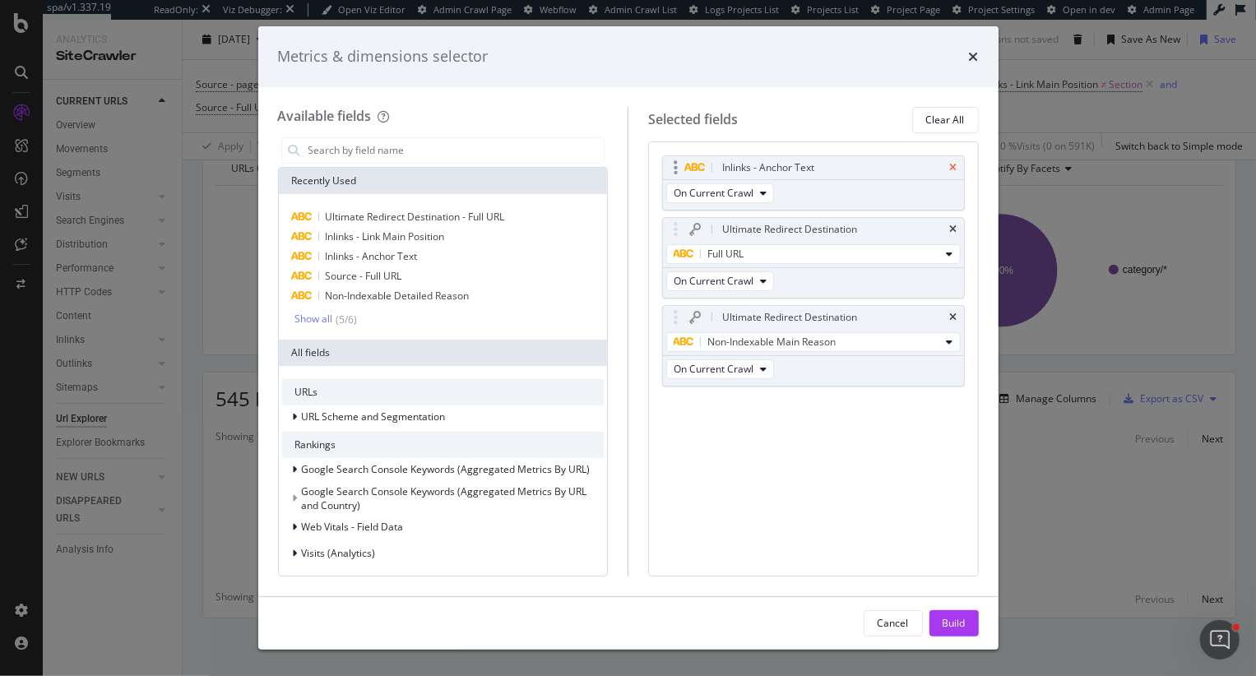
click at [953, 168] on icon "times" at bounding box center [953, 168] width 7 height 10
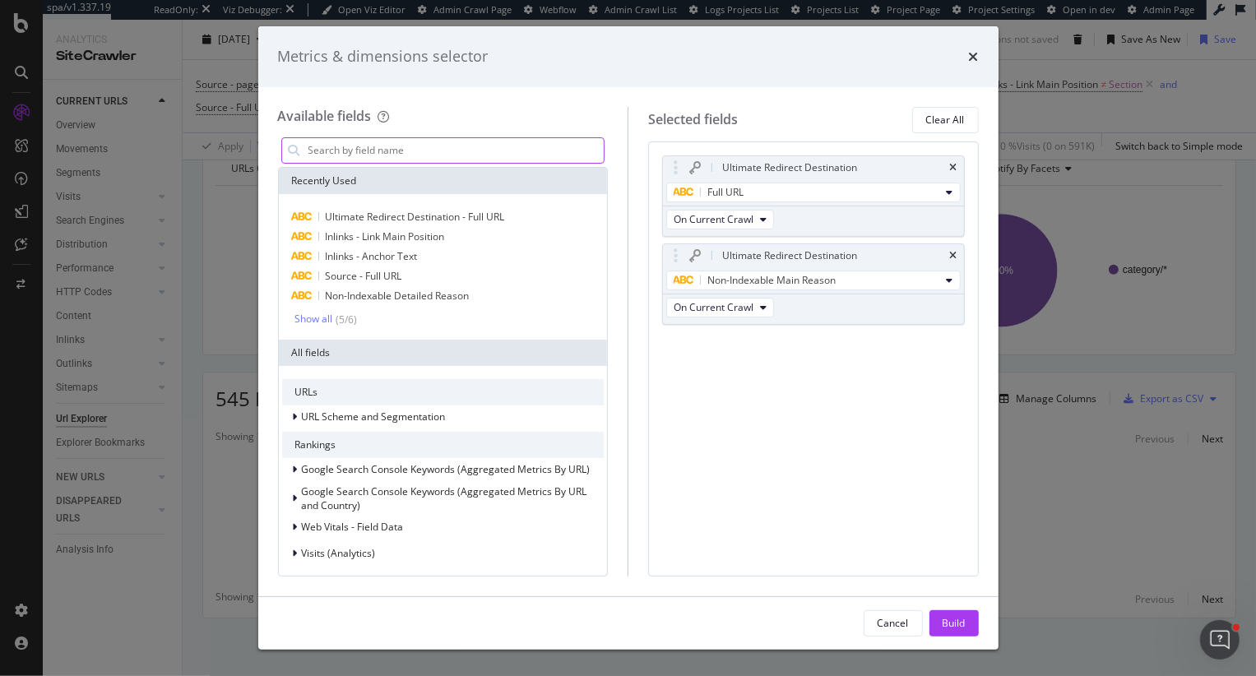
click at [360, 138] on input "modal" at bounding box center [456, 150] width 298 height 25
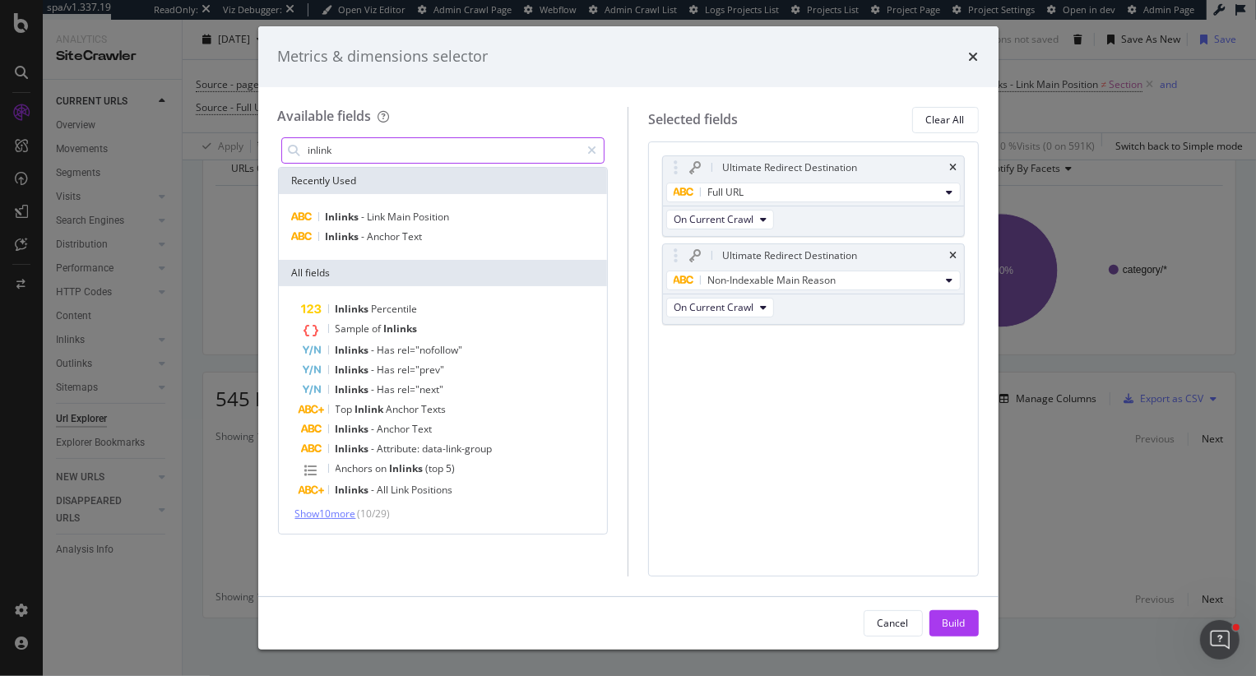
type input "inlink"
click at [332, 516] on span "Show 10 more" at bounding box center [325, 513] width 61 height 14
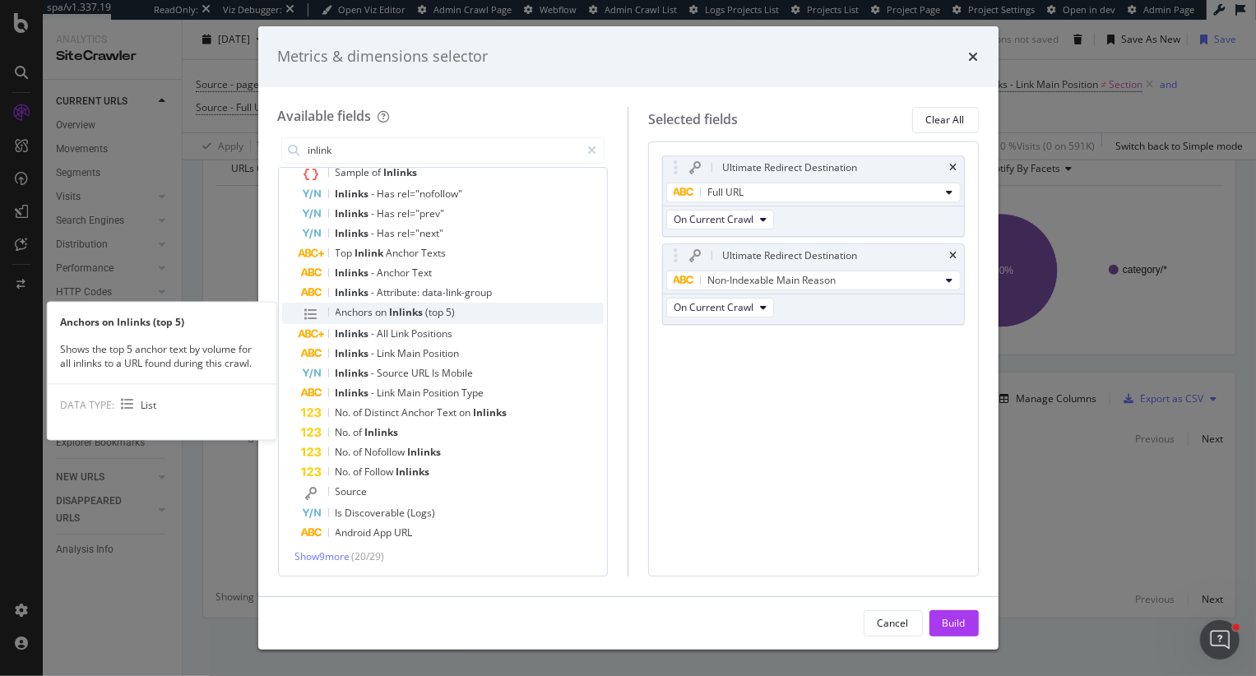
scroll to position [99, 0]
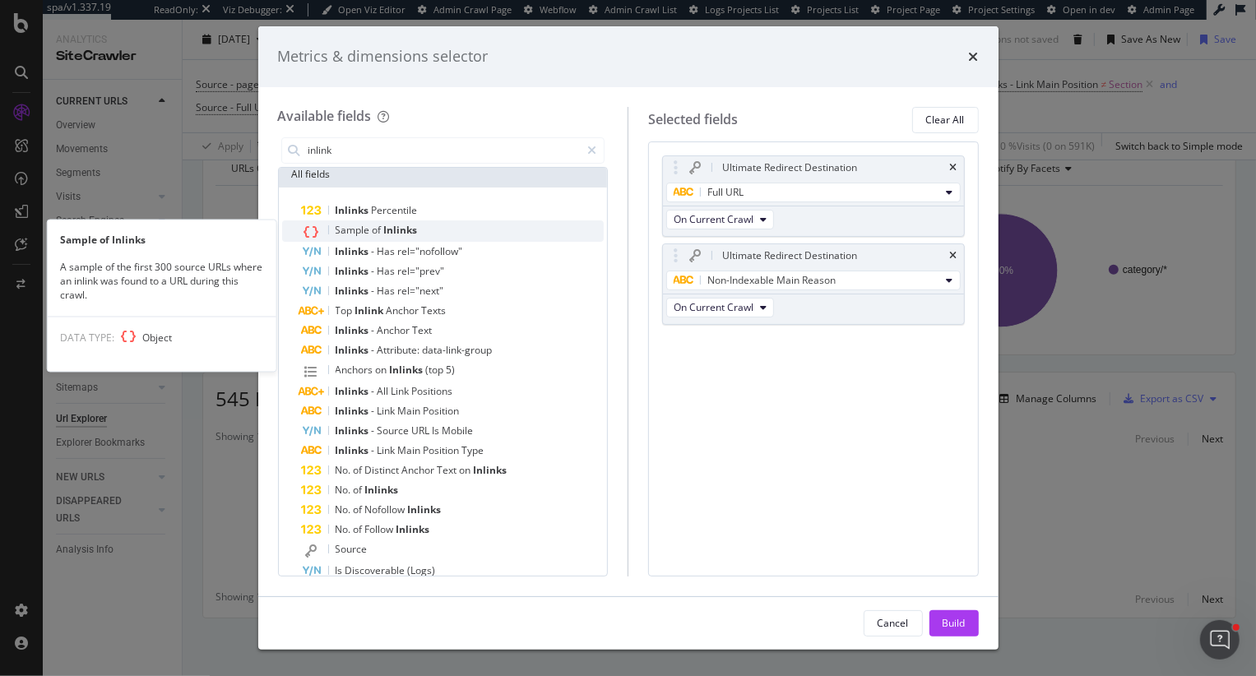
click at [398, 230] on span "Inlinks" at bounding box center [401, 230] width 34 height 14
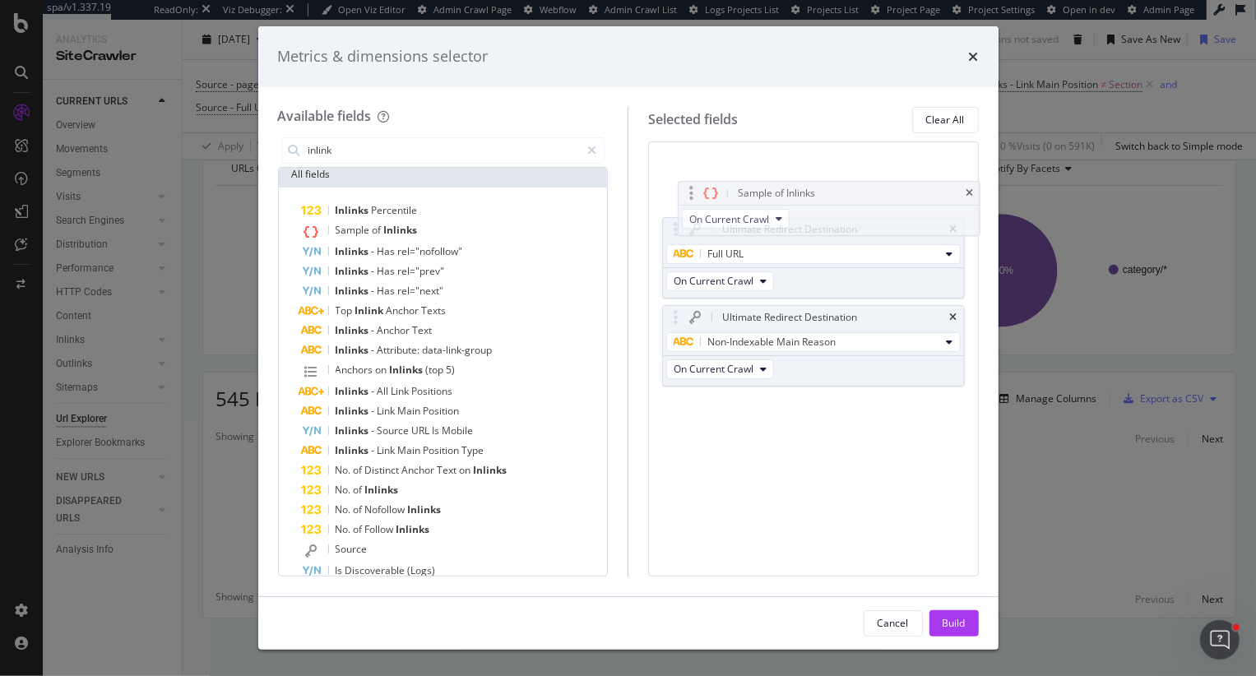
drag, startPoint x: 667, startPoint y: 343, endPoint x: 682, endPoint y: 193, distance: 150.5
click at [682, 193] on body "spa/v1.337.19 ReadOnly: Viz Debugger: Open Viz Editor Admin Crawl Page Webflow …" at bounding box center [628, 338] width 1256 height 676
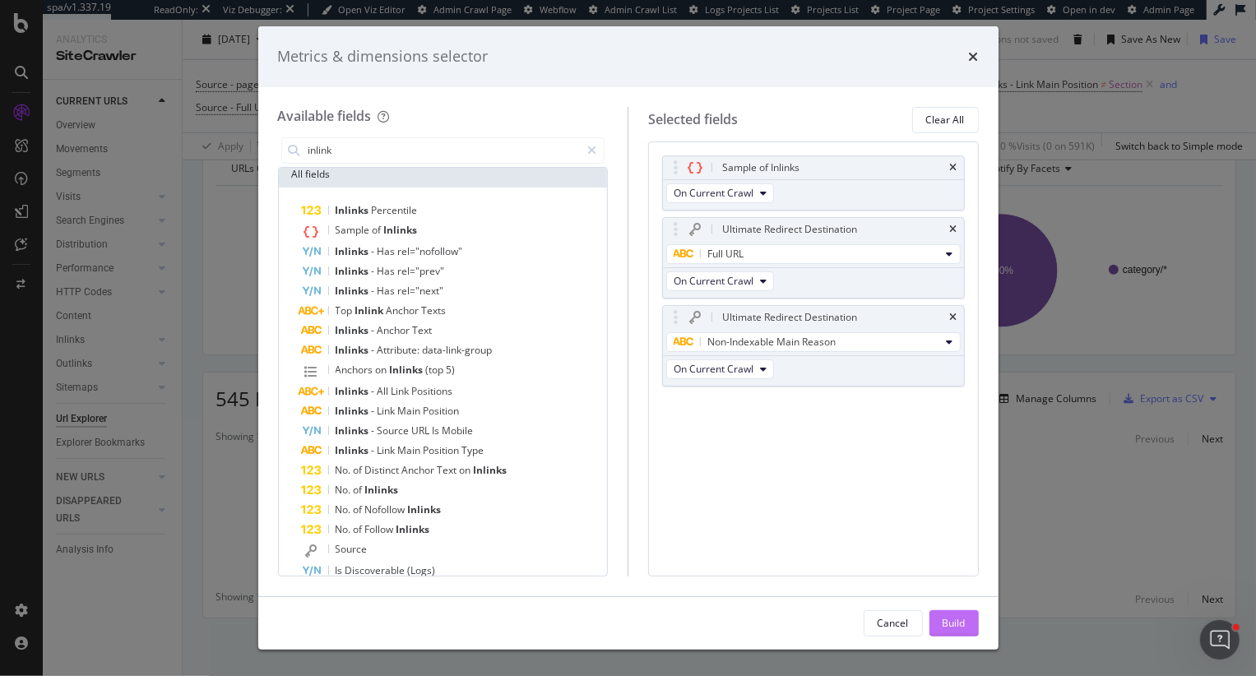
click at [960, 619] on div "Build" at bounding box center [953, 623] width 23 height 14
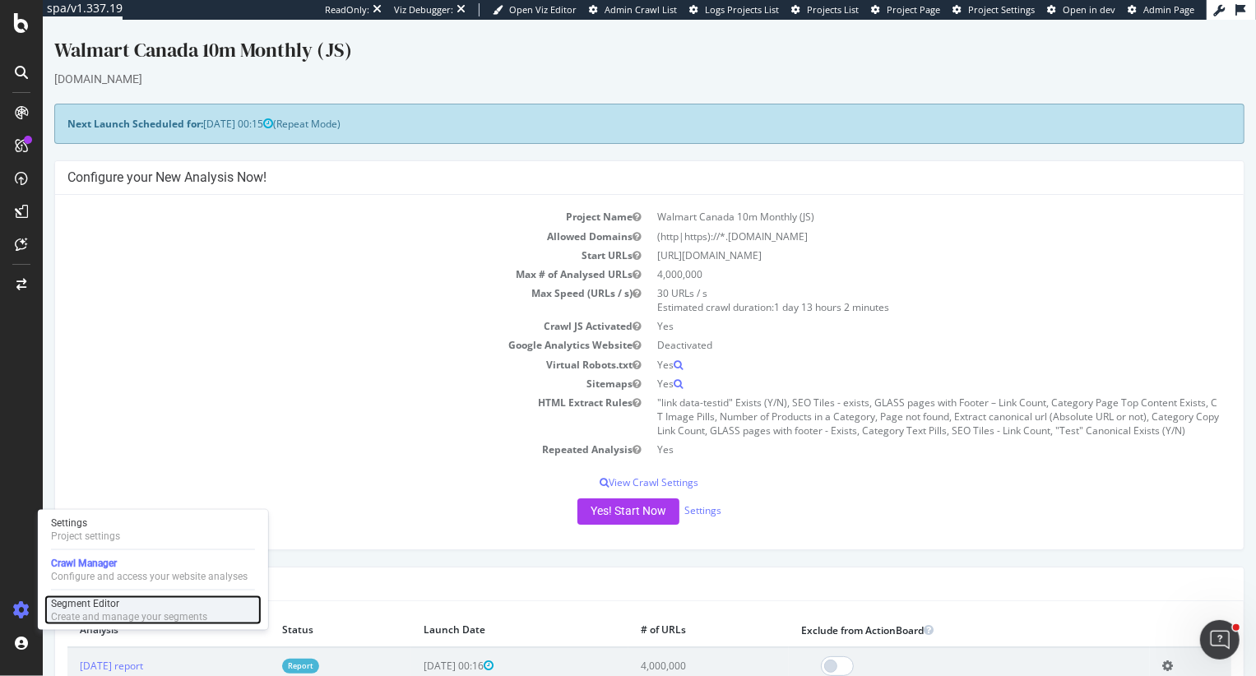
click at [104, 603] on div "Segment Editor" at bounding box center [129, 603] width 156 height 13
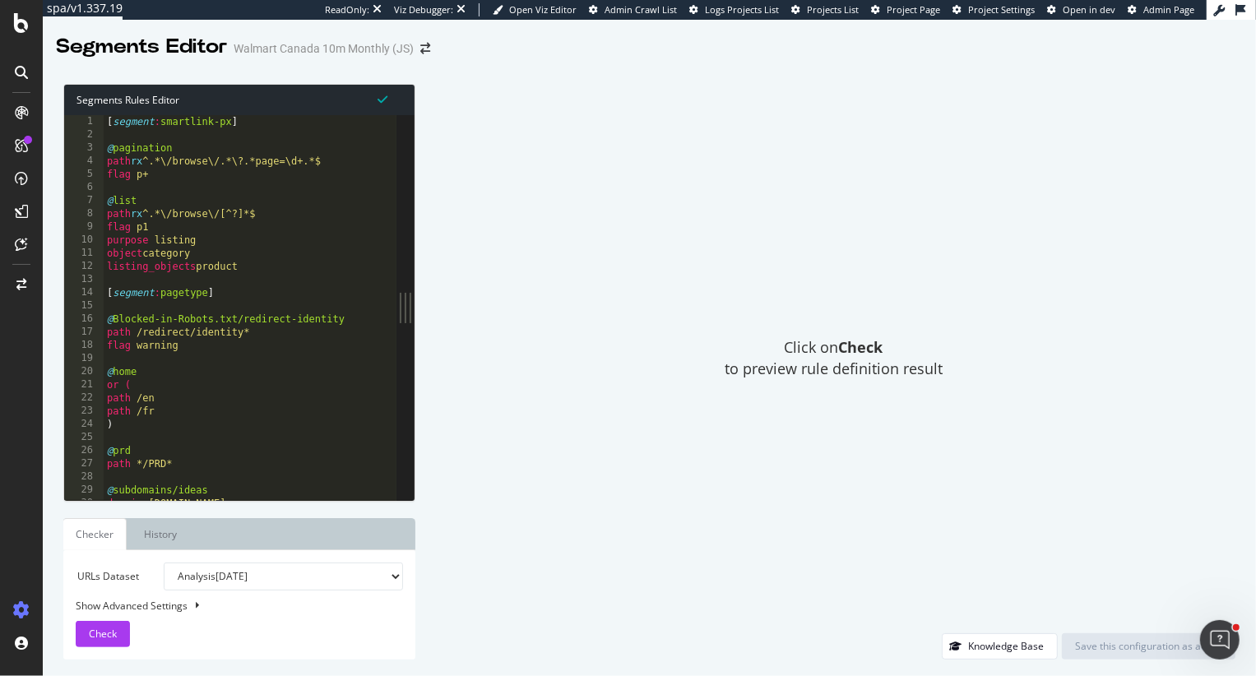
click at [229, 282] on div "[ segment : smartlink-px ] @ pagination path rx ^.*\/browse\/.*\?.*page=\d+.*$ …" at bounding box center [250, 321] width 293 height 412
click at [501, 402] on div "Click on Check to preview rule definition result" at bounding box center [833, 358] width 803 height 549
click at [270, 270] on div "[ segment : smartlink-px ] @ pagination path rx ^.*\/browse\/.*\?.*page=\d+.*$ …" at bounding box center [250, 321] width 293 height 412
click at [276, 389] on div "[ segment : smartlink-px ] @ pagination path rx ^.*\/browse\/.*\?.*page=\d+.*$ …" at bounding box center [250, 321] width 293 height 412
type textarea ")"
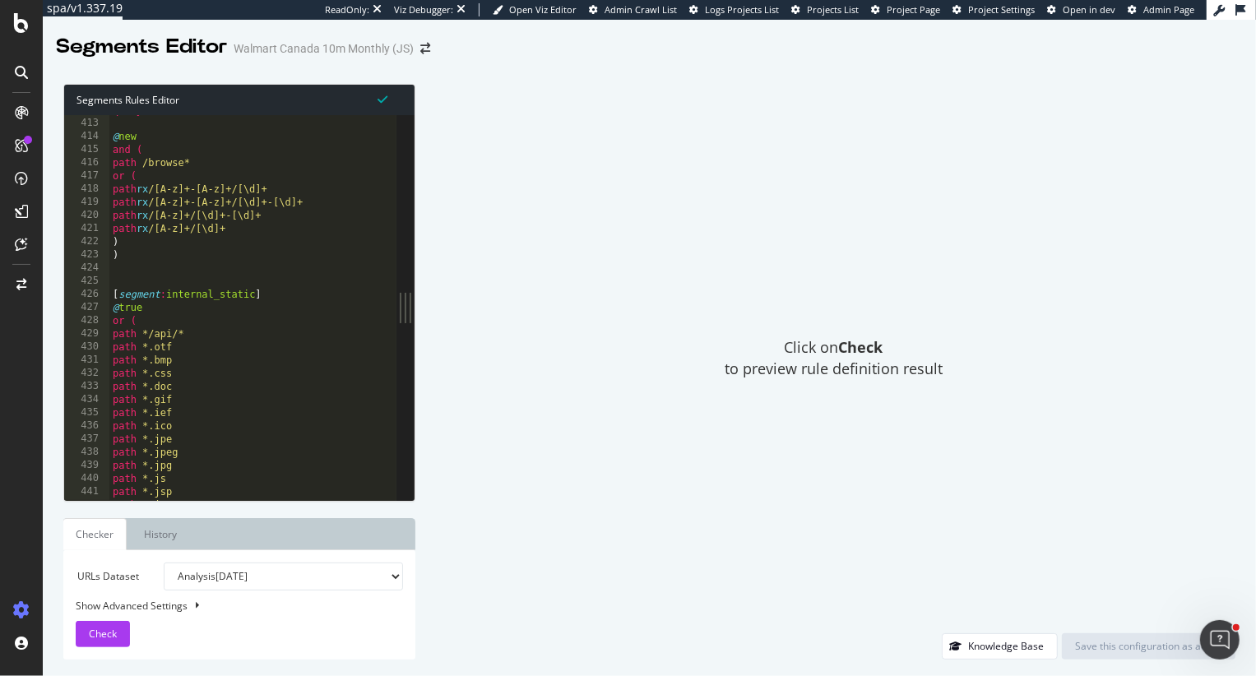
scroll to position [5406, 0]
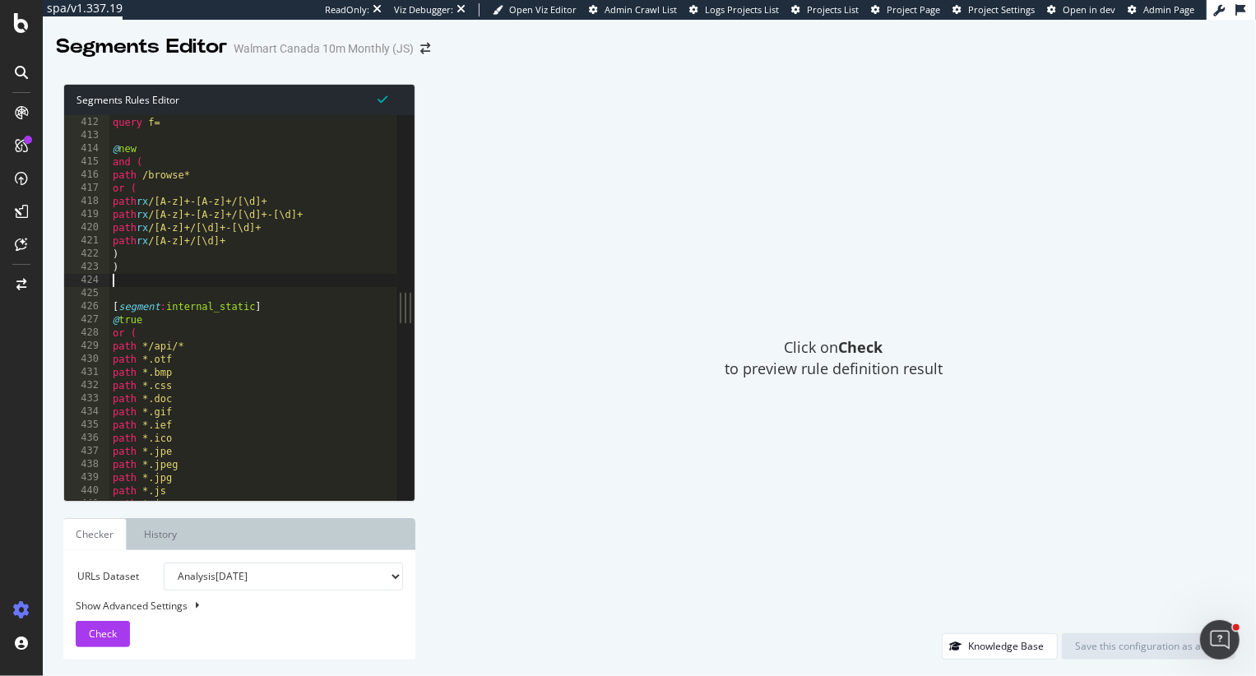
click at [176, 285] on div "@ new/facet query f= @ new and ( path /browse* or ( path rx /[A-z]+-[A-z]+/[\d]…" at bounding box center [252, 309] width 287 height 412
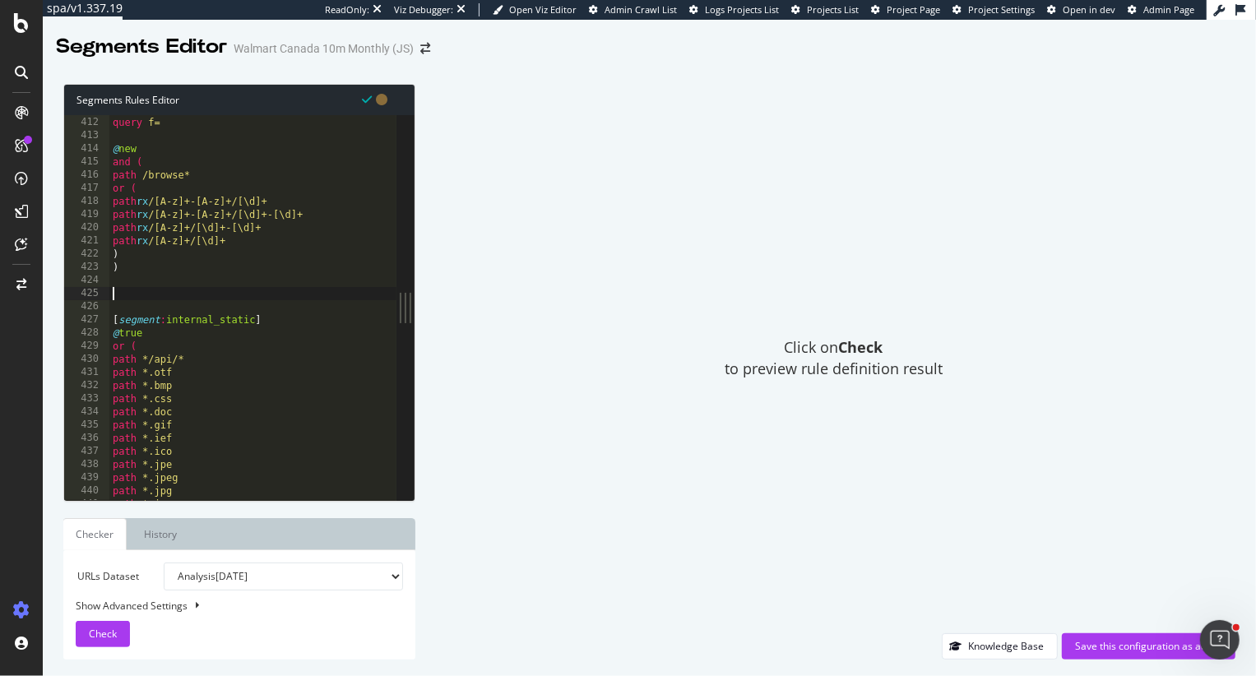
paste textarea ")"
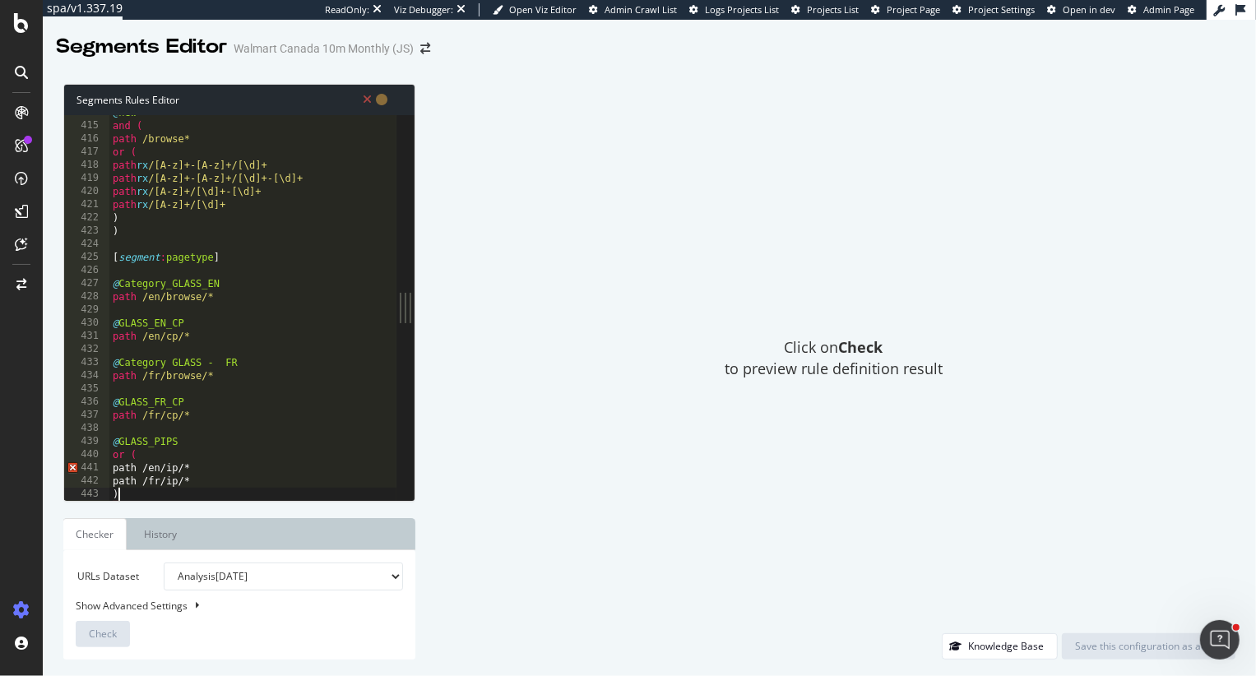
scroll to position [5442, 0]
click at [122, 465] on div "@ new and ( path /browse* or ( path rx /[A-z]+-[A-z]+/[\d]+ path rx /[A-z]+-[A-…" at bounding box center [252, 312] width 287 height 412
click at [209, 359] on div "@ new and ( path /browse* or ( path rx /[A-z]+-[A-z]+/[\d]+ path rx /[A-z]+-[A-…" at bounding box center [252, 312] width 287 height 412
click at [187, 252] on div "@ new and ( path /browse* or ( path rx /[A-z]+-[A-z]+/[\d]+ path rx /[A-z]+-[A-…" at bounding box center [252, 312] width 287 height 412
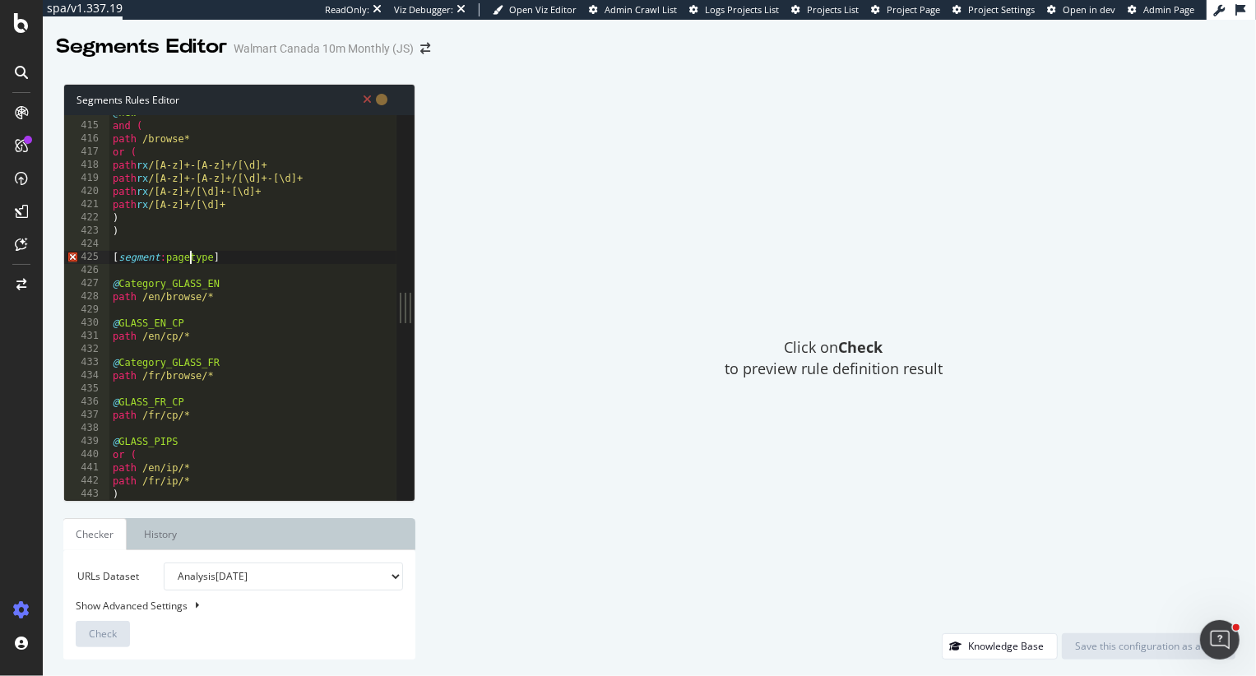
click at [187, 257] on div "@ new and ( path /browse* or ( path rx /[A-z]+-[A-z]+/[\d]+ path rx /[A-z]+-[A-…" at bounding box center [252, 312] width 287 height 412
click at [197, 341] on div "@ new and ( path /browse* or ( path rx /[A-z]+-[A-z]+/[\d]+ path rx /[A-z]+-[A-…" at bounding box center [252, 312] width 287 height 412
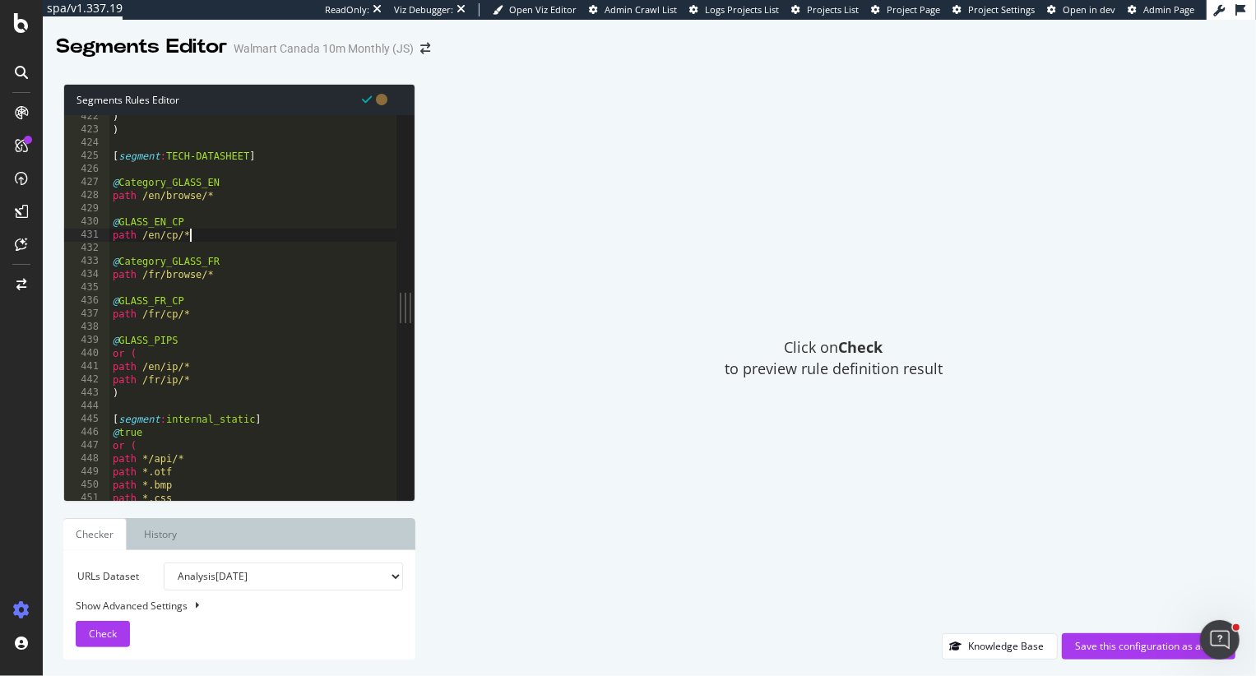
scroll to position [5566, 0]
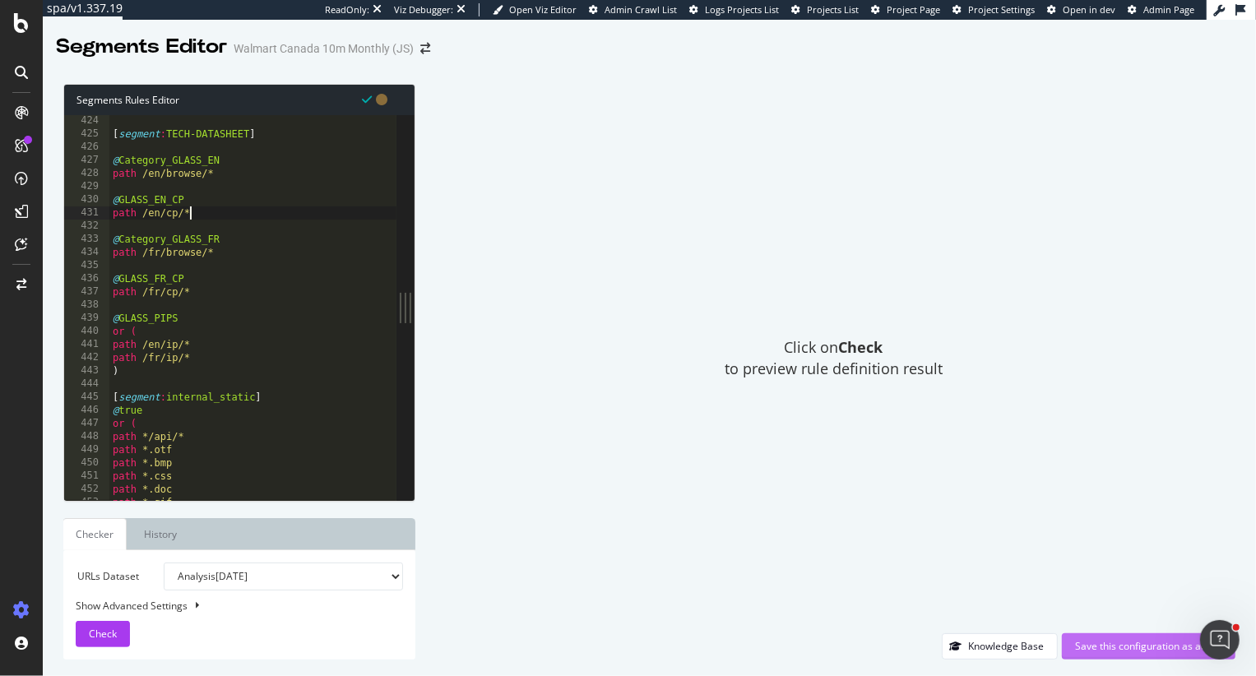
type textarea "path /en/cp/*"
click at [1116, 649] on div "Save this configuration as active" at bounding box center [1148, 646] width 147 height 14
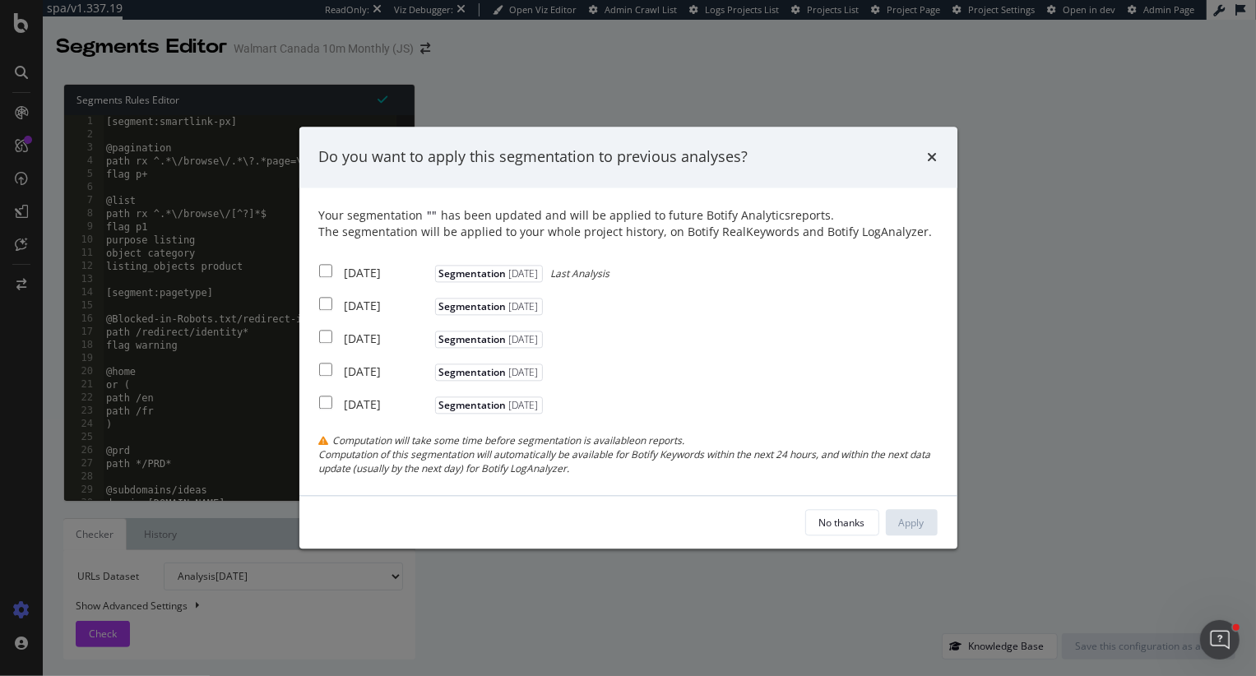
click at [329, 267] on input "modal" at bounding box center [325, 270] width 13 height 13
checkbox input "true"
click at [327, 304] on input "modal" at bounding box center [325, 303] width 13 height 13
checkbox input "true"
click at [326, 335] on input "modal" at bounding box center [325, 336] width 13 height 13
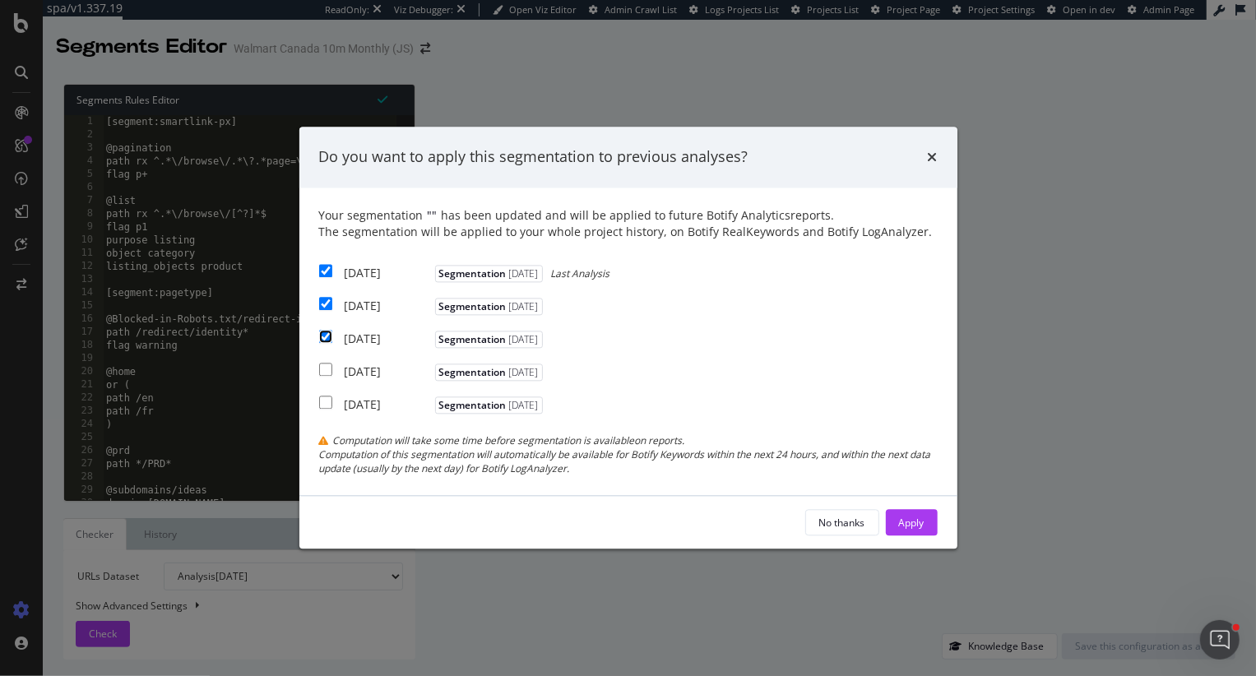
checkbox input "true"
click at [906, 528] on div "Apply" at bounding box center [911, 523] width 25 height 14
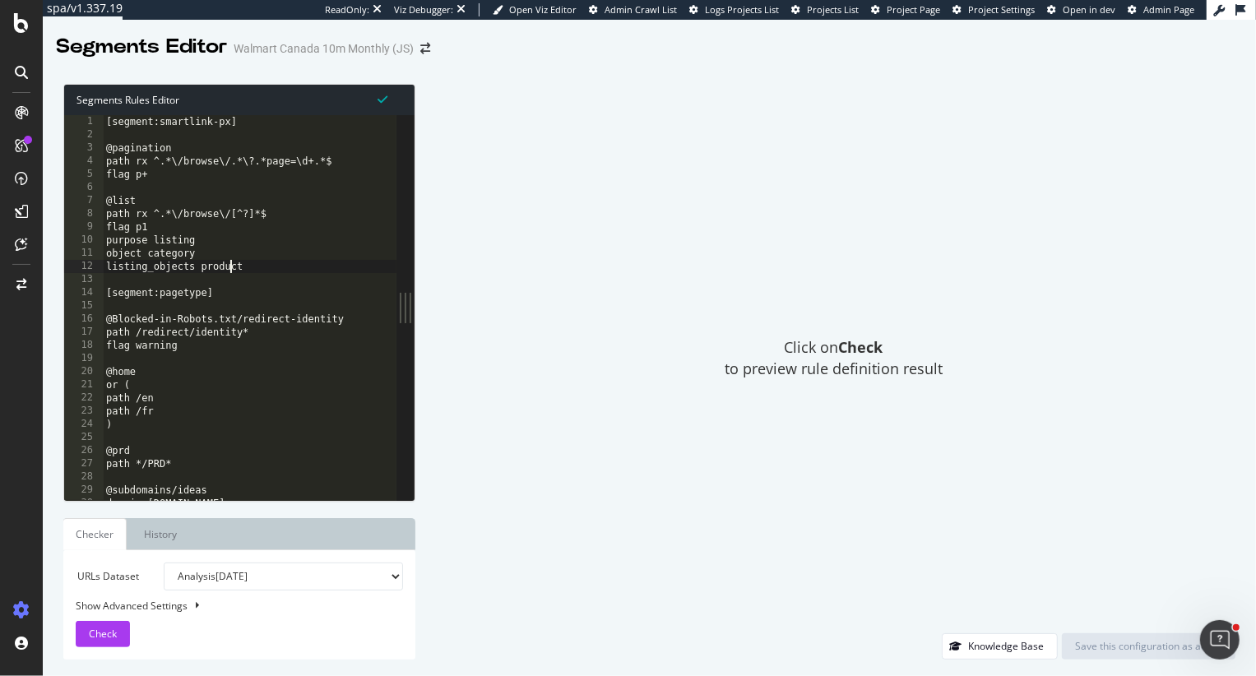
click at [233, 272] on div "[segment:smartlink-px] @pagination path rx ^.*\/browse\/.*\?.*page=\d+.*$ flag …" at bounding box center [250, 321] width 294 height 412
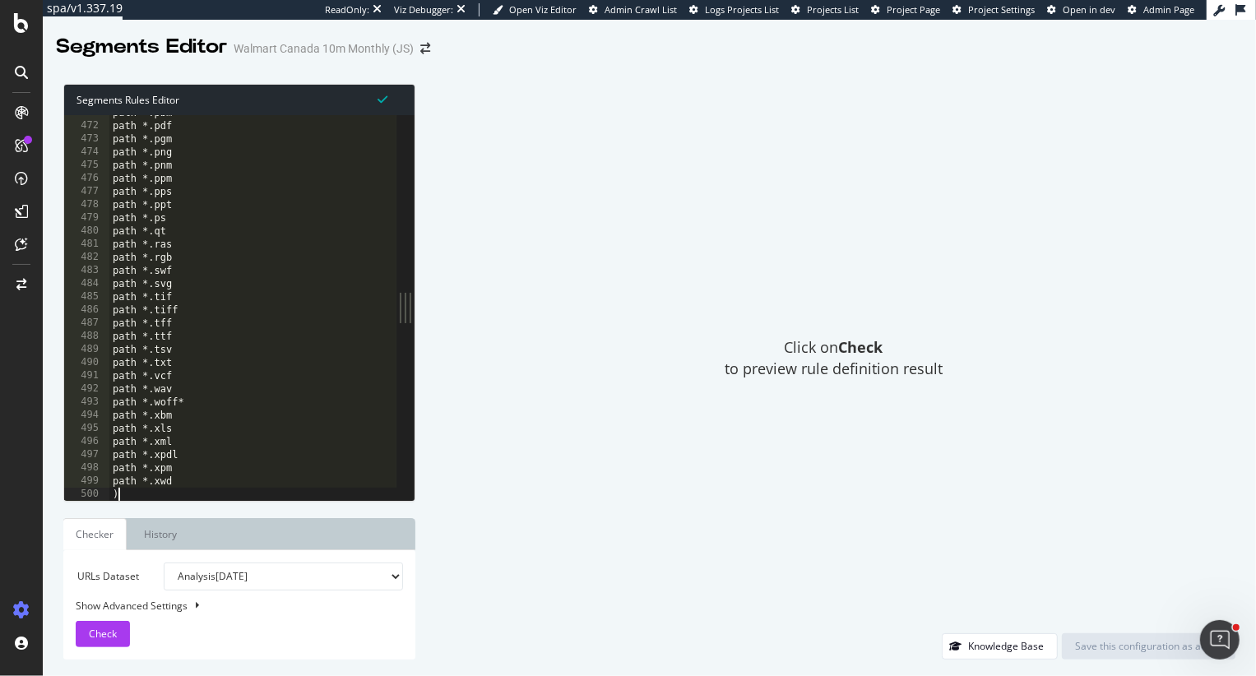
scroll to position [6191, 0]
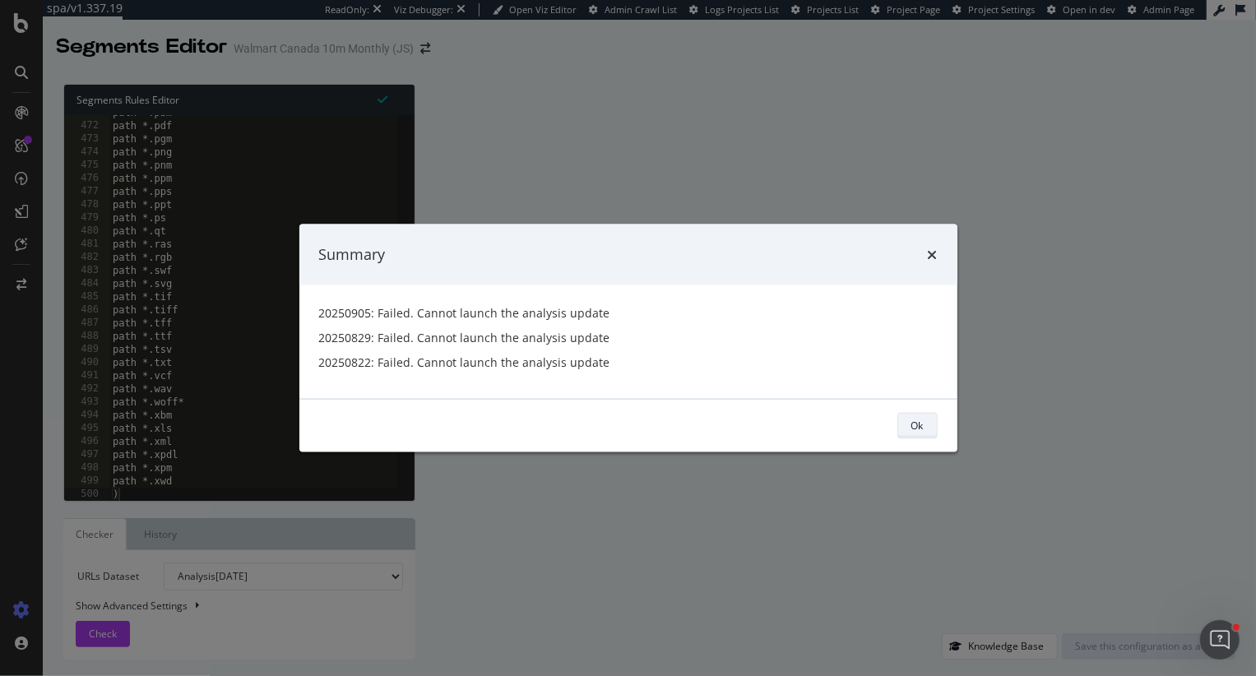
click at [916, 428] on div "Ok" at bounding box center [917, 426] width 12 height 14
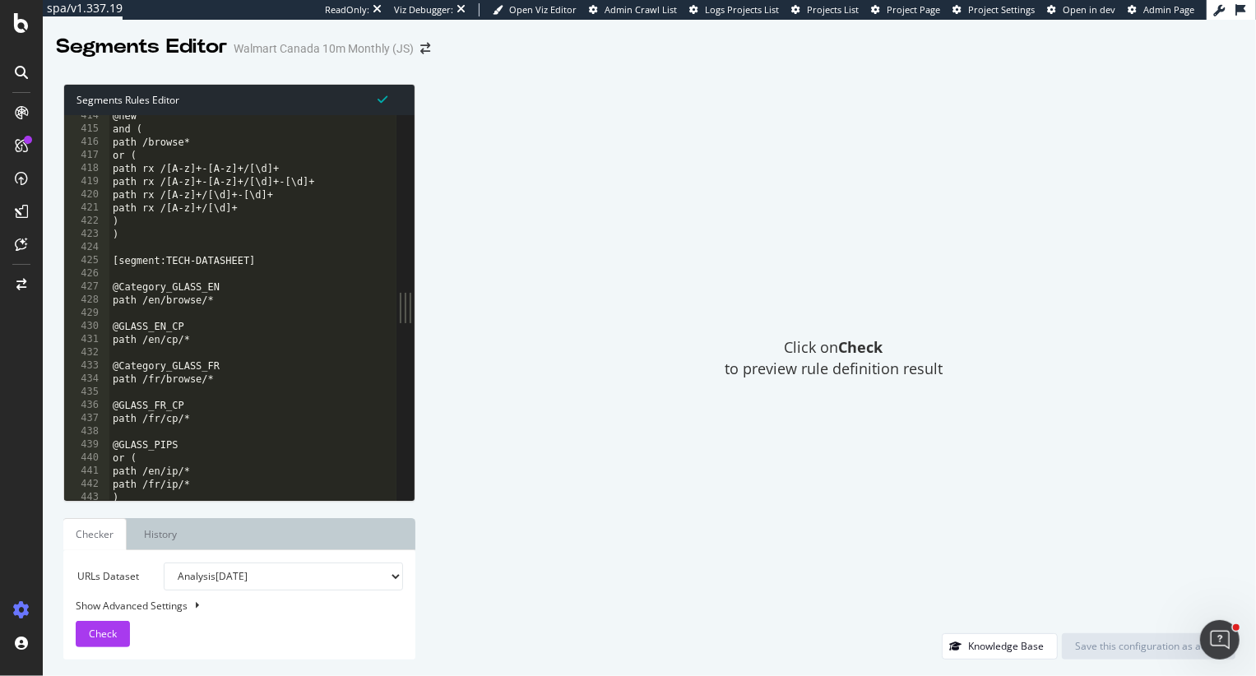
scroll to position [5435, 0]
drag, startPoint x: 279, startPoint y: 266, endPoint x: 92, endPoint y: 265, distance: 186.6
click at [92, 265] on div ") 414 415 416 417 418 419 420 421 422 423 424 425 426 427 428 429 430 431 432 4…" at bounding box center [230, 307] width 332 height 385
type textarea "[segment:TECH-DATASHEET]"
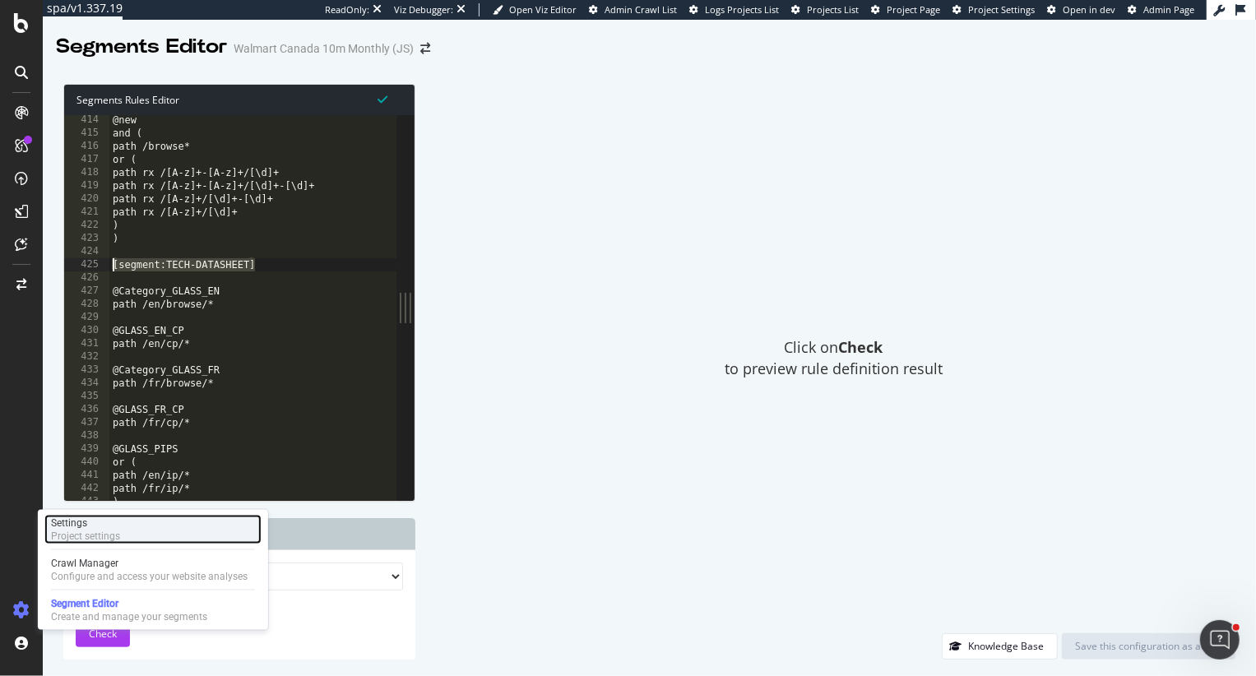
click at [69, 526] on div "Settings" at bounding box center [85, 522] width 69 height 13
